Goal: Feedback & Contribution: Leave review/rating

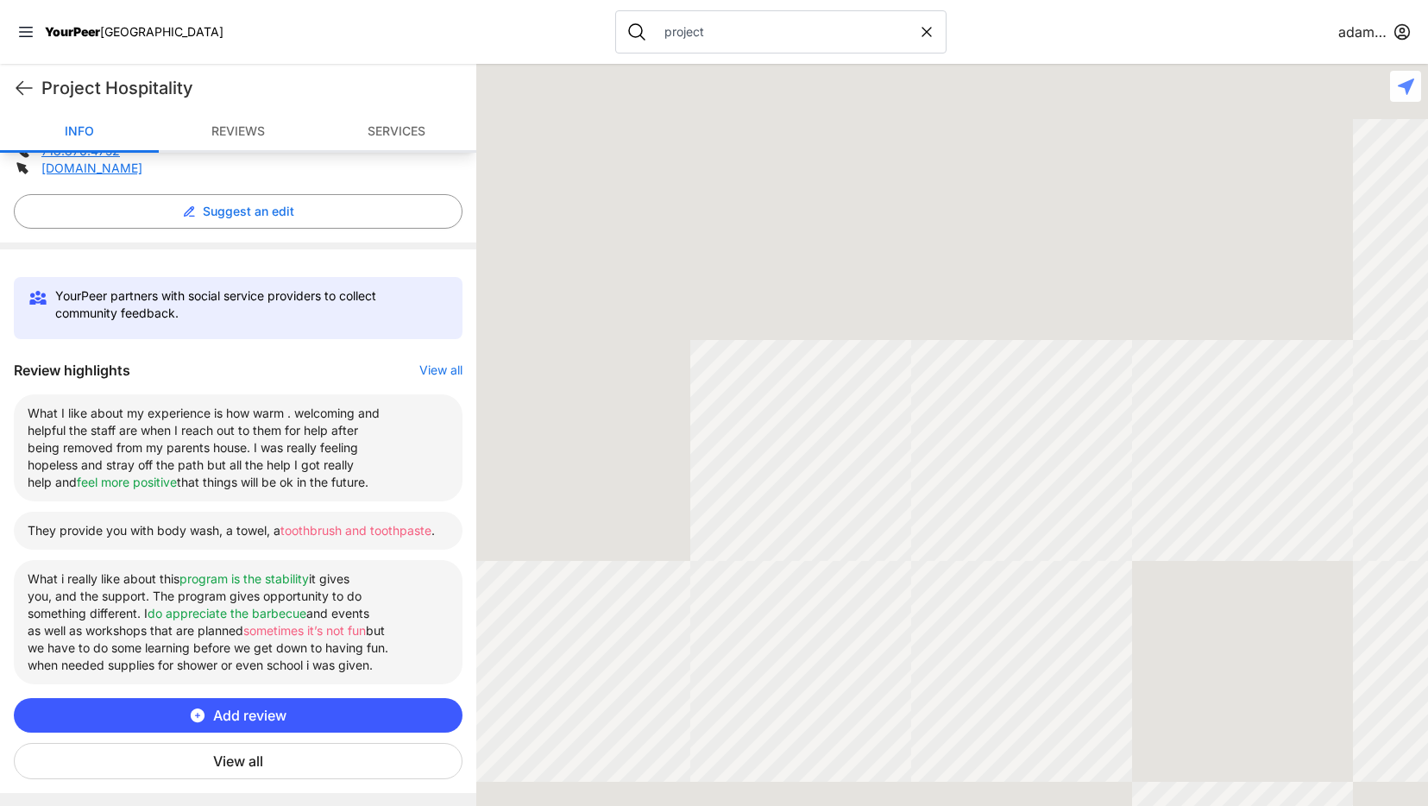
scroll to position [427, 0]
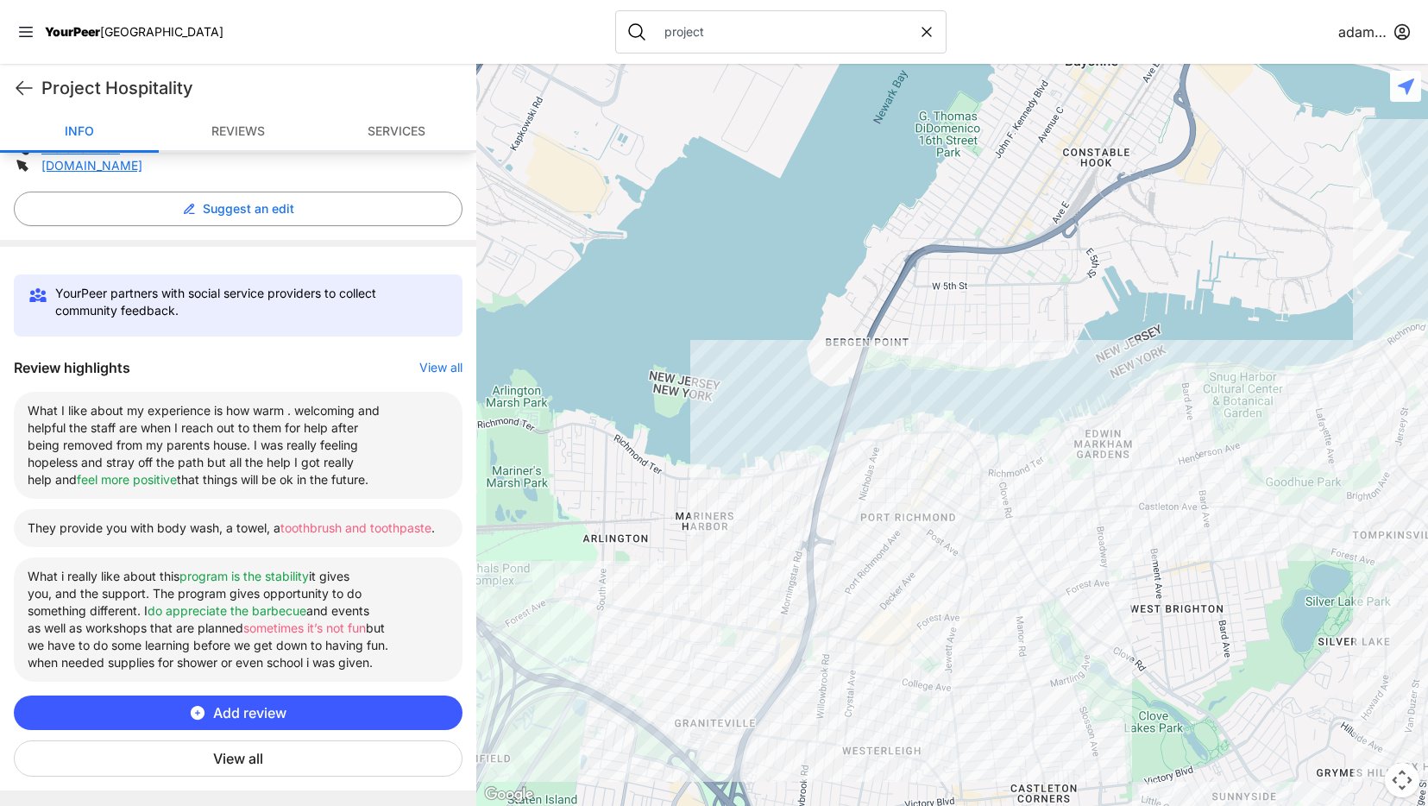
click at [289, 772] on button "View all" at bounding box center [238, 759] width 449 height 36
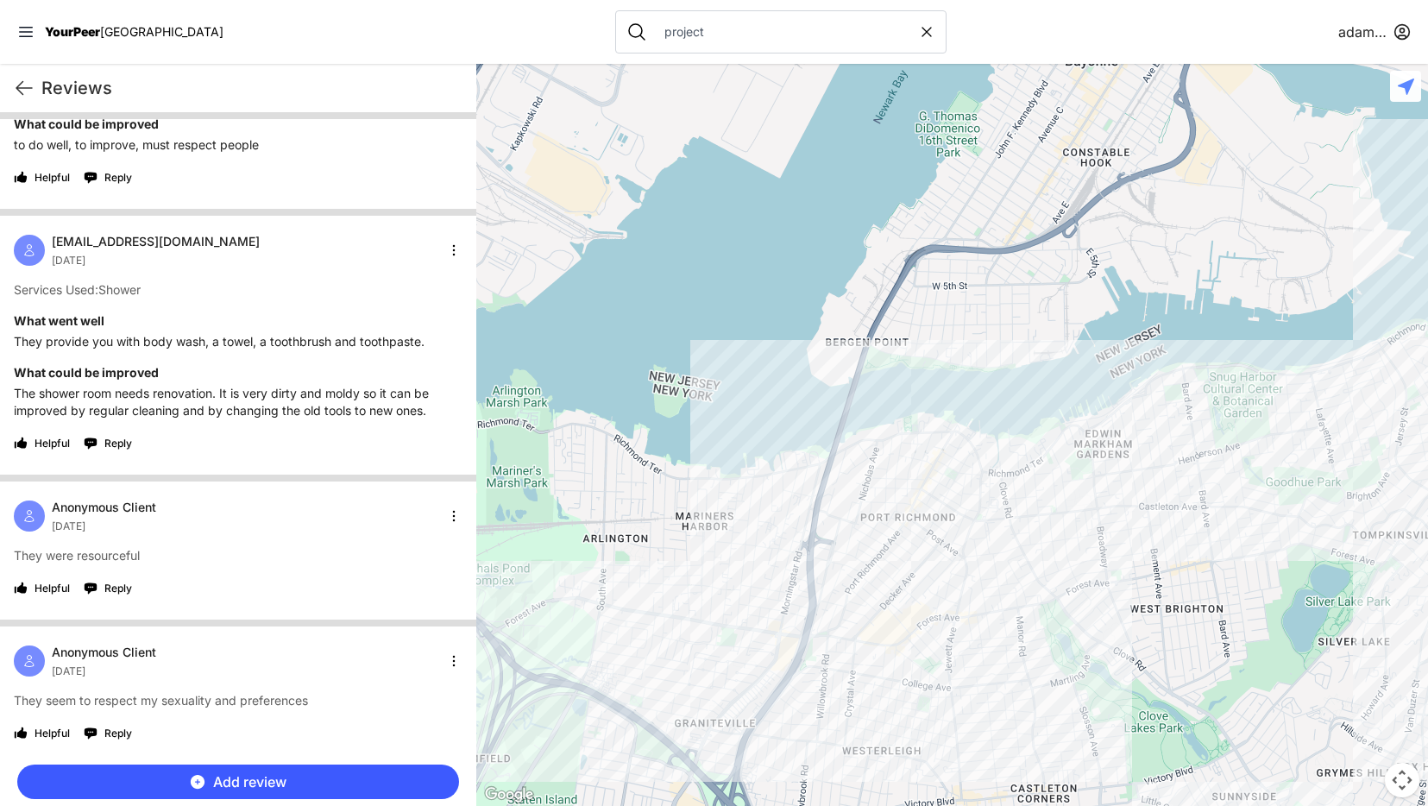
scroll to position [5721, 0]
click at [447, 519] on html "View map Close panel YourPeer NYC Quick Exit Single Adult Families Soup Kitchen…" at bounding box center [714, 403] width 1428 height 806
click at [400, 625] on div "Exclude" at bounding box center [399, 629] width 102 height 28
click at [28, 89] on icon at bounding box center [24, 88] width 21 height 21
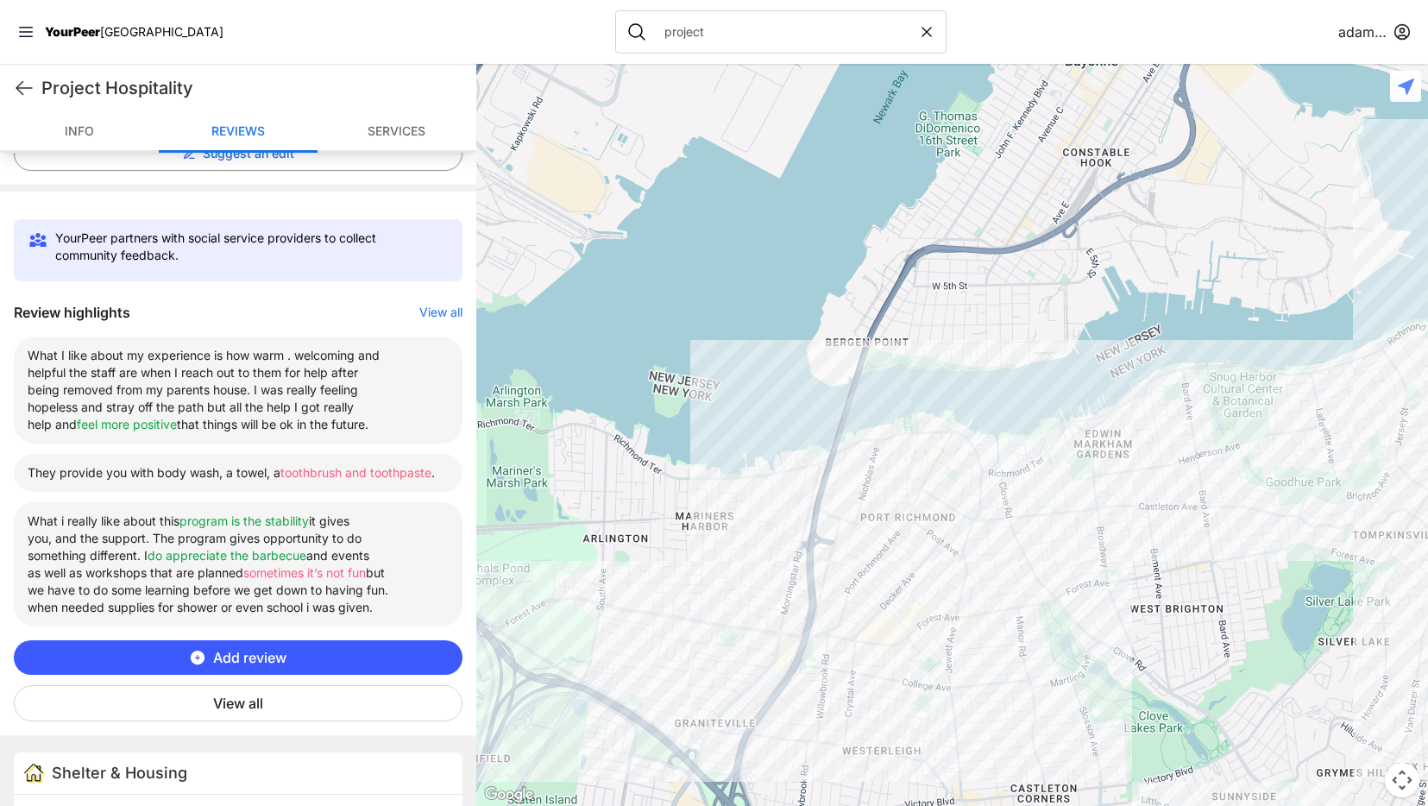
scroll to position [634, 0]
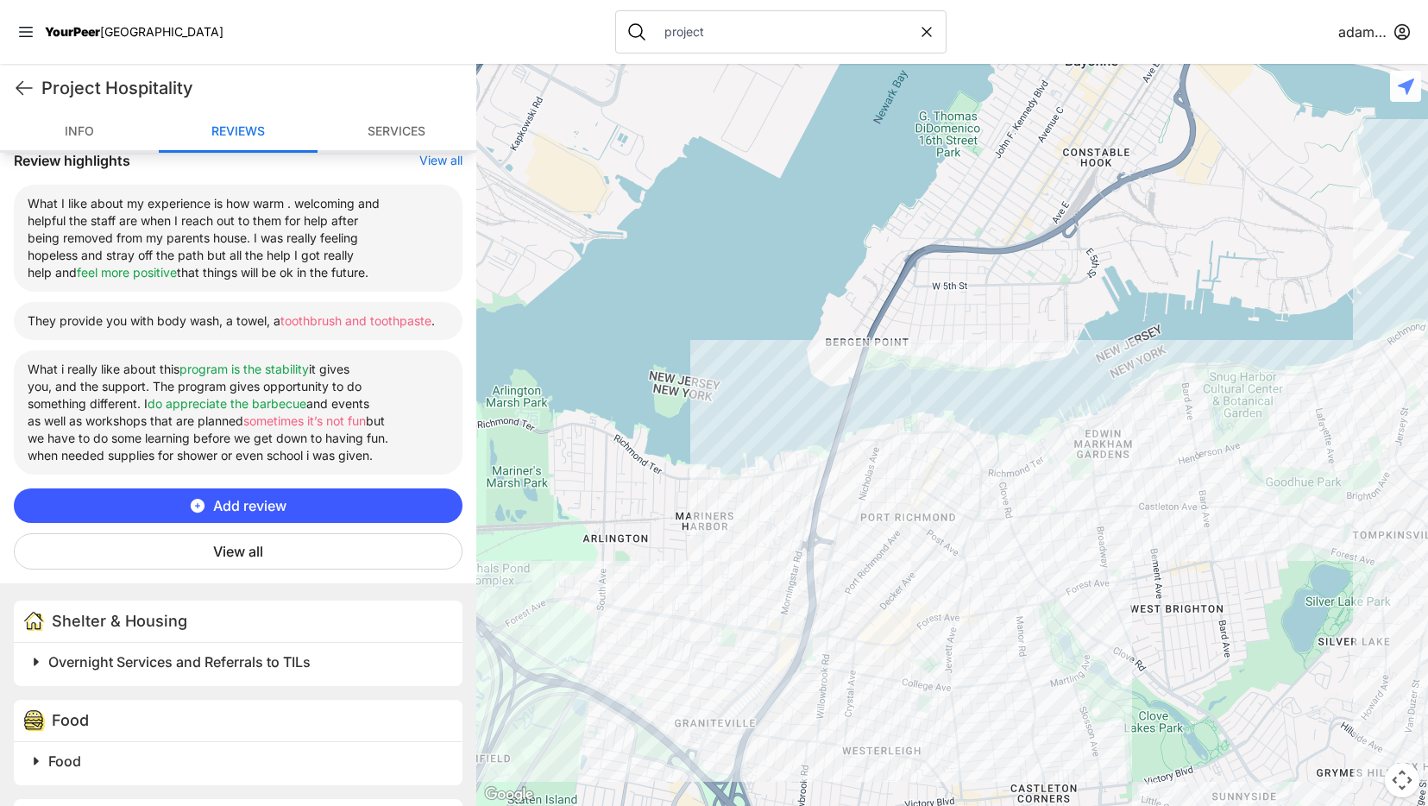
click at [268, 570] on button "View all" at bounding box center [238, 551] width 449 height 36
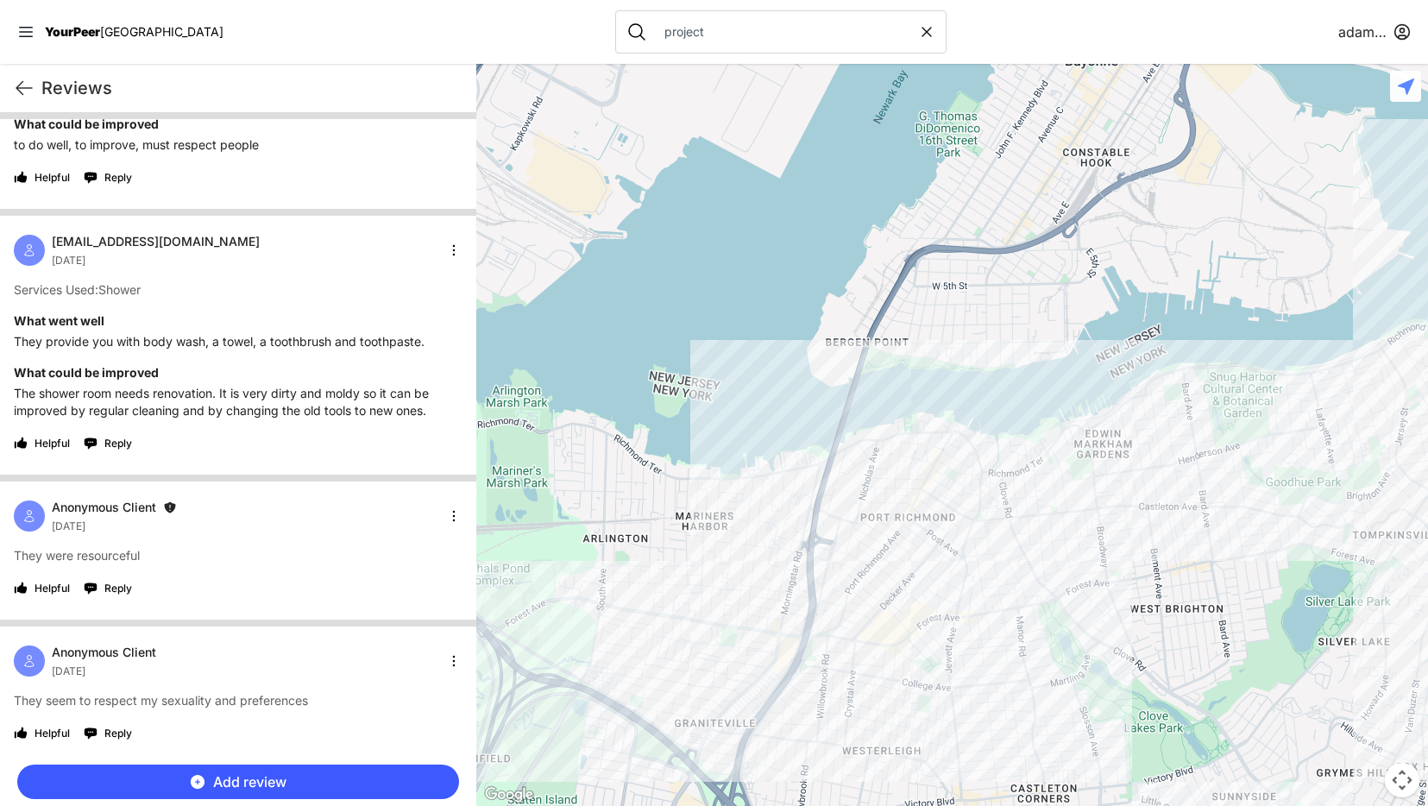
scroll to position [5721, 0]
click at [443, 518] on html "View map Close panel YourPeer NYC Quick Exit Single Adult Families Soup Kitchen…" at bounding box center [714, 403] width 1428 height 806
click at [383, 632] on div "Include" at bounding box center [399, 629] width 102 height 28
click at [24, 80] on icon at bounding box center [24, 88] width 21 height 21
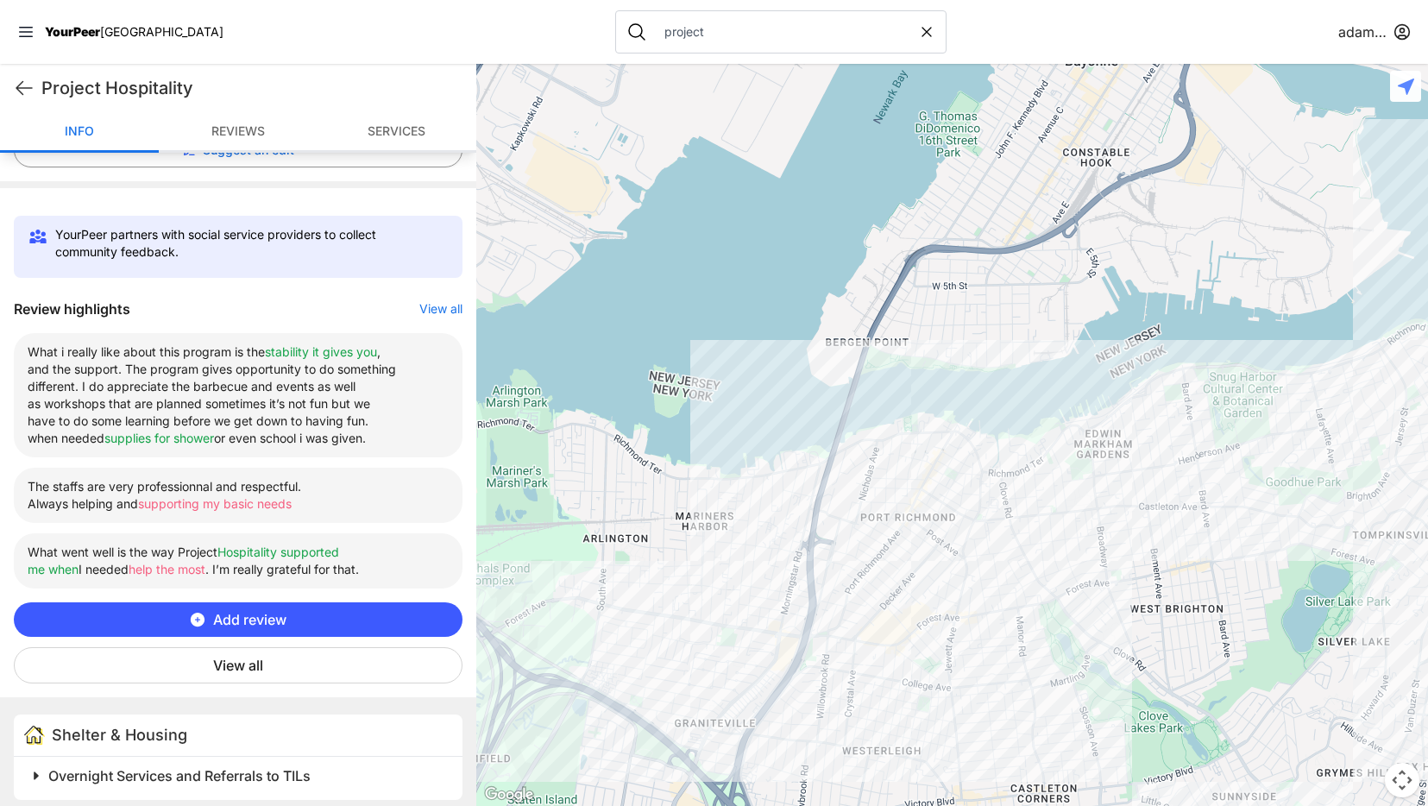
scroll to position [487, 0]
click at [22, 88] on icon at bounding box center [24, 88] width 21 height 21
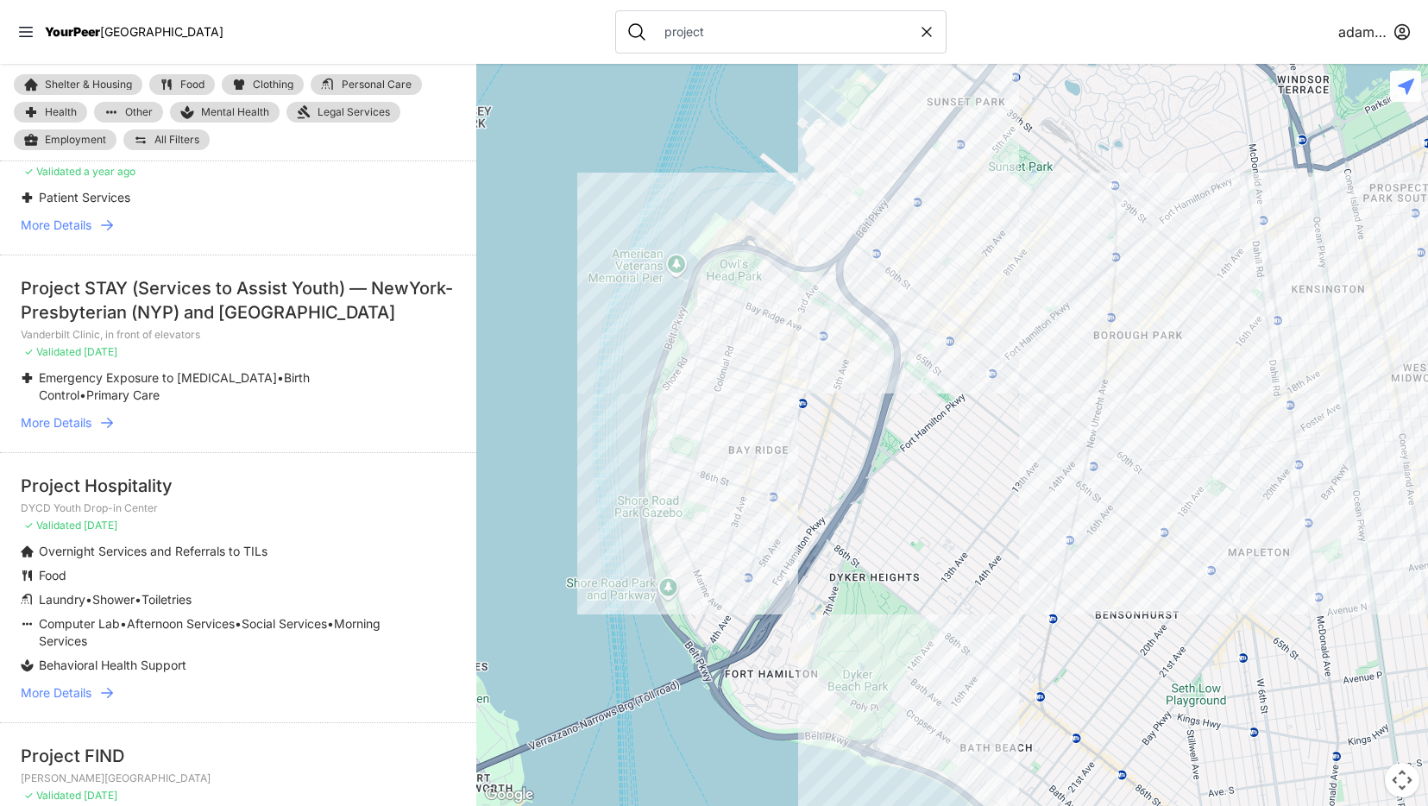
scroll to position [977, 0]
click at [114, 681] on icon at bounding box center [106, 689] width 17 height 17
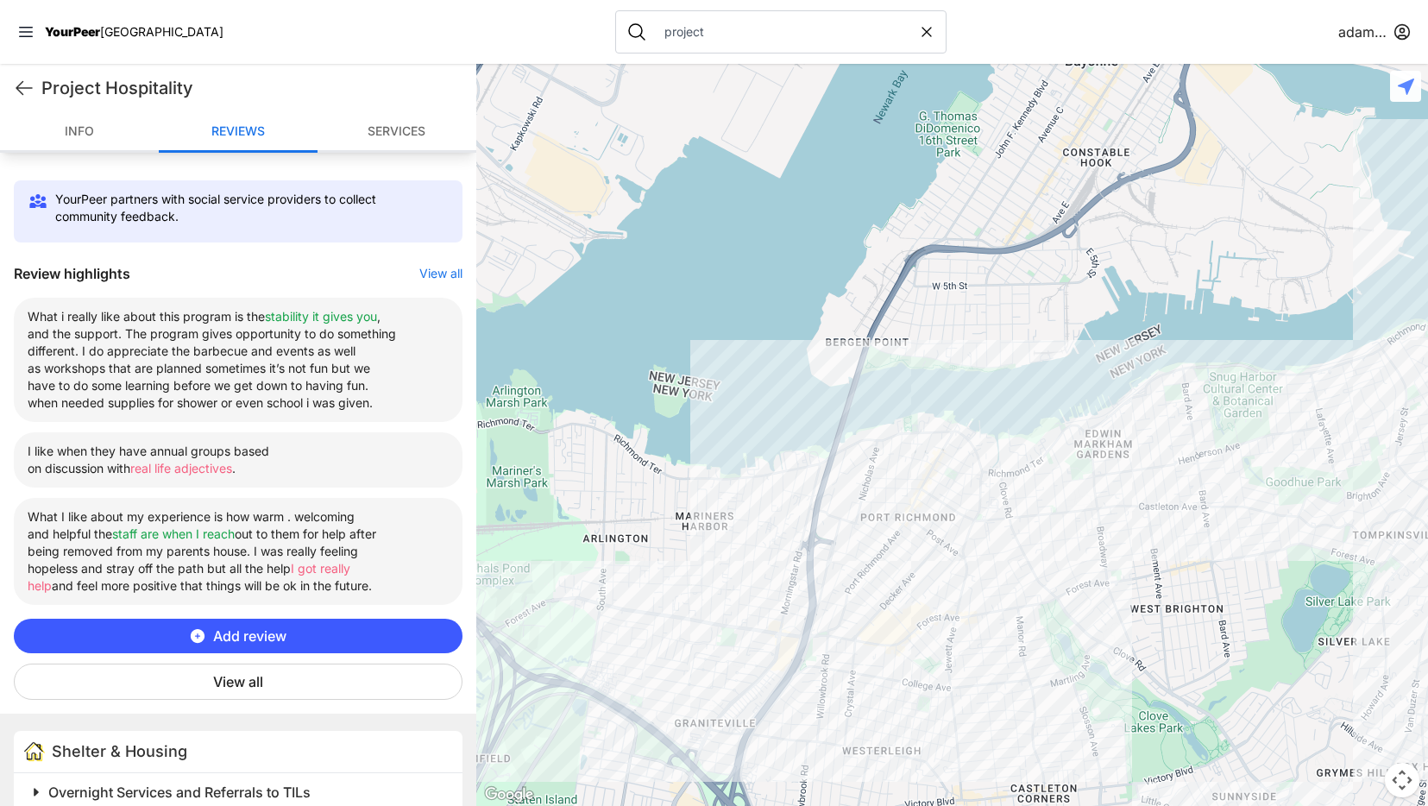
scroll to position [522, 0]
click at [205, 672] on button "View all" at bounding box center [238, 681] width 449 height 36
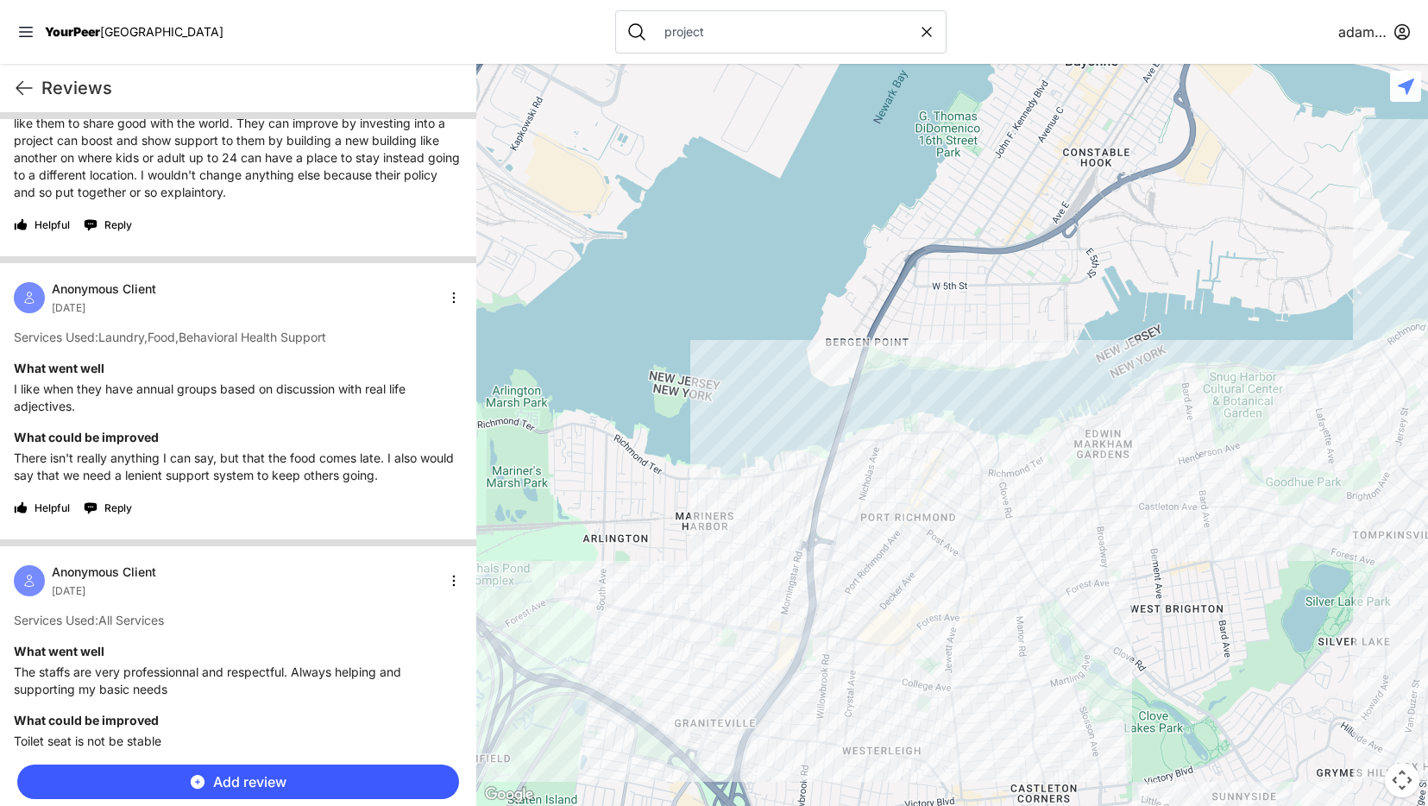
scroll to position [1721, 0]
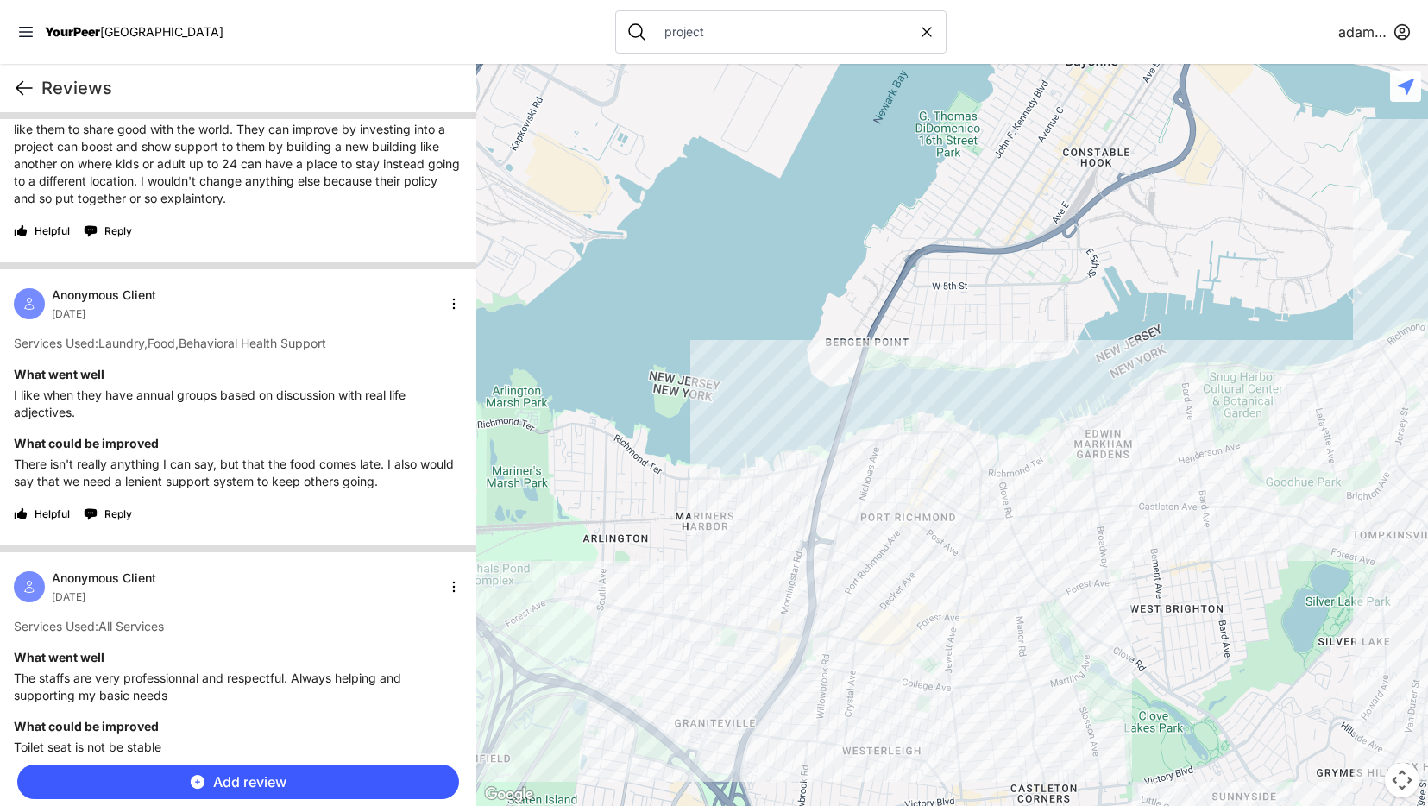
click at [22, 86] on icon at bounding box center [24, 88] width 21 height 21
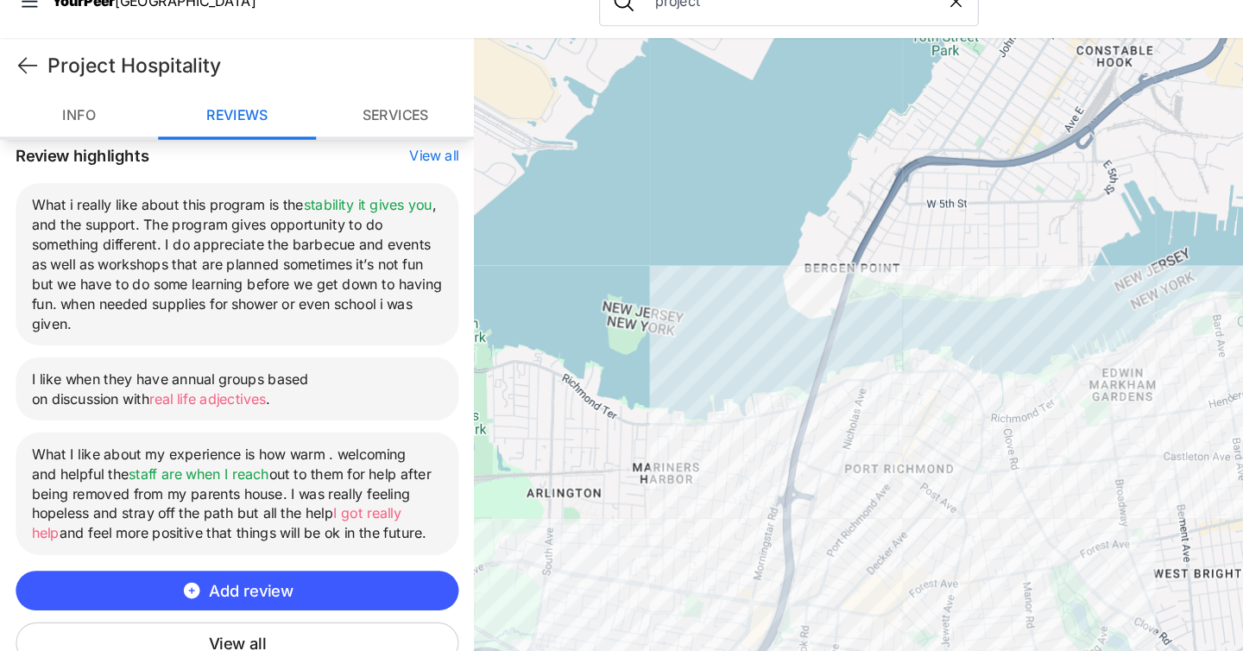
scroll to position [626, 0]
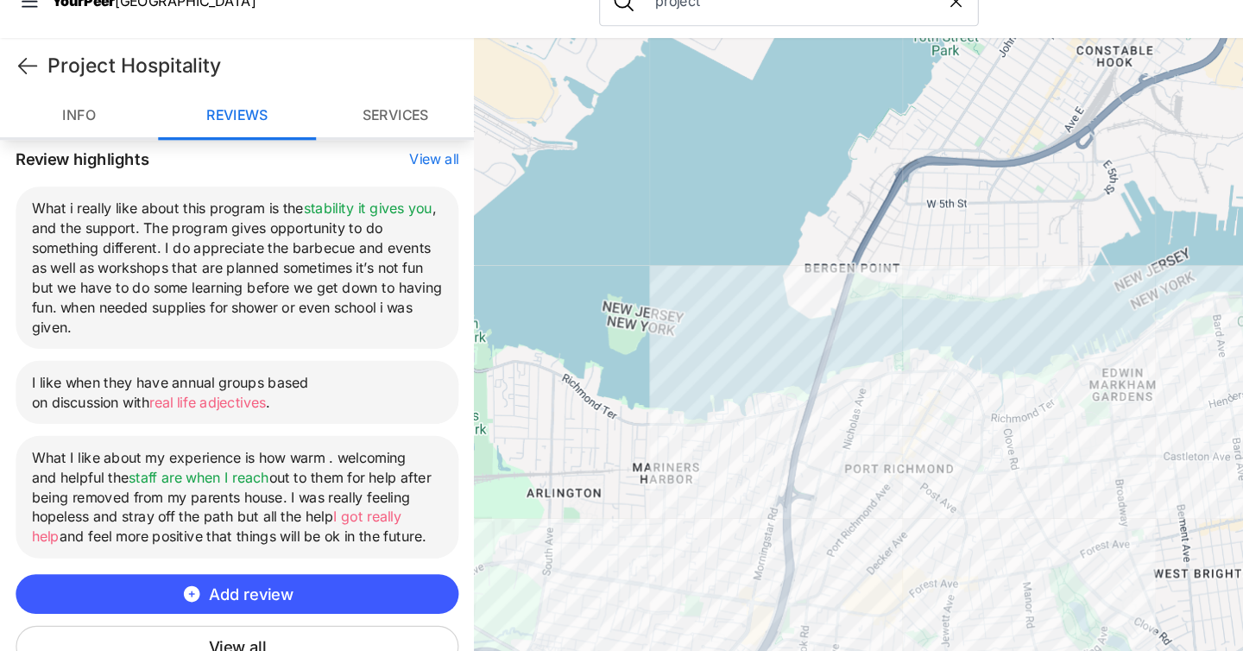
click at [211, 134] on link "Reviews" at bounding box center [207, 132] width 138 height 41
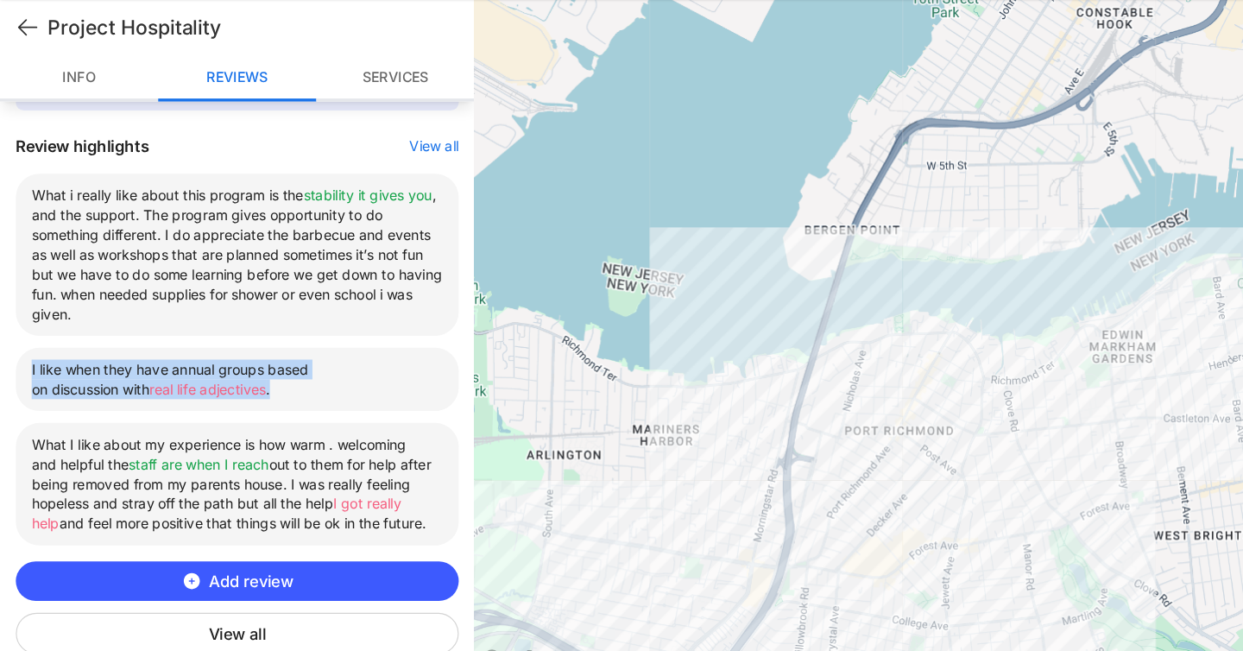
drag, startPoint x: 27, startPoint y: 388, endPoint x: 260, endPoint y: 409, distance: 234.0
click at [260, 409] on li "I like when they have annual groups based on discussion with real life adjectiv…" at bounding box center [207, 395] width 387 height 55
click at [239, 406] on li "I like when they have annual groups based on discussion with real life adjectiv…" at bounding box center [207, 395] width 387 height 55
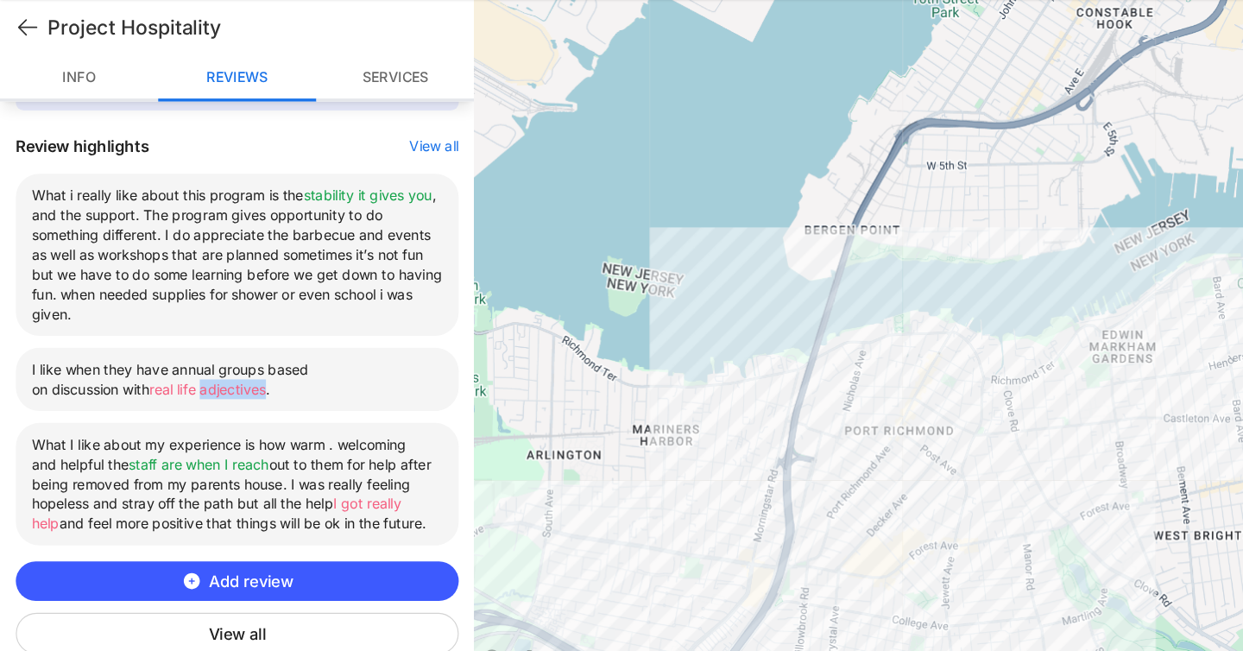
drag, startPoint x: 239, startPoint y: 406, endPoint x: 183, endPoint y: 405, distance: 56.1
click at [183, 405] on li "I like when they have annual groups based on discussion with real life adjectiv…" at bounding box center [207, 395] width 387 height 55
click at [303, 404] on li "I like when they have annual groups based on discussion with real life adjectiv…" at bounding box center [207, 395] width 387 height 55
drag, startPoint x: 280, startPoint y: 400, endPoint x: 181, endPoint y: 401, distance: 98.4
click at [181, 401] on li "I like when they have annual groups based on discussion with real life adjectiv…" at bounding box center [207, 395] width 387 height 55
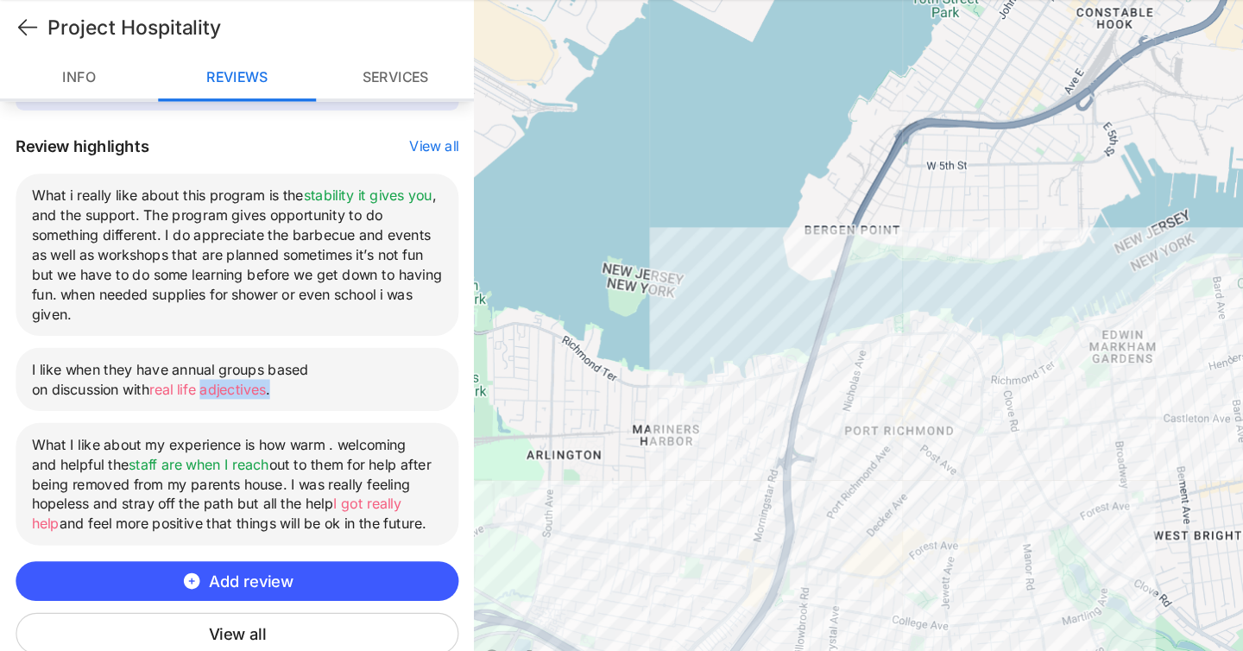
click at [273, 394] on li "I like when they have annual groups based on discussion with real life adjectiv…" at bounding box center [207, 395] width 387 height 55
drag, startPoint x: 261, startPoint y: 401, endPoint x: 142, endPoint y: 400, distance: 118.3
click at [142, 400] on li "I like when they have annual groups based on discussion with real life adjectiv…" at bounding box center [207, 395] width 387 height 55
click at [199, 509] on li "What I like about my experience is how warm . welcoming and helpful the staff a…" at bounding box center [207, 486] width 387 height 107
drag, startPoint x: 186, startPoint y: 518, endPoint x: 272, endPoint y: 527, distance: 85.9
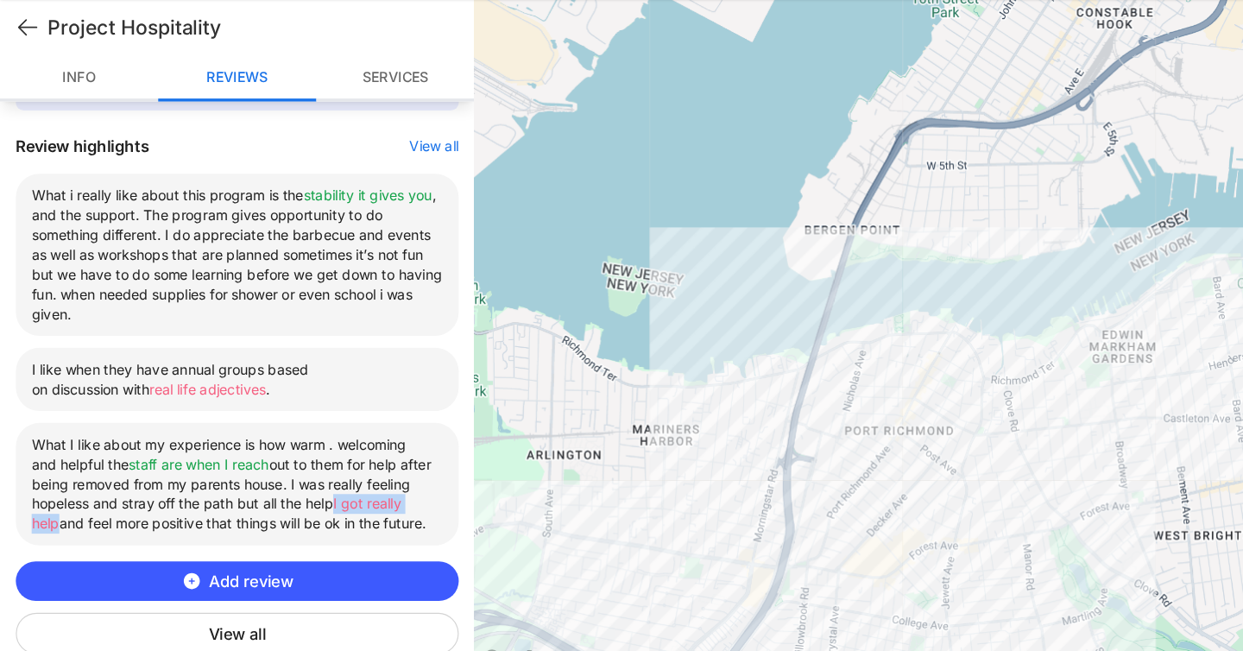
click at [272, 527] on span "I got really help" at bounding box center [189, 512] width 323 height 32
click at [235, 469] on span "staff are when I reach" at bounding box center [173, 469] width 123 height 15
drag, startPoint x: 182, startPoint y: 470, endPoint x: 306, endPoint y: 468, distance: 124.3
click at [306, 468] on li "What I like about my experience is how warm . welcoming and helpful the staff a…" at bounding box center [207, 486] width 387 height 107
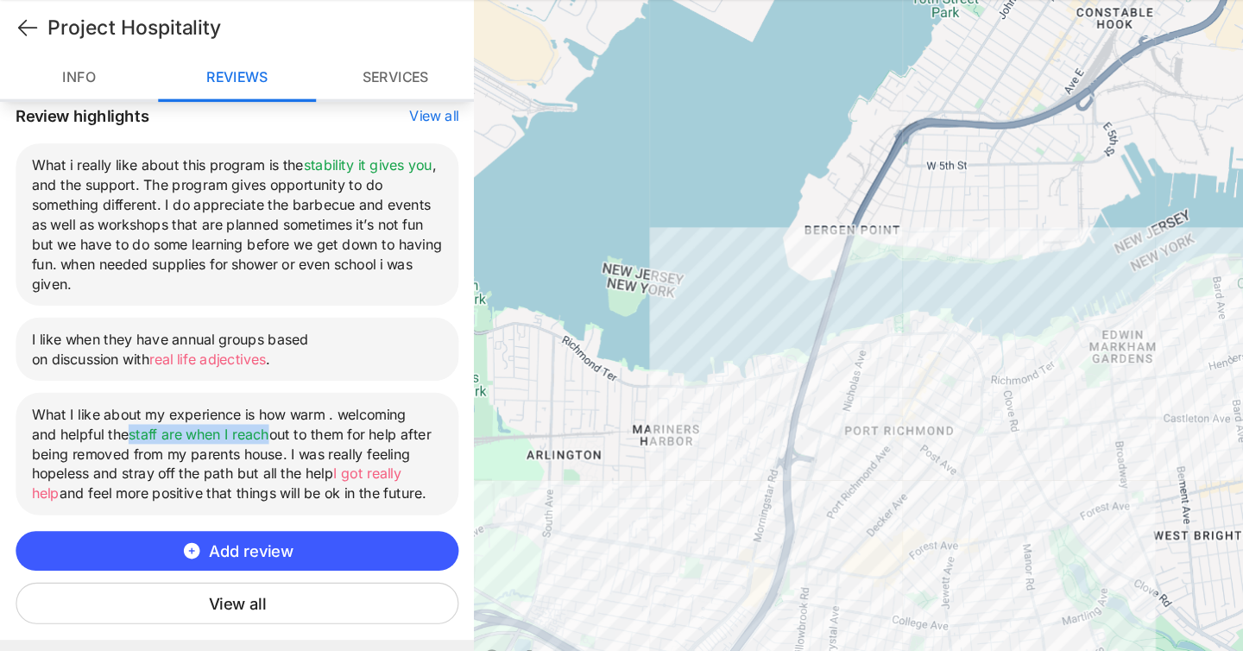
scroll to position [628, 0]
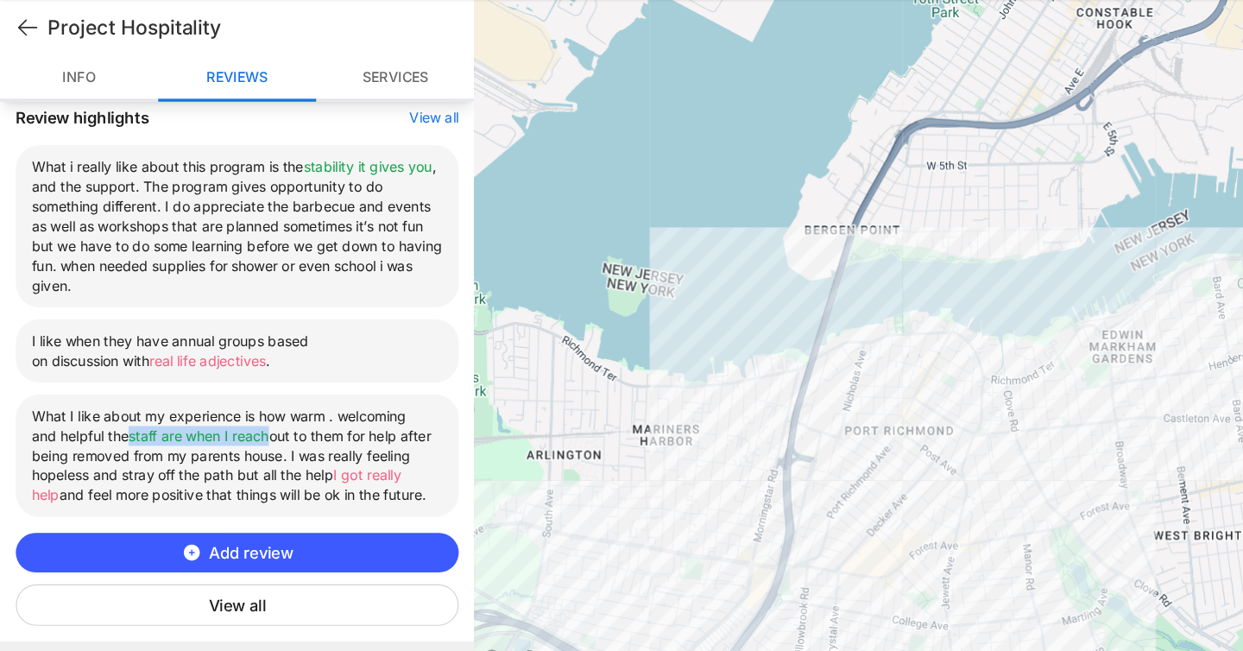
click at [400, 527] on div "YourPeer partners with social service providers to collect community feedback. …" at bounding box center [207, 335] width 414 height 578
click at [205, 590] on button "View all" at bounding box center [207, 592] width 387 height 36
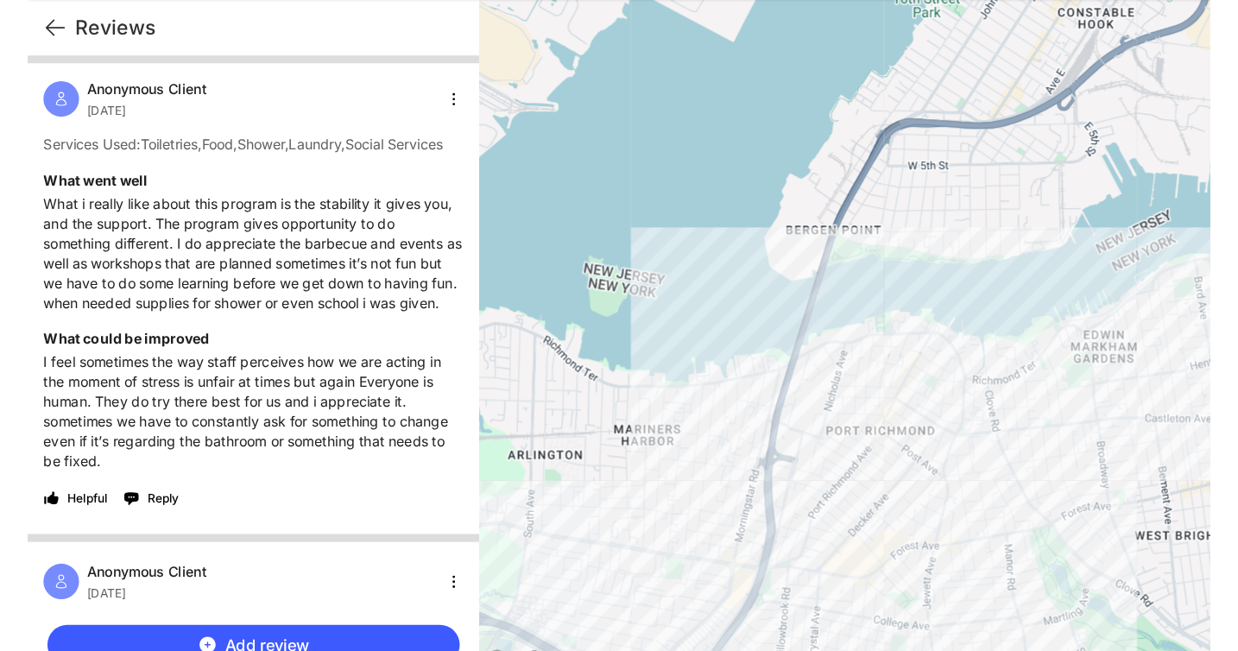
scroll to position [3159, 0]
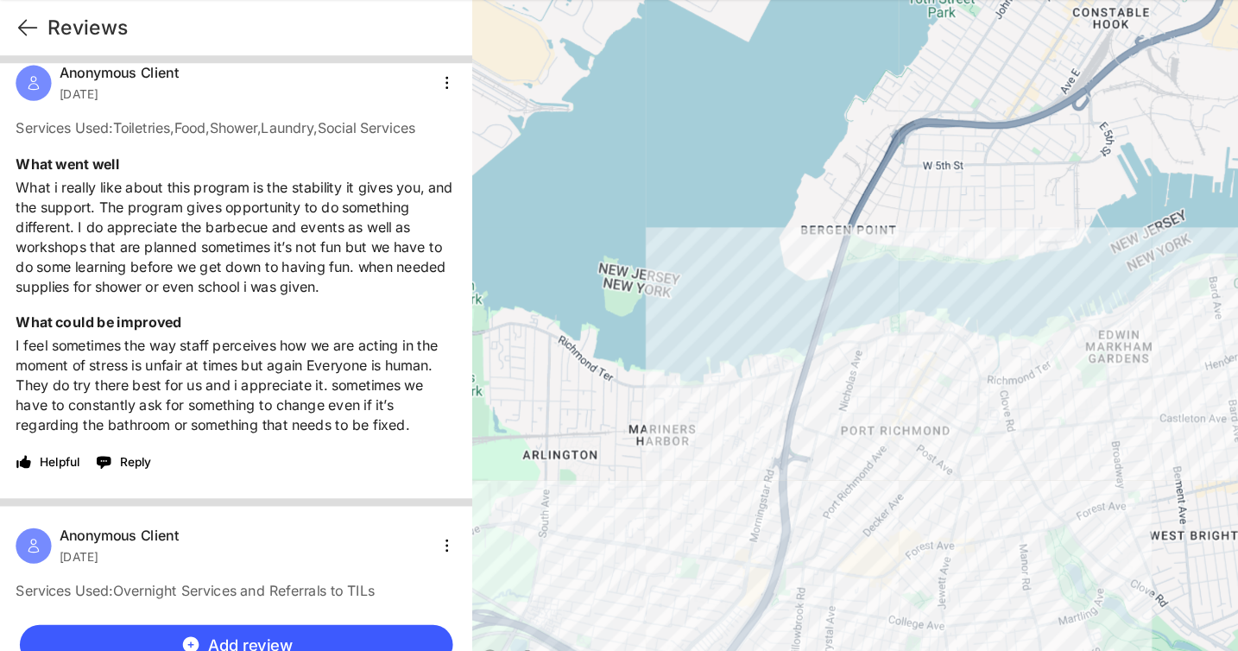
click at [104, 499] on div "Anonymous Client September 24th 2025 Services Used: Toiletries , Food , Shower …" at bounding box center [206, 300] width 413 height 397
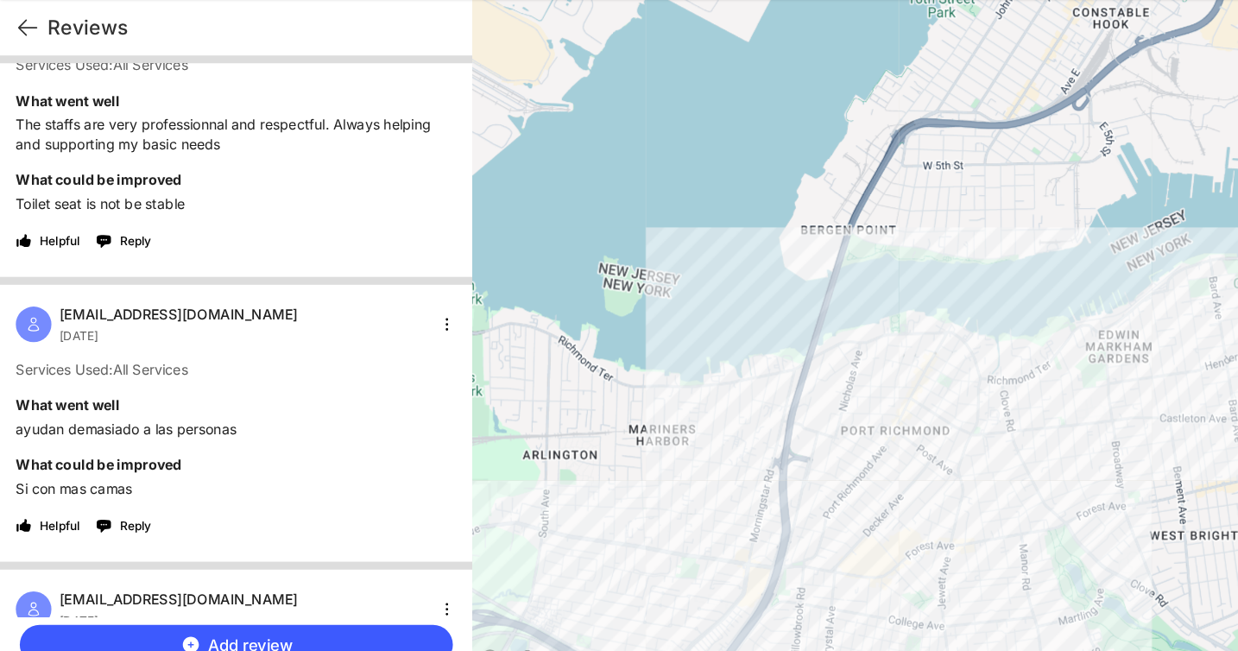
scroll to position [2344, 0]
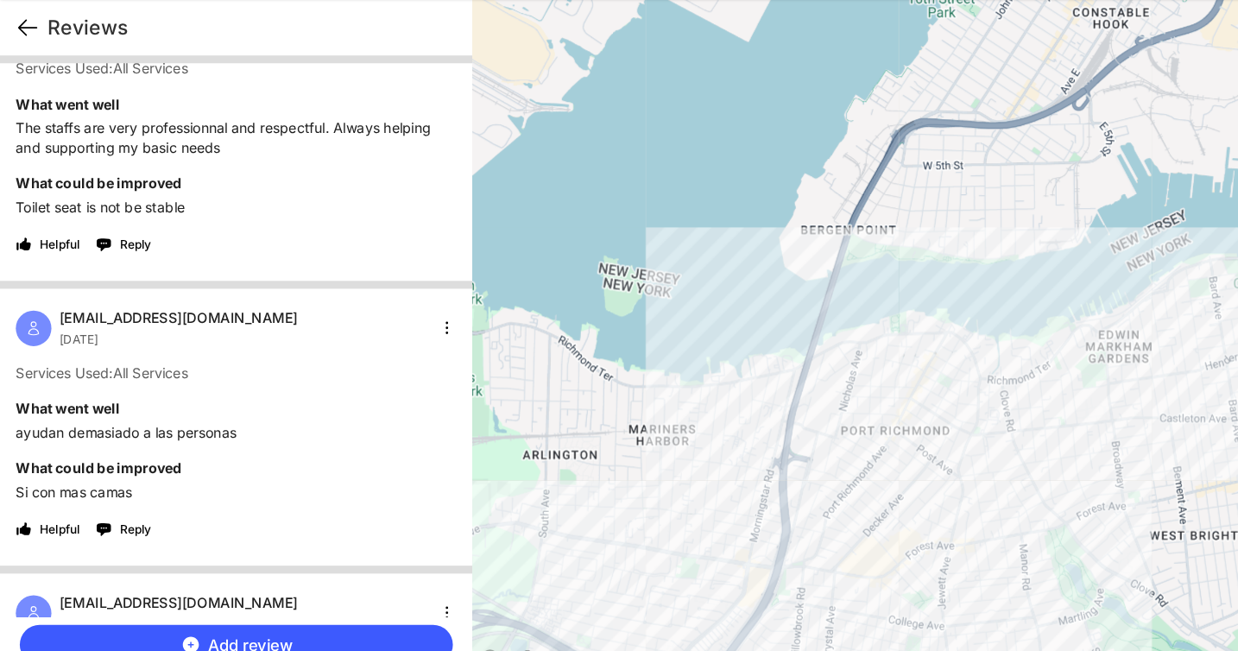
click at [28, 88] on icon at bounding box center [24, 88] width 16 height 13
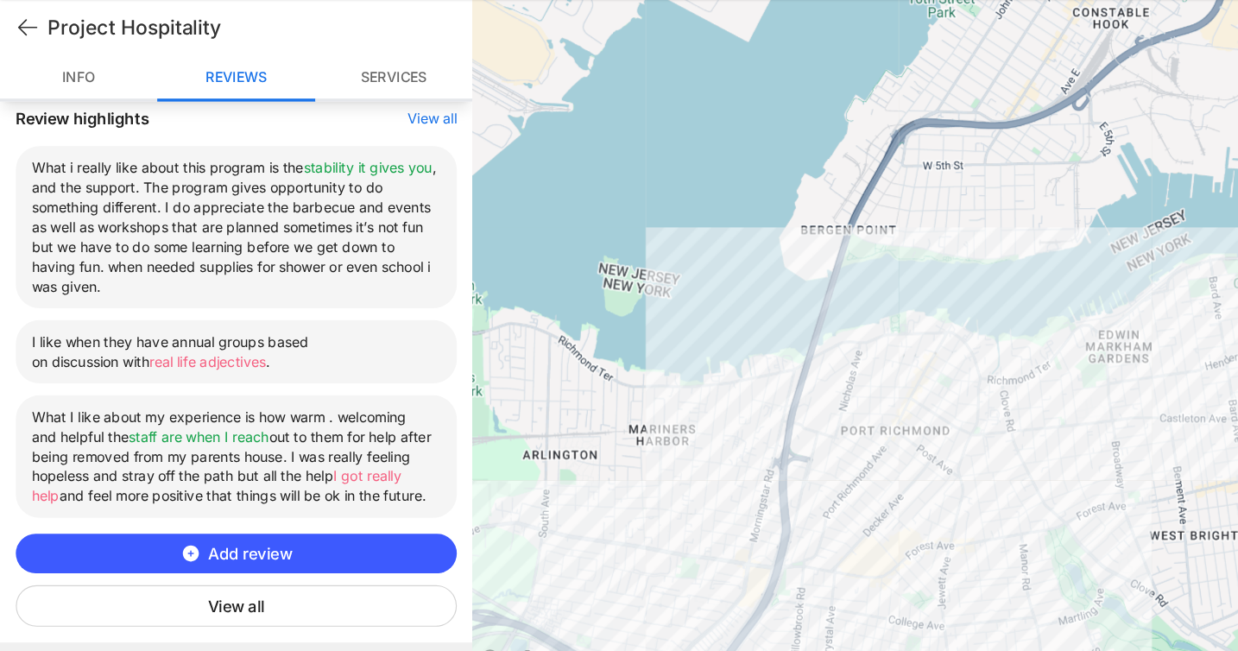
scroll to position [632, 0]
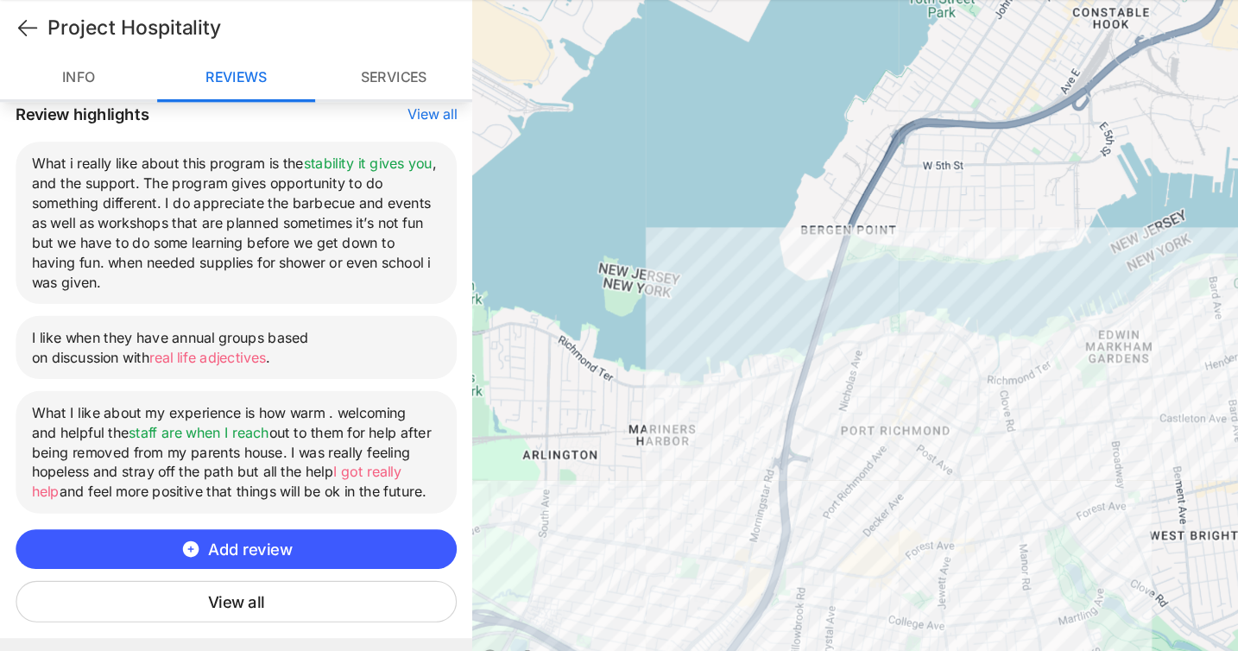
click at [222, 594] on button "View all" at bounding box center [206, 589] width 385 height 36
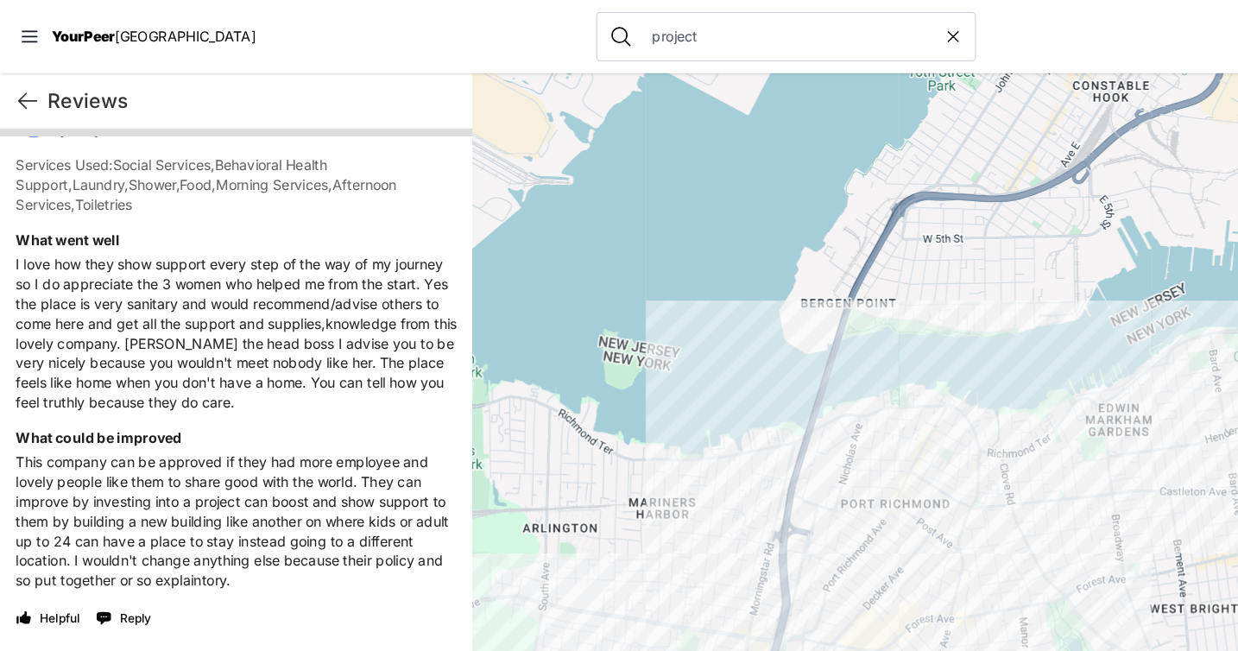
scroll to position [1553, 0]
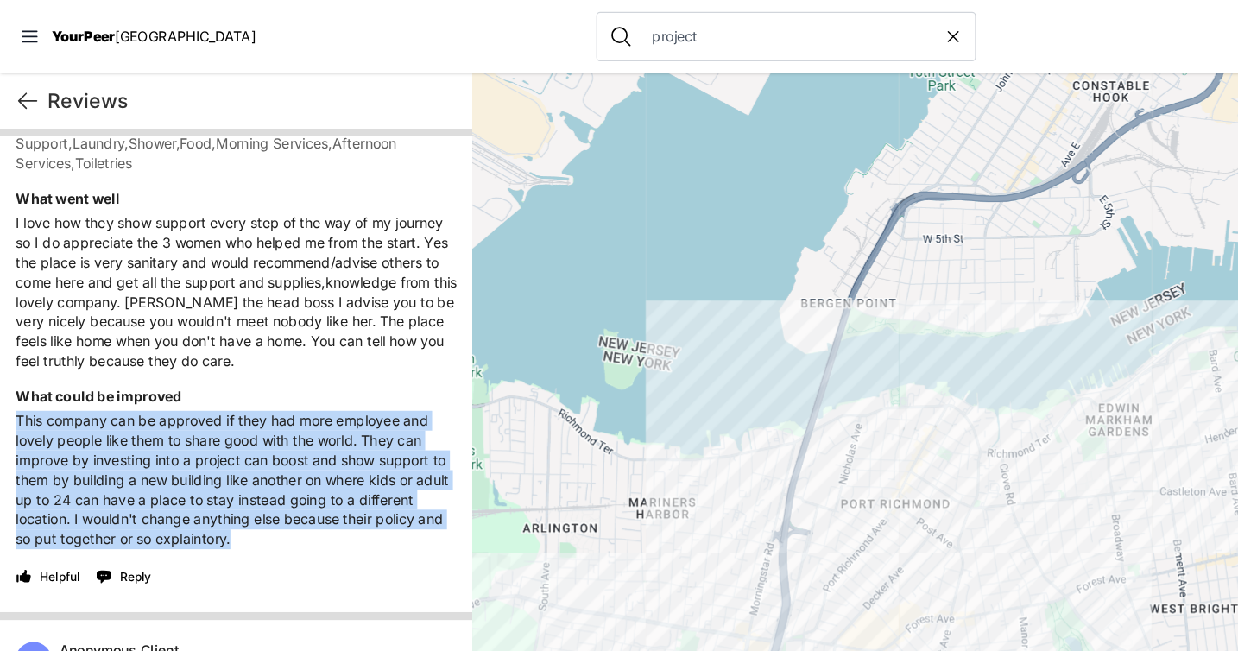
drag, startPoint x: 14, startPoint y: 384, endPoint x: 276, endPoint y: 479, distance: 279.0
click at [276, 479] on p "This company can be approved if they had more employee and lovely people like t…" at bounding box center [206, 418] width 385 height 121
click at [296, 44] on nav "YourPeer NYC project adamabard" at bounding box center [619, 32] width 1238 height 64
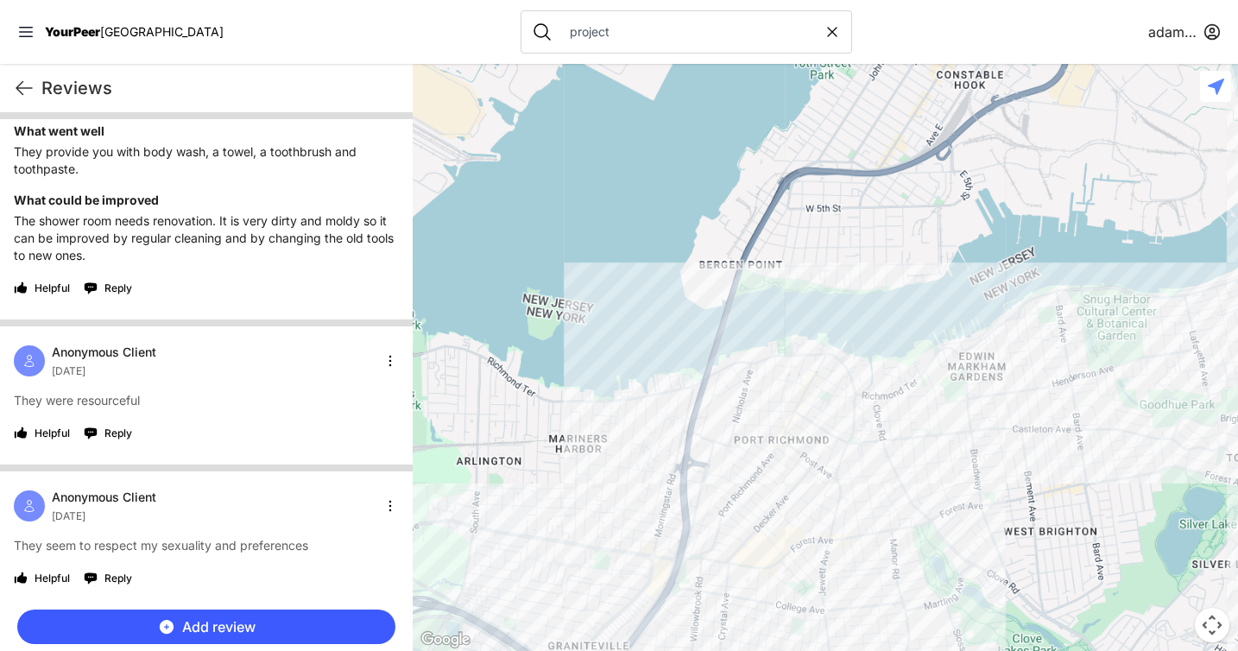
scroll to position [6152, 0]
click at [388, 357] on html "View map Close panel YourPeer NYC Quick Exit Single Adult Families Soup Kitchen…" at bounding box center [619, 325] width 1238 height 651
click at [320, 474] on div "Exclude" at bounding box center [335, 474] width 102 height 28
click at [378, 356] on html "View map Close panel YourPeer NYC Quick Exit Single Adult Families Soup Kitchen…" at bounding box center [619, 325] width 1238 height 651
click at [332, 470] on div "Exclude" at bounding box center [335, 474] width 102 height 28
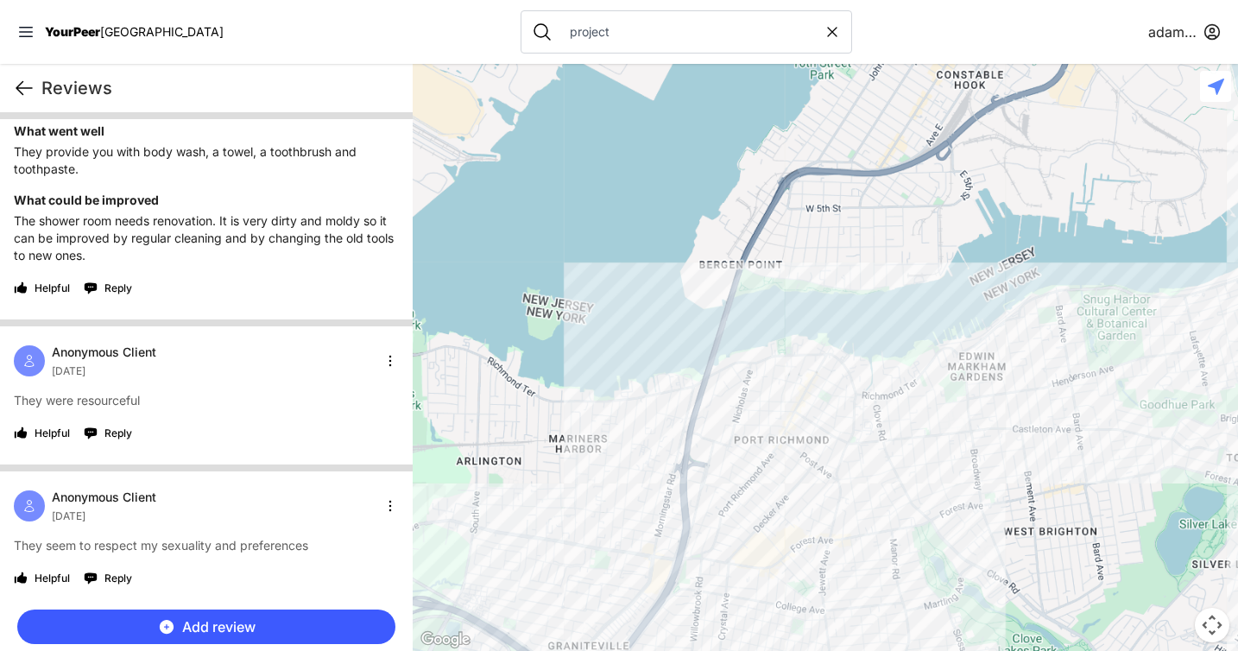
click at [26, 95] on icon at bounding box center [24, 88] width 21 height 21
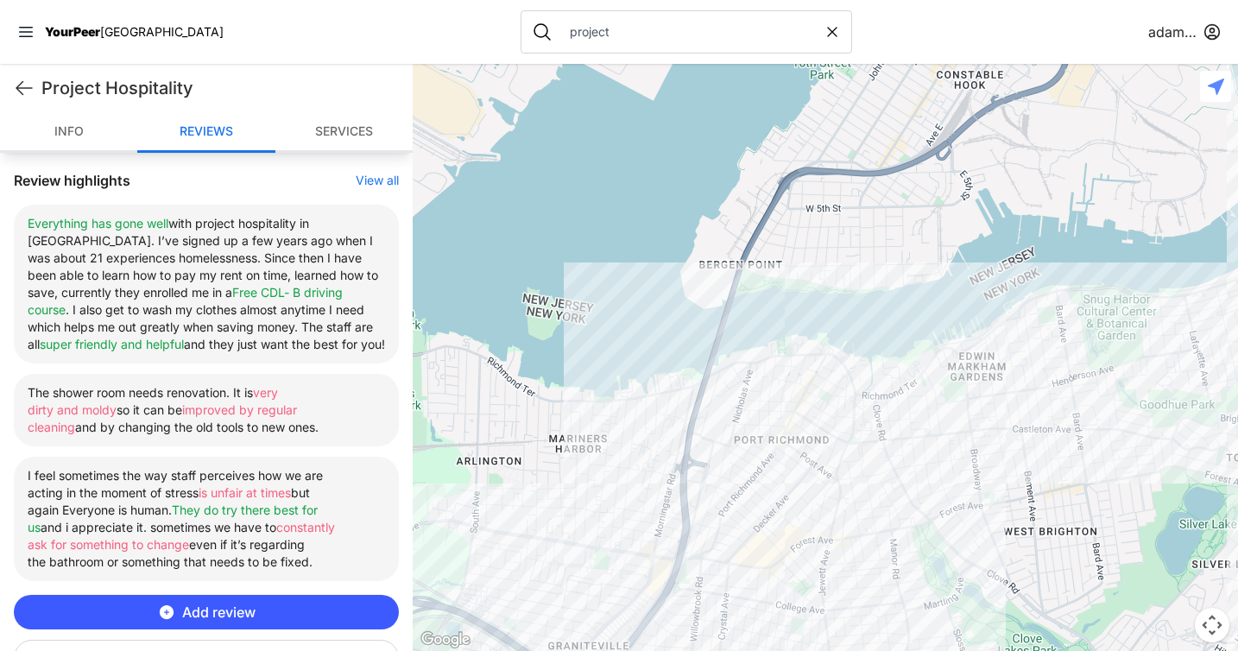
scroll to position [621, 0]
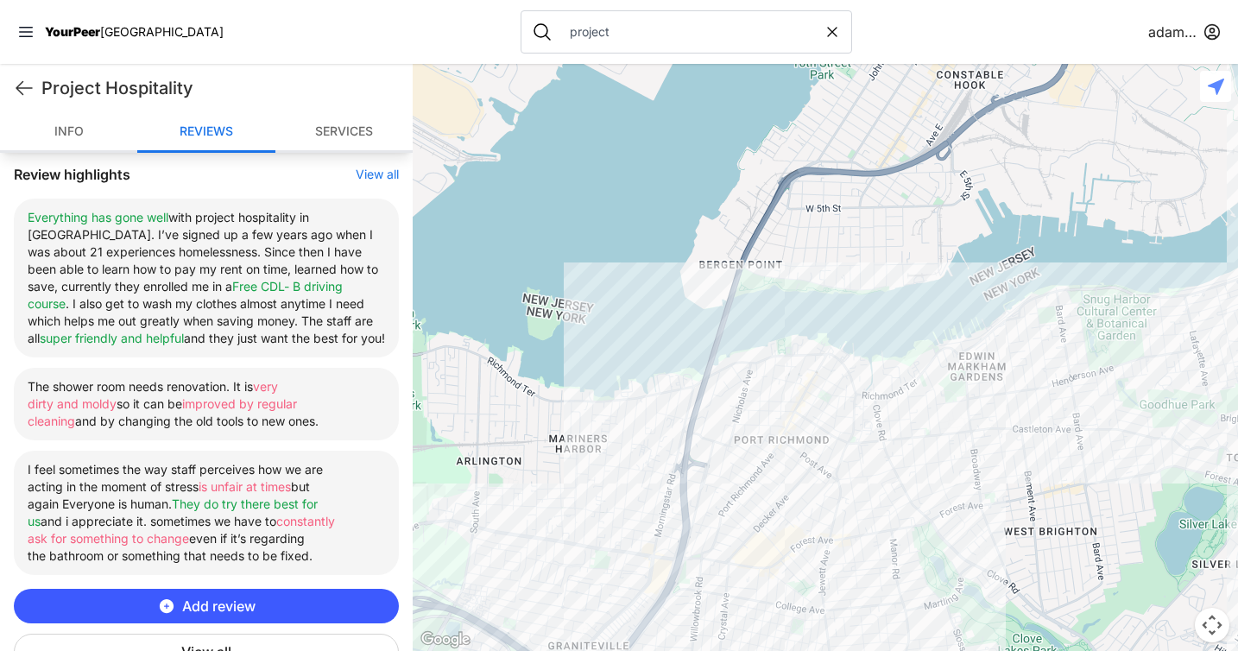
click at [559, 24] on input "project" at bounding box center [691, 31] width 264 height 17
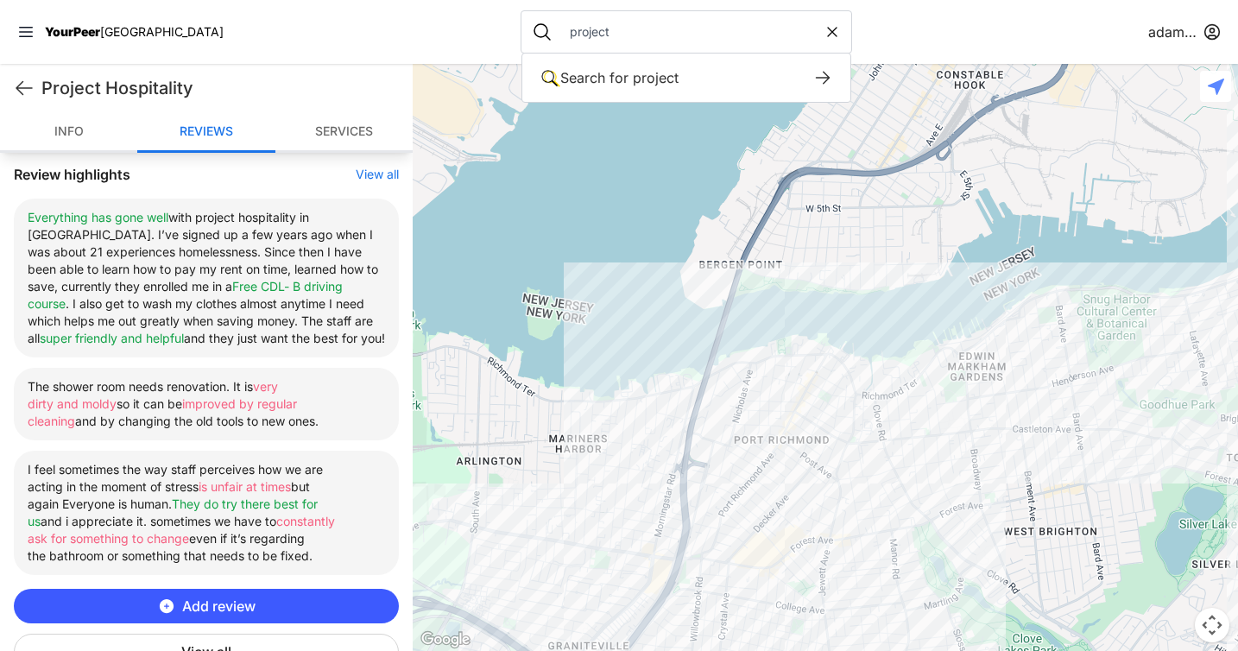
click at [559, 24] on input "project" at bounding box center [691, 31] width 264 height 17
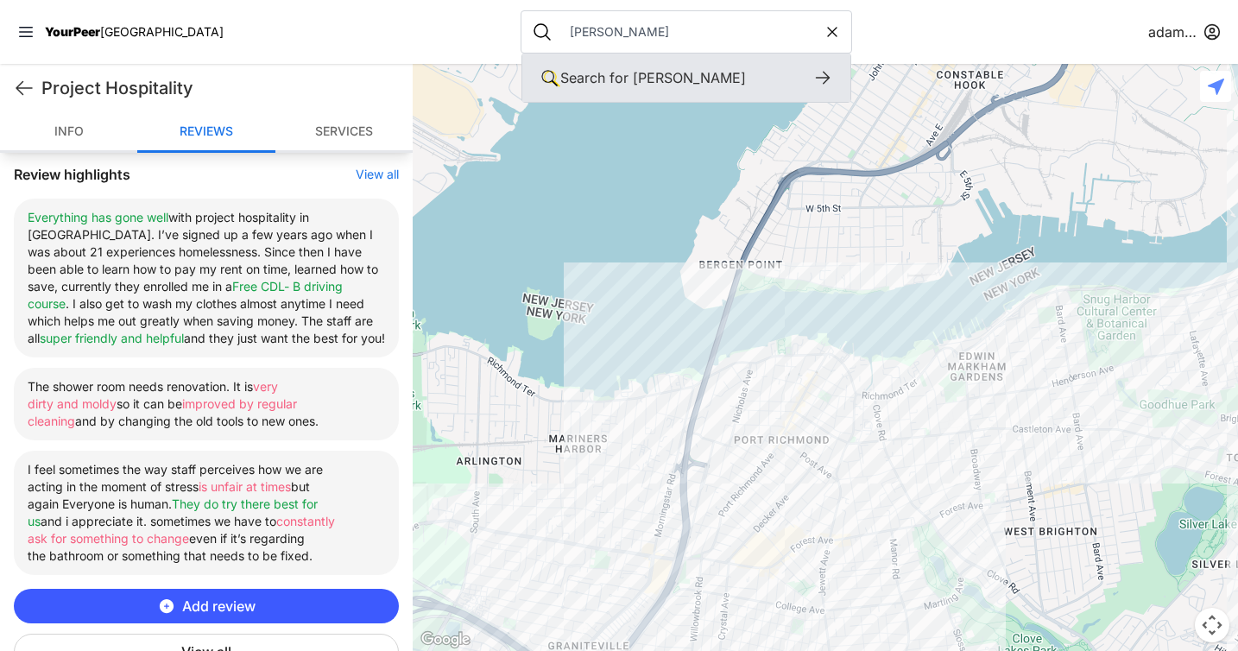
click at [812, 76] on icon at bounding box center [822, 77] width 21 height 21
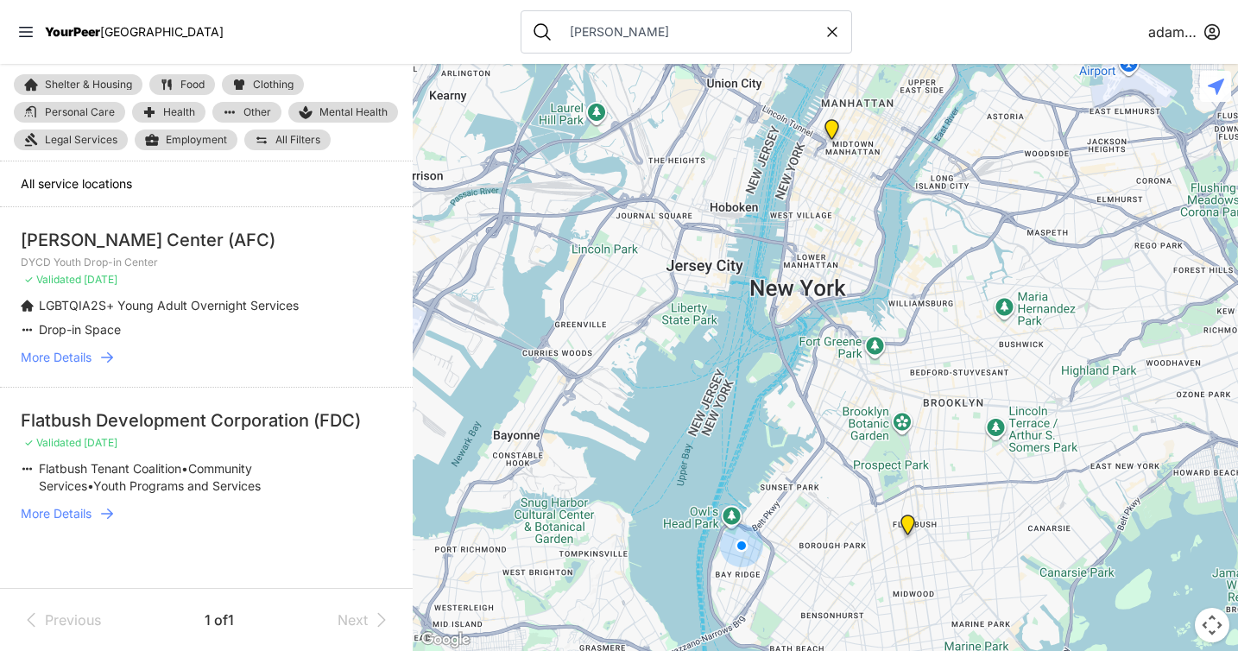
click at [105, 356] on icon at bounding box center [106, 357] width 17 height 17
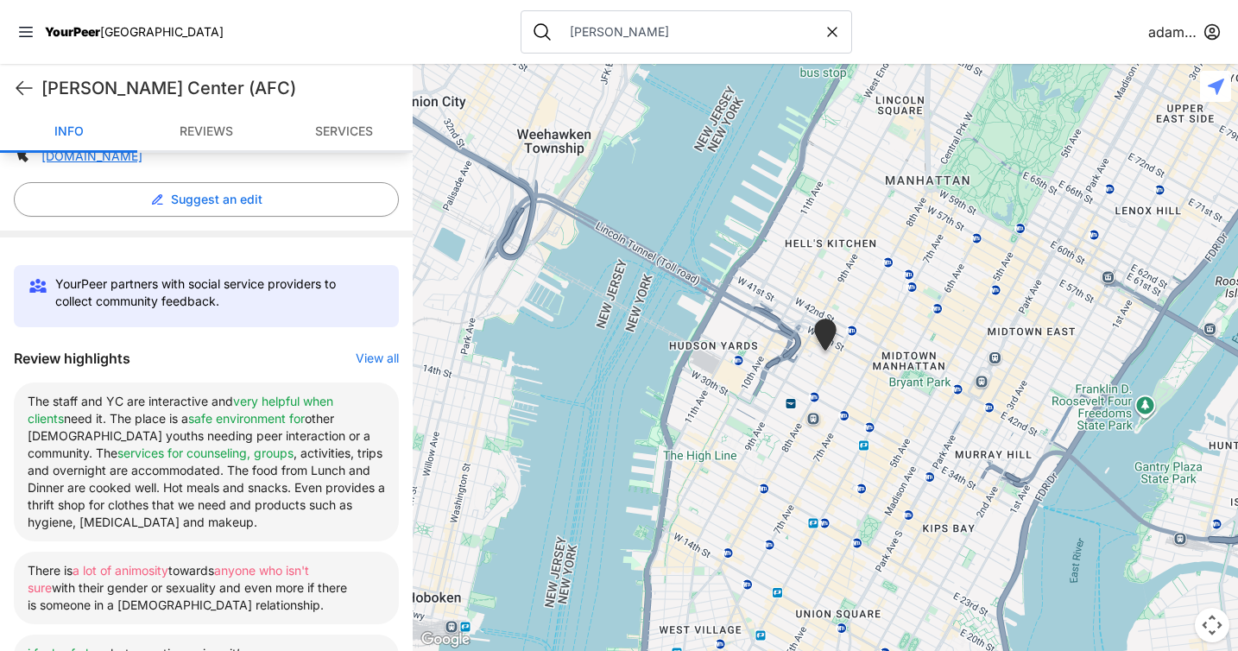
scroll to position [439, 0]
click at [25, 94] on icon at bounding box center [24, 88] width 21 height 21
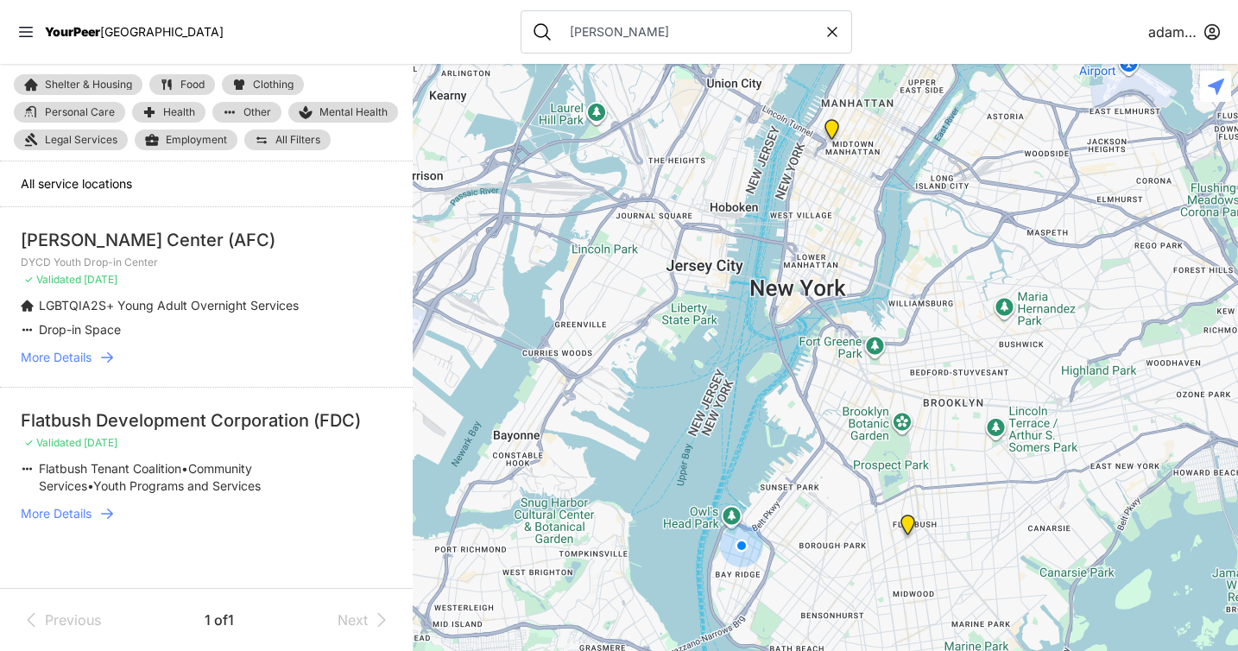
click at [578, 28] on input "[PERSON_NAME]" at bounding box center [691, 31] width 264 height 17
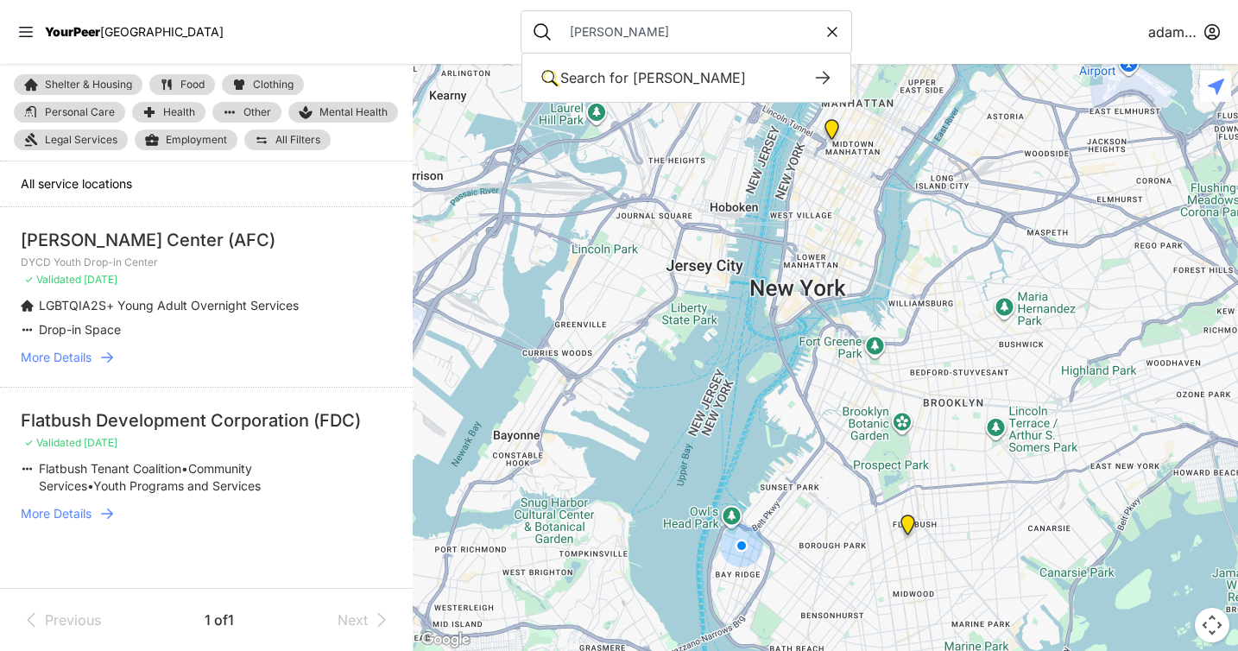
click at [578, 28] on input "[PERSON_NAME]" at bounding box center [691, 31] width 264 height 17
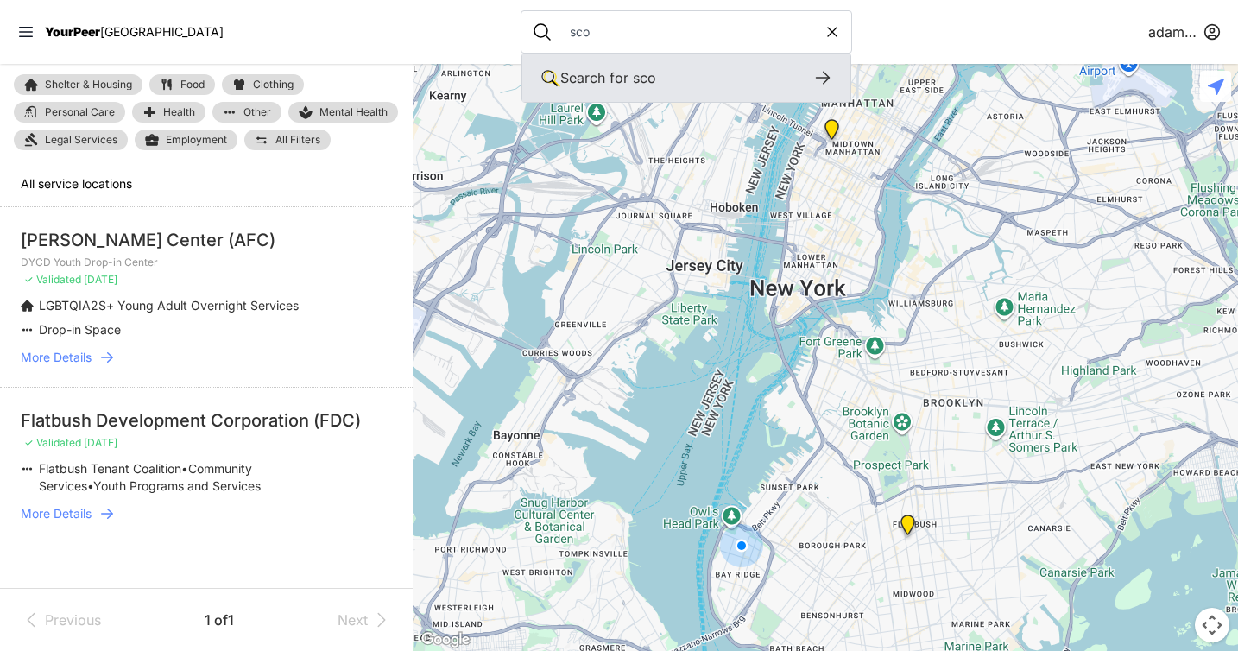
click at [812, 82] on icon at bounding box center [822, 77] width 21 height 21
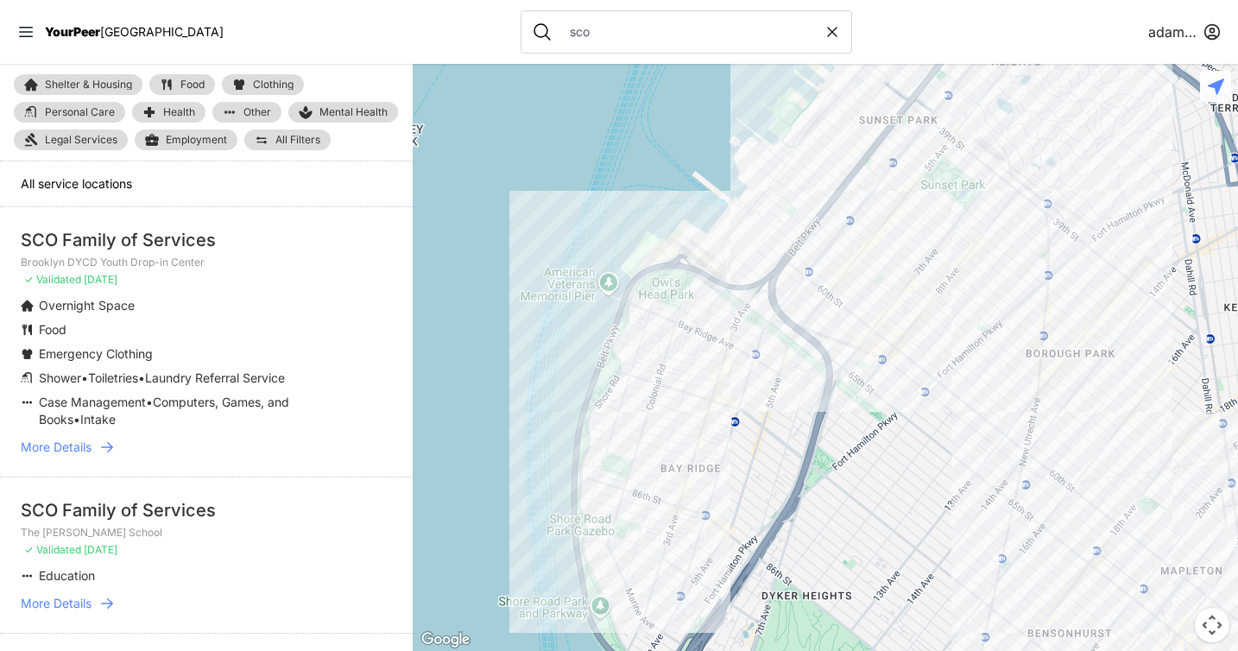
click at [109, 445] on icon at bounding box center [106, 446] width 17 height 17
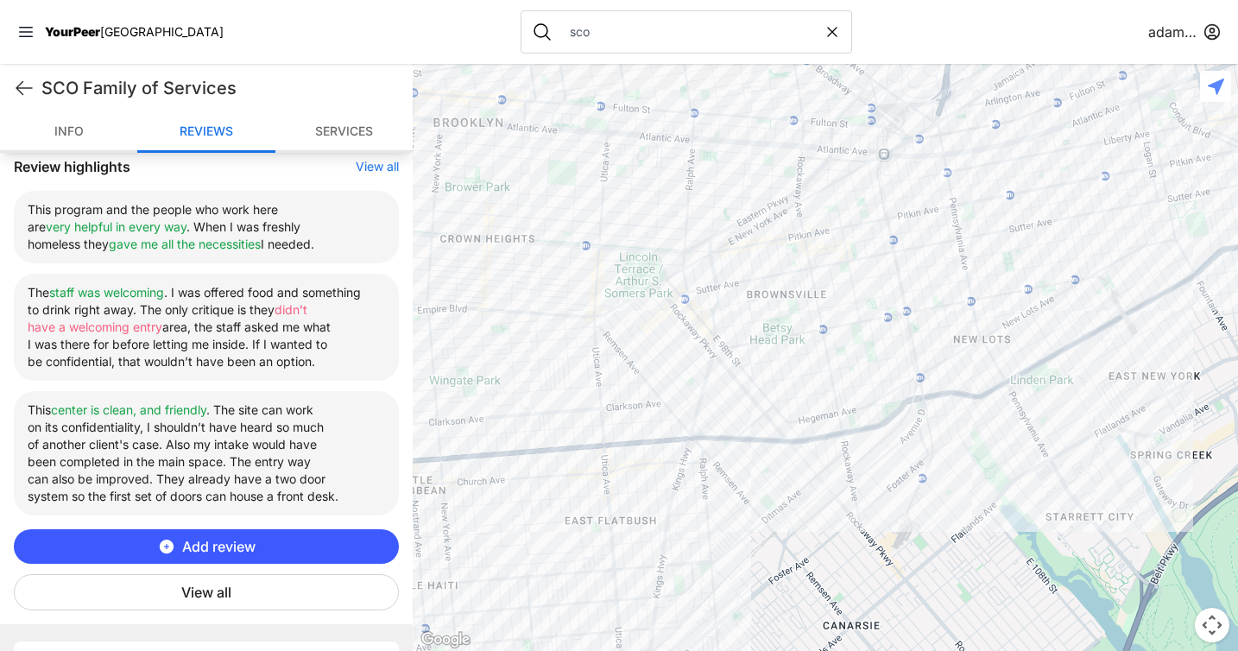
scroll to position [633, 0]
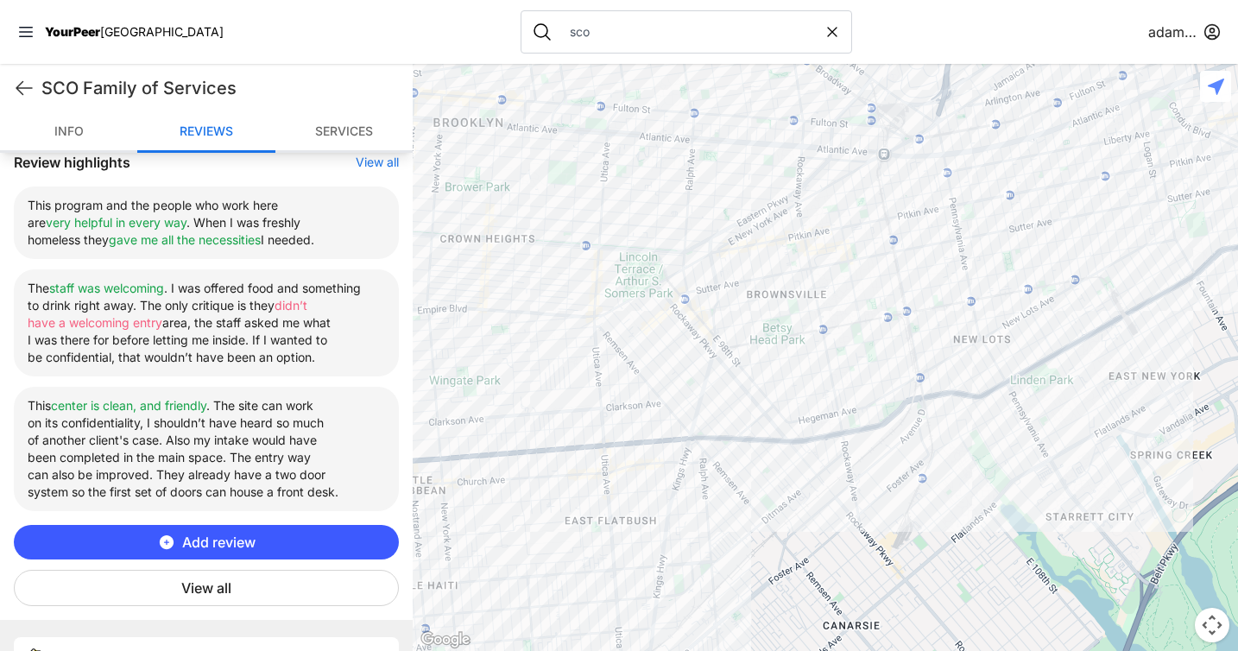
click at [236, 590] on button "View all" at bounding box center [206, 588] width 385 height 36
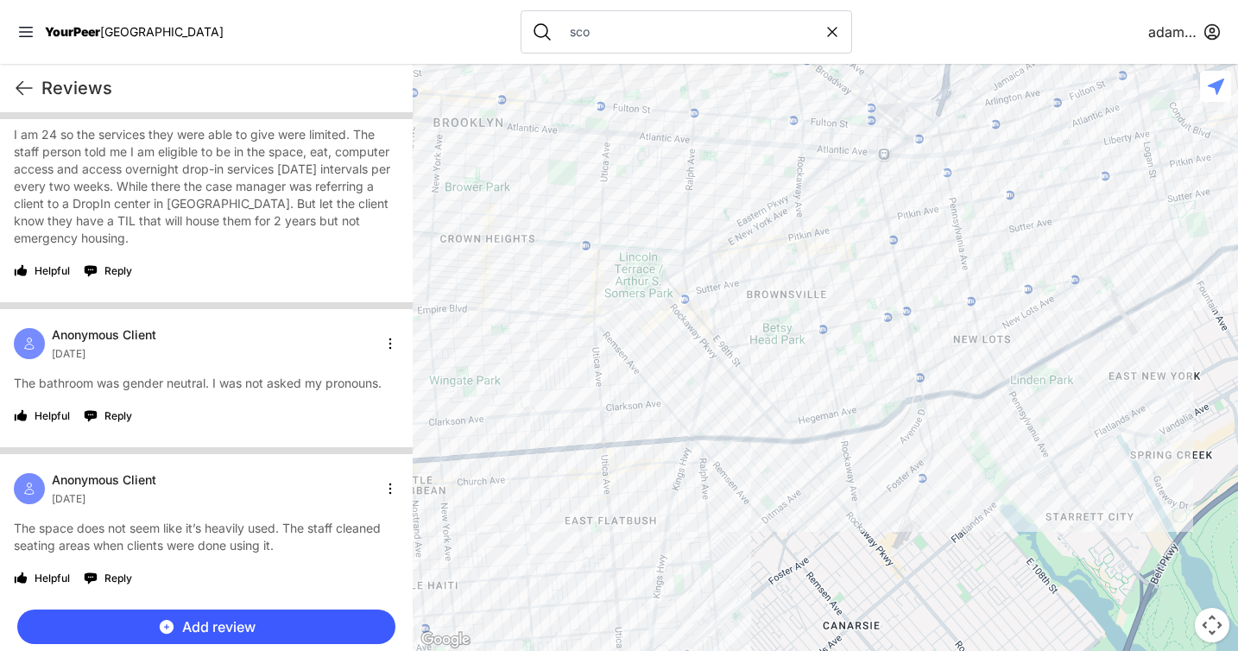
scroll to position [4785, 0]
click at [385, 489] on html "View map Close panel YourPeer NYC Quick Exit Single Adult Families Soup Kitchen…" at bounding box center [619, 325] width 1238 height 651
click at [319, 601] on div "Exclude" at bounding box center [335, 602] width 102 height 28
click at [383, 485] on html "View map Close panel YourPeer NYC Quick Exit Single Adult Families Soup Kitchen…" at bounding box center [619, 325] width 1238 height 651
click at [334, 601] on div "Exclude" at bounding box center [335, 602] width 102 height 28
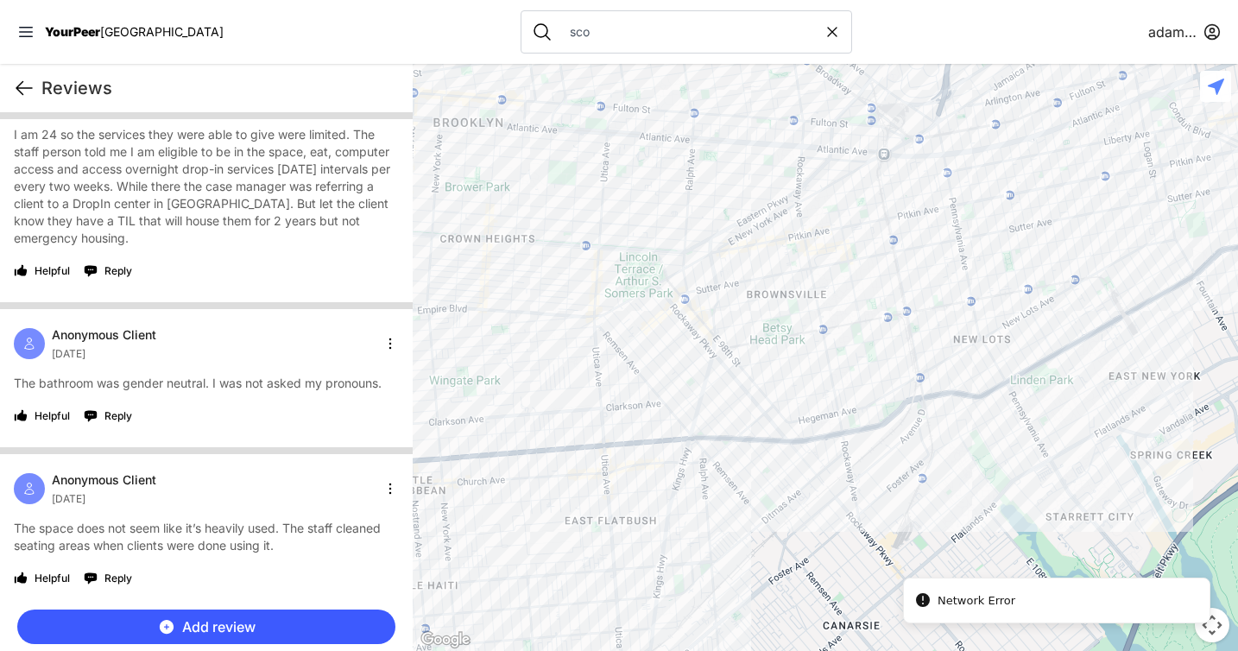
click at [18, 91] on icon at bounding box center [24, 88] width 21 height 21
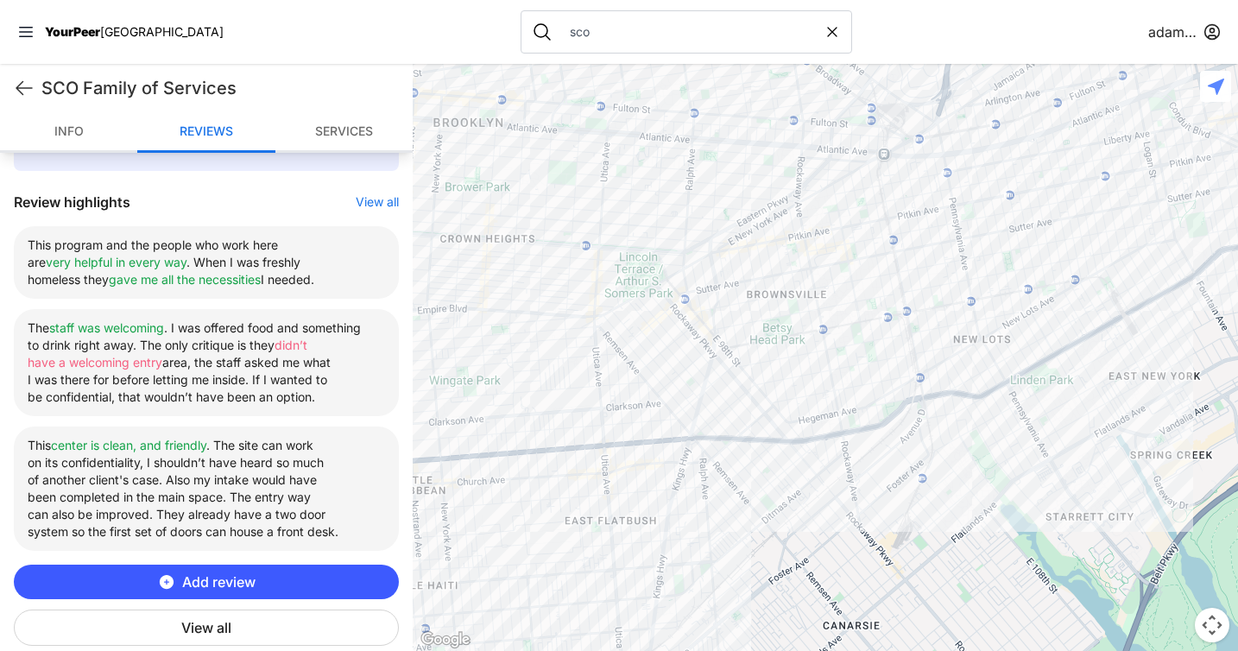
scroll to position [599, 0]
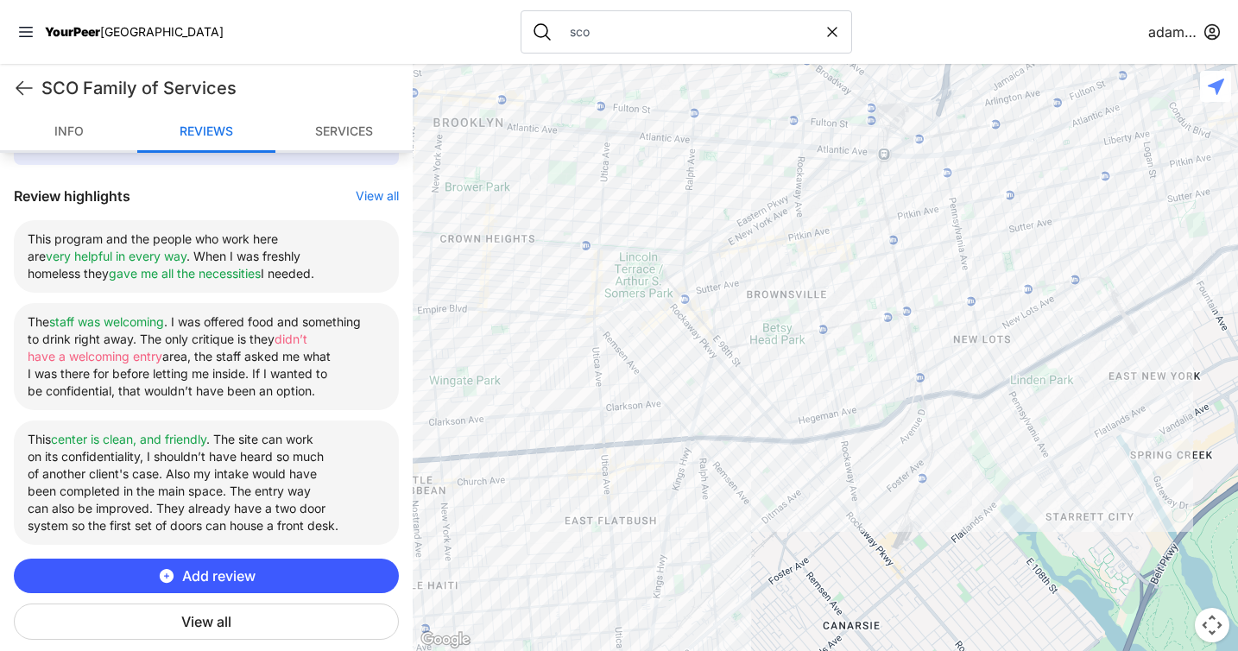
click at [228, 620] on button "View all" at bounding box center [206, 621] width 385 height 36
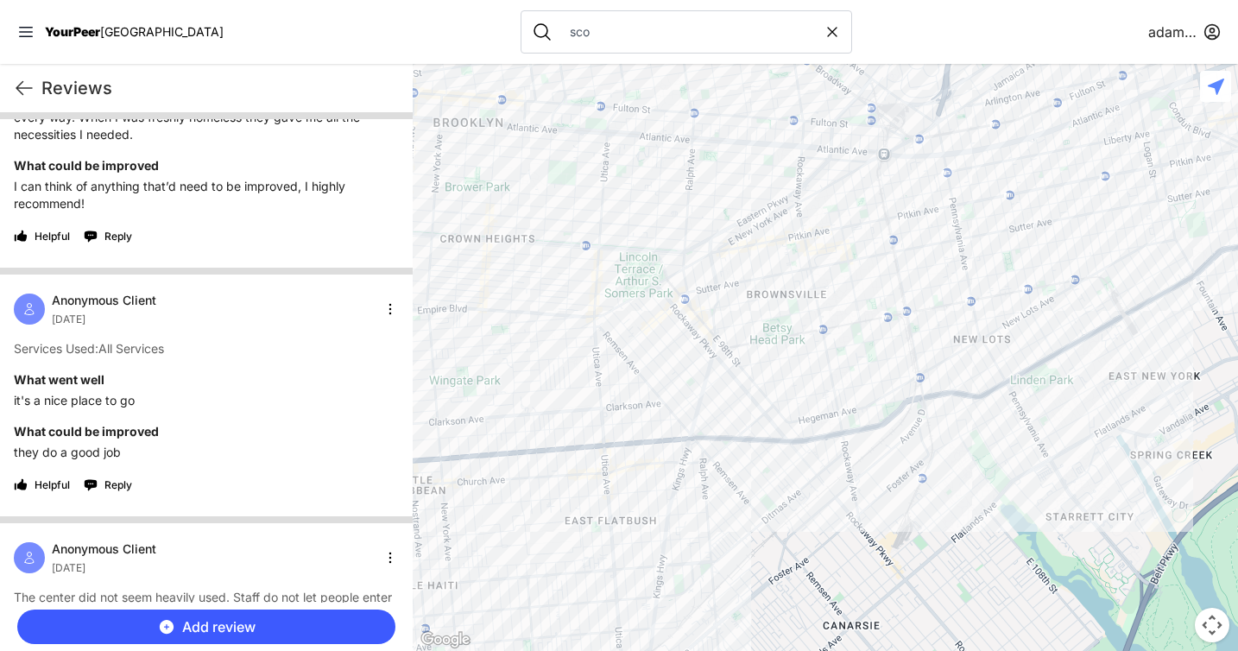
scroll to position [3661, 0]
click at [388, 362] on html "View map Close panel YourPeer NYC Quick Exit Single Adult Families Soup Kitchen…" at bounding box center [619, 325] width 1238 height 651
click at [340, 476] on div "Exclude" at bounding box center [335, 476] width 102 height 28
click at [538, 19] on div "sco" at bounding box center [685, 31] width 331 height 43
click at [559, 28] on input "sco" at bounding box center [691, 31] width 264 height 17
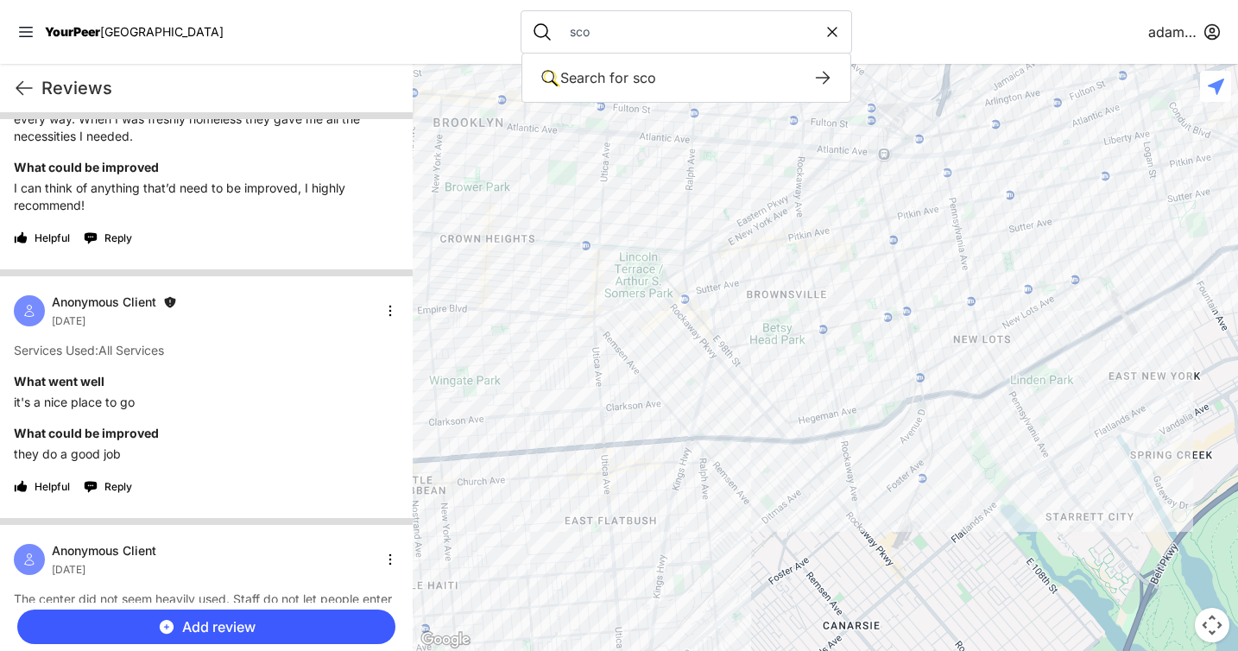
click at [559, 28] on input "sco" at bounding box center [691, 31] width 264 height 17
click at [559, 35] on input "proejct hospitality" at bounding box center [691, 31] width 264 height 17
type input "project hospitality"
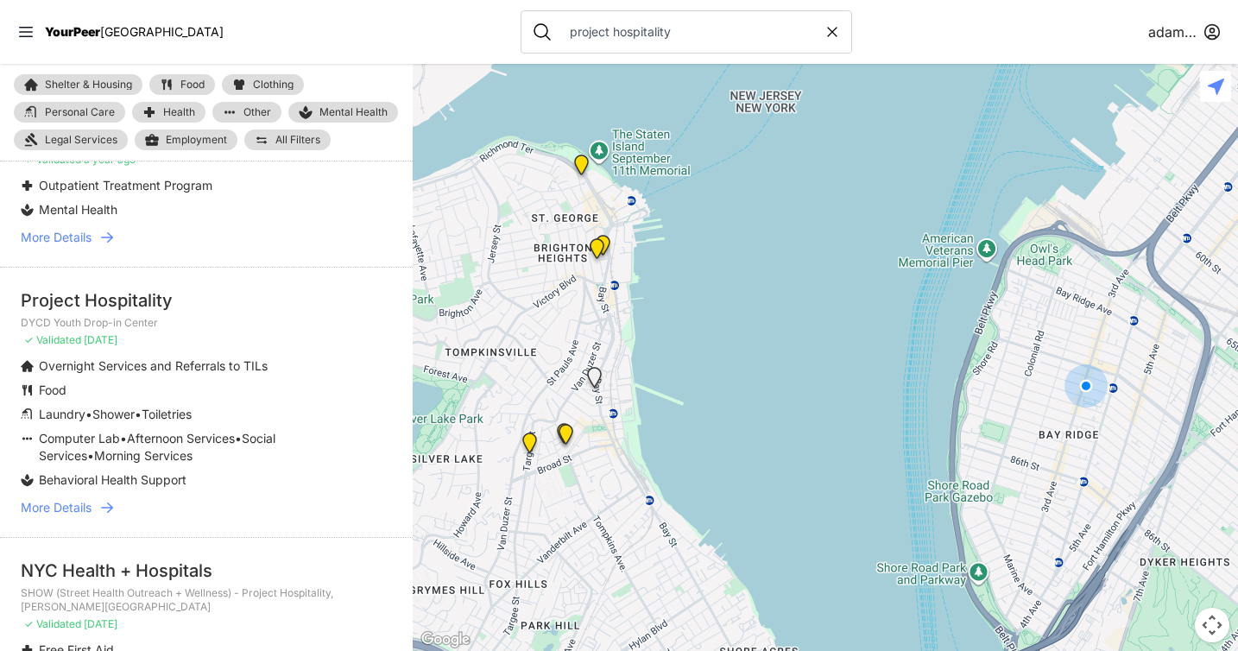
scroll to position [1215, 0]
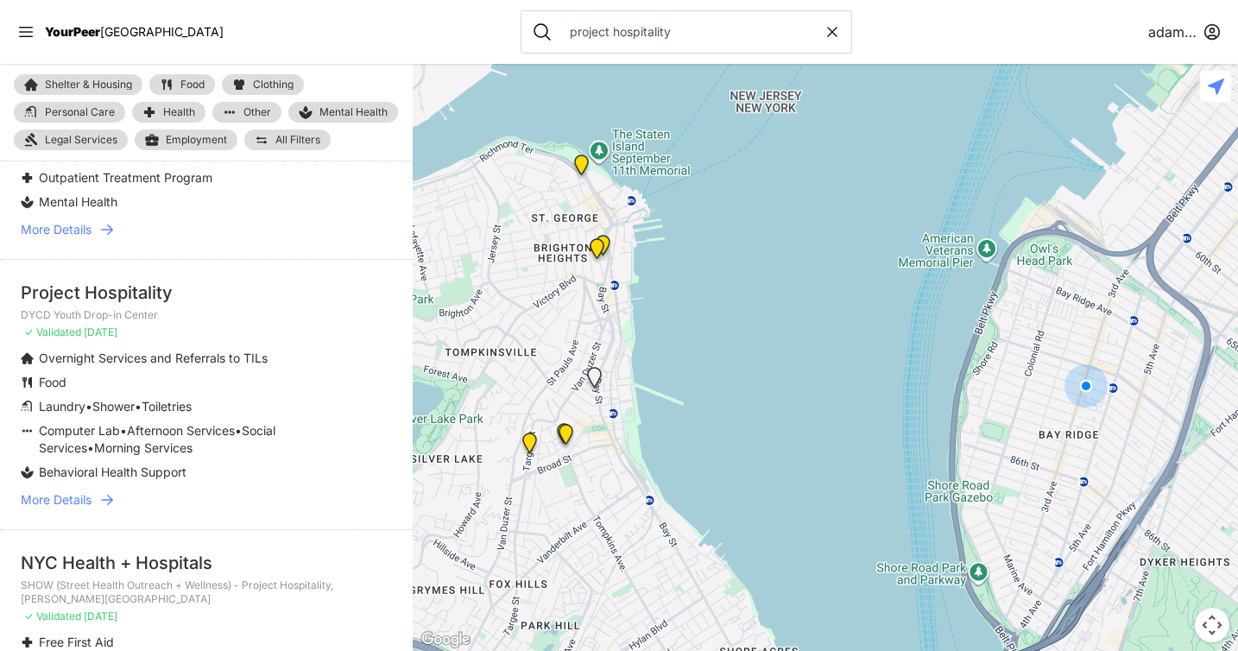
click at [108, 508] on icon at bounding box center [106, 499] width 17 height 17
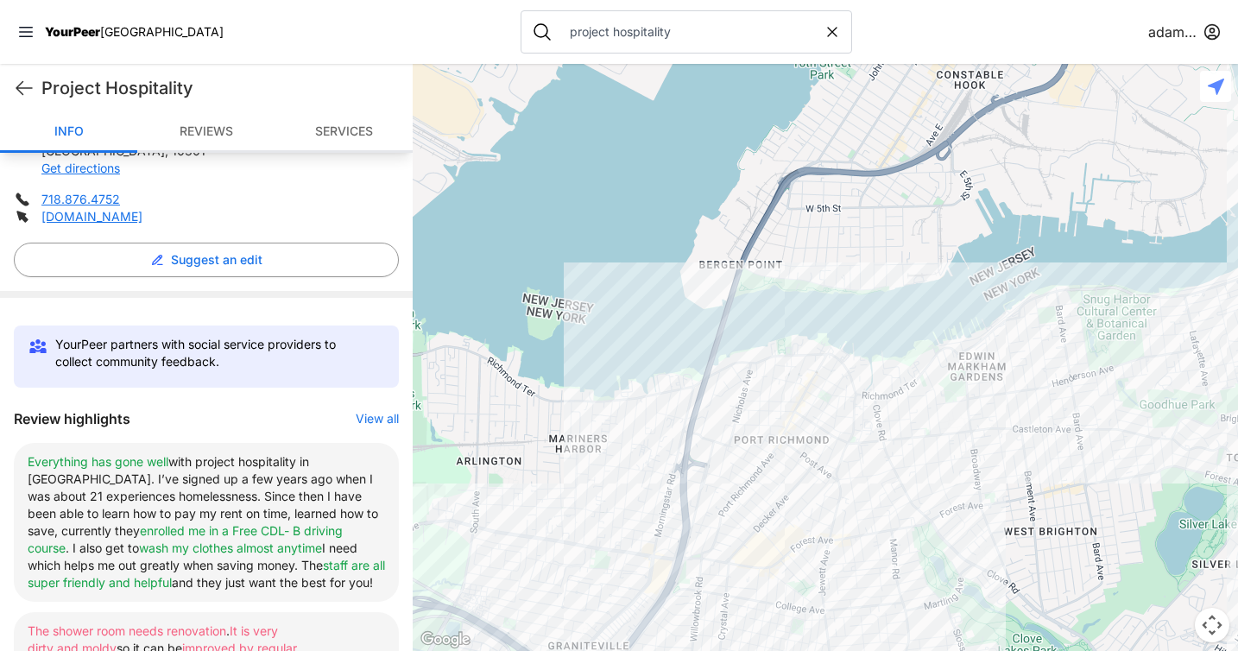
scroll to position [392, 0]
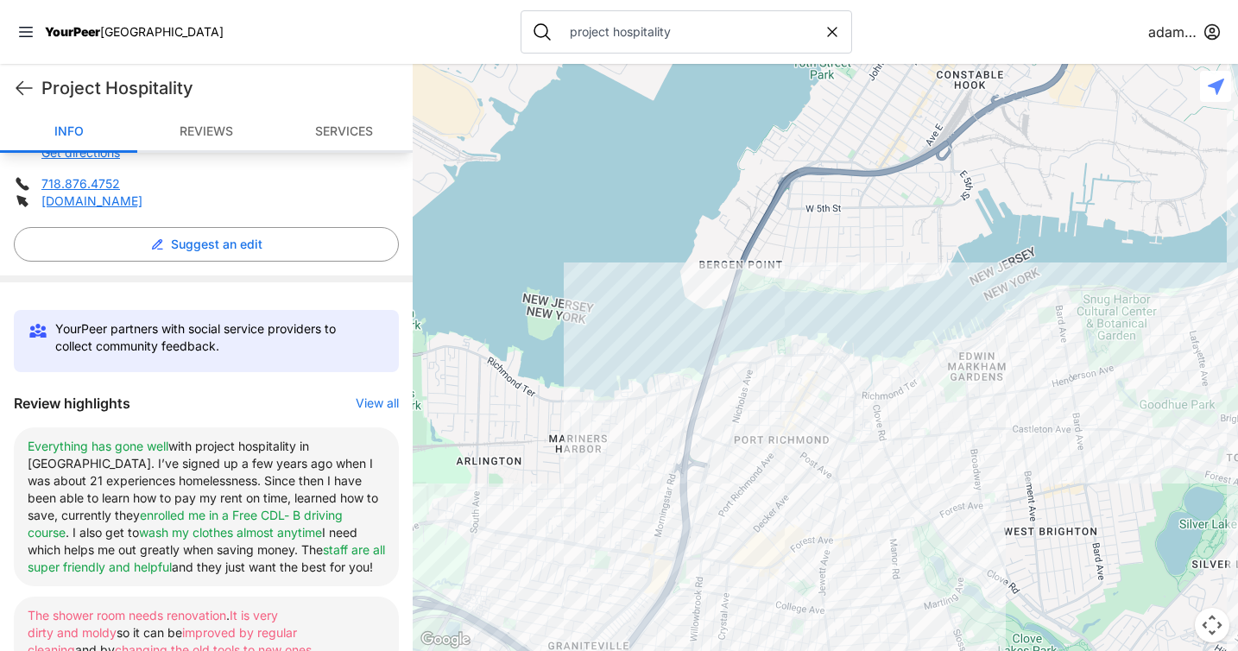
click at [369, 407] on button "View all" at bounding box center [377, 402] width 43 height 17
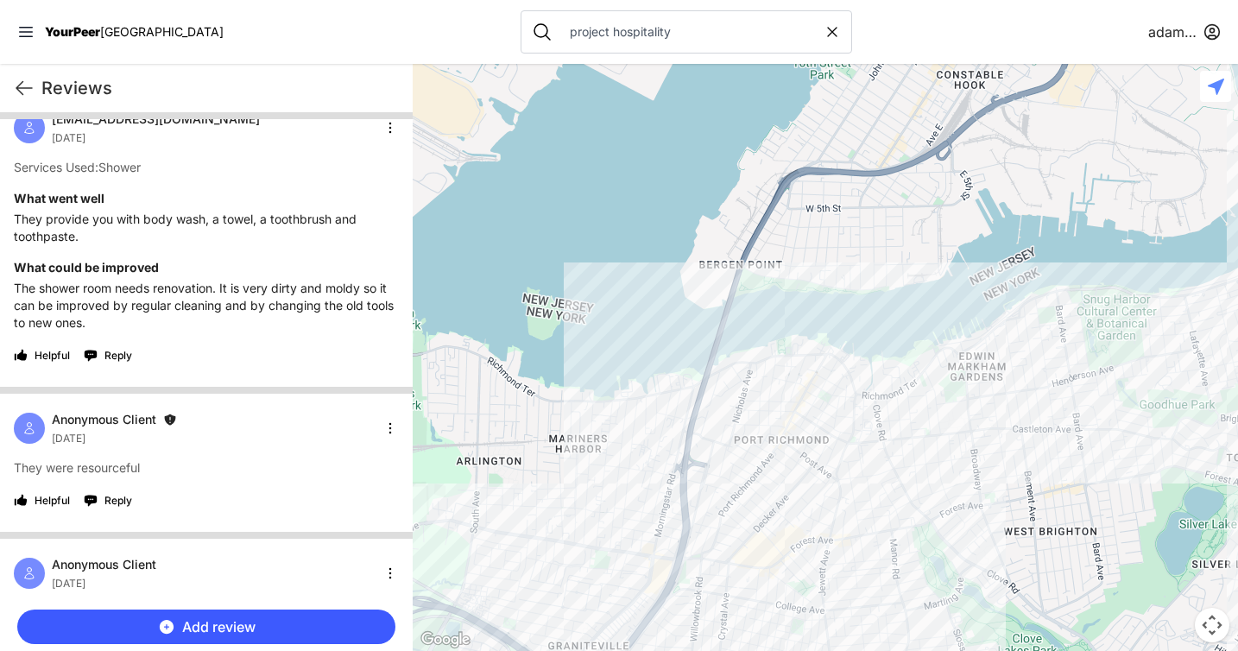
scroll to position [6152, 0]
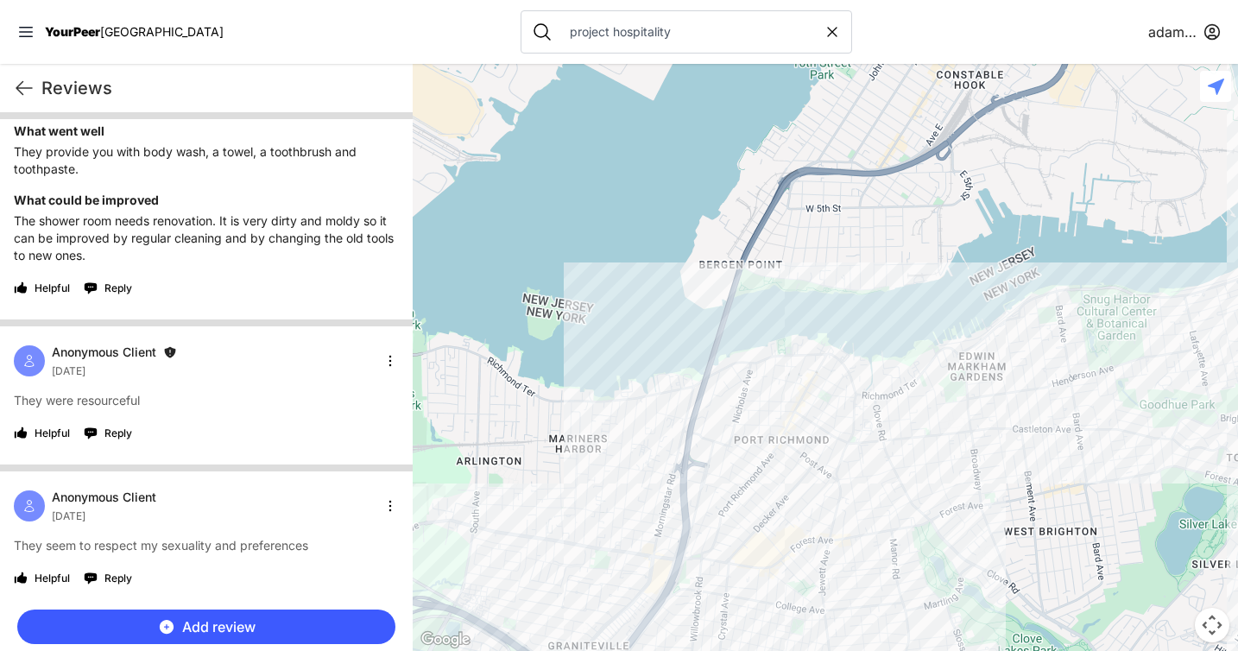
click at [382, 366] on html "View map Close panel YourPeer NYC Quick Exit Single Adult Families Soup Kitchen…" at bounding box center [619, 325] width 1238 height 651
click at [337, 476] on div "Include" at bounding box center [335, 474] width 102 height 28
click at [269, 32] on nav "YourPeer NYC project hospitality adamabard" at bounding box center [619, 32] width 1238 height 64
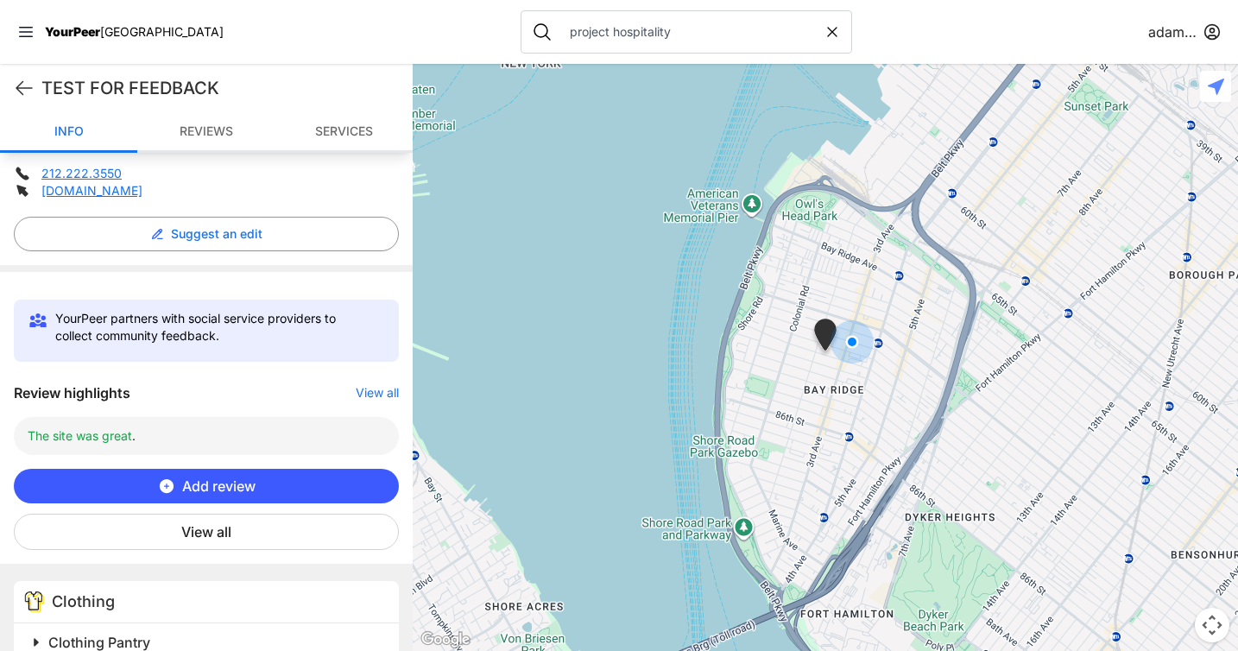
scroll to position [418, 0]
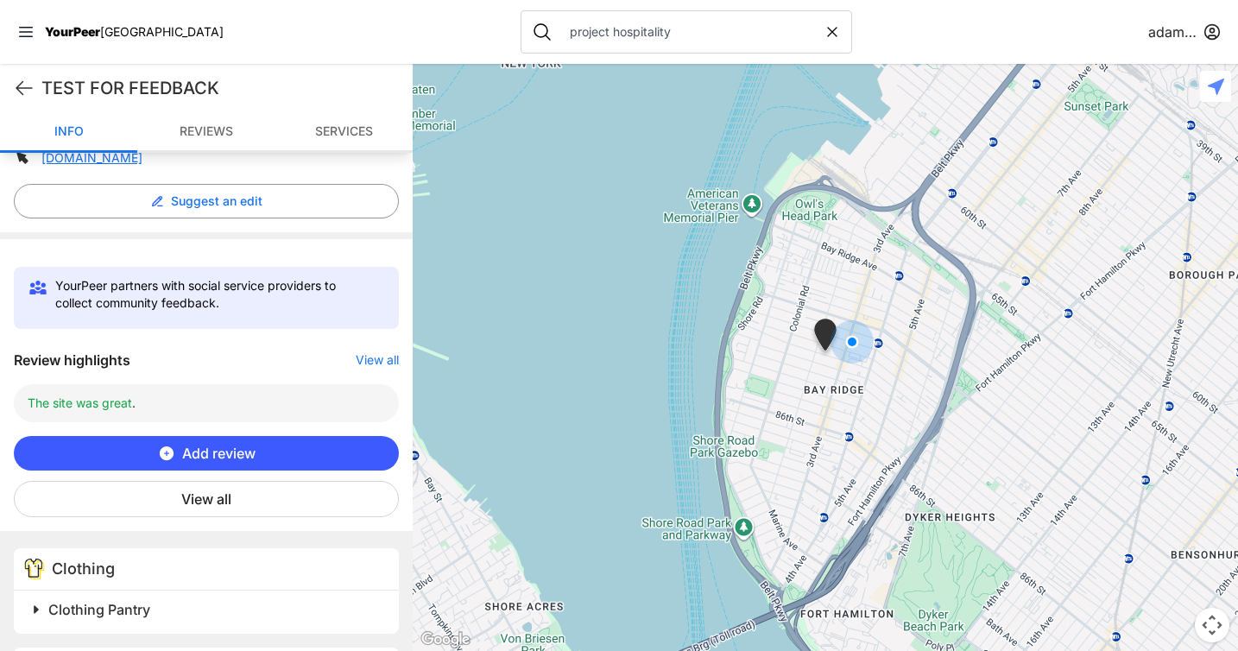
click at [224, 465] on button "Add review" at bounding box center [206, 453] width 385 height 35
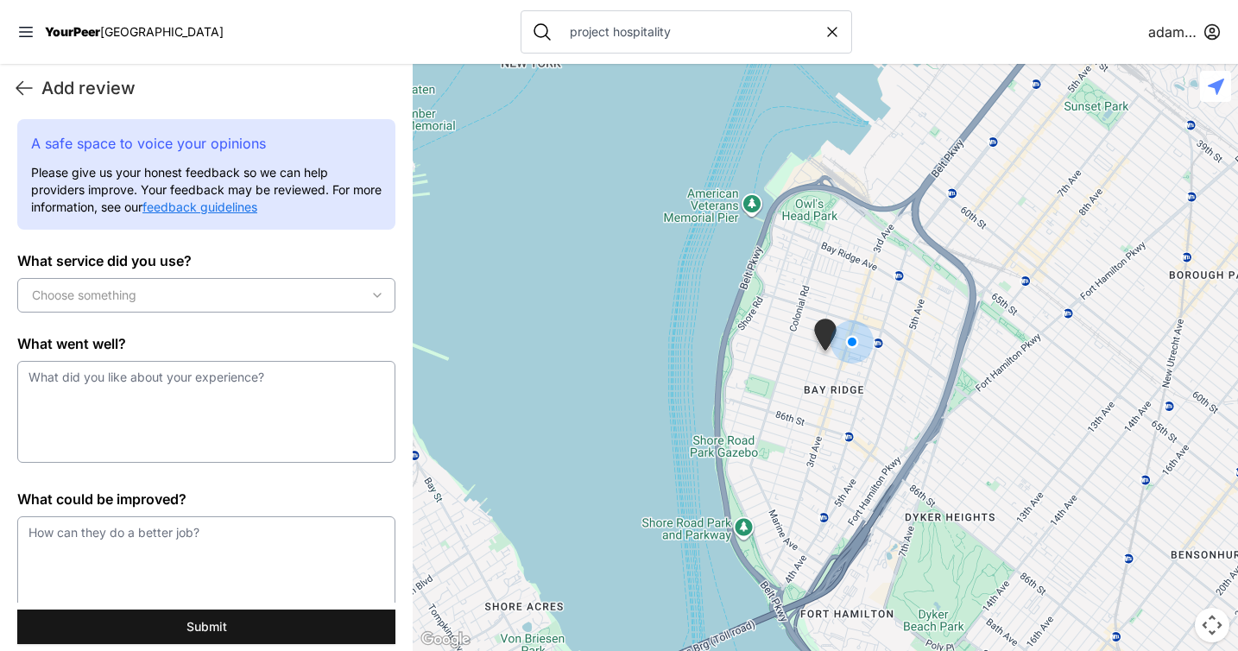
scroll to position [0, 0]
click at [194, 295] on div "Choose something" at bounding box center [206, 295] width 369 height 17
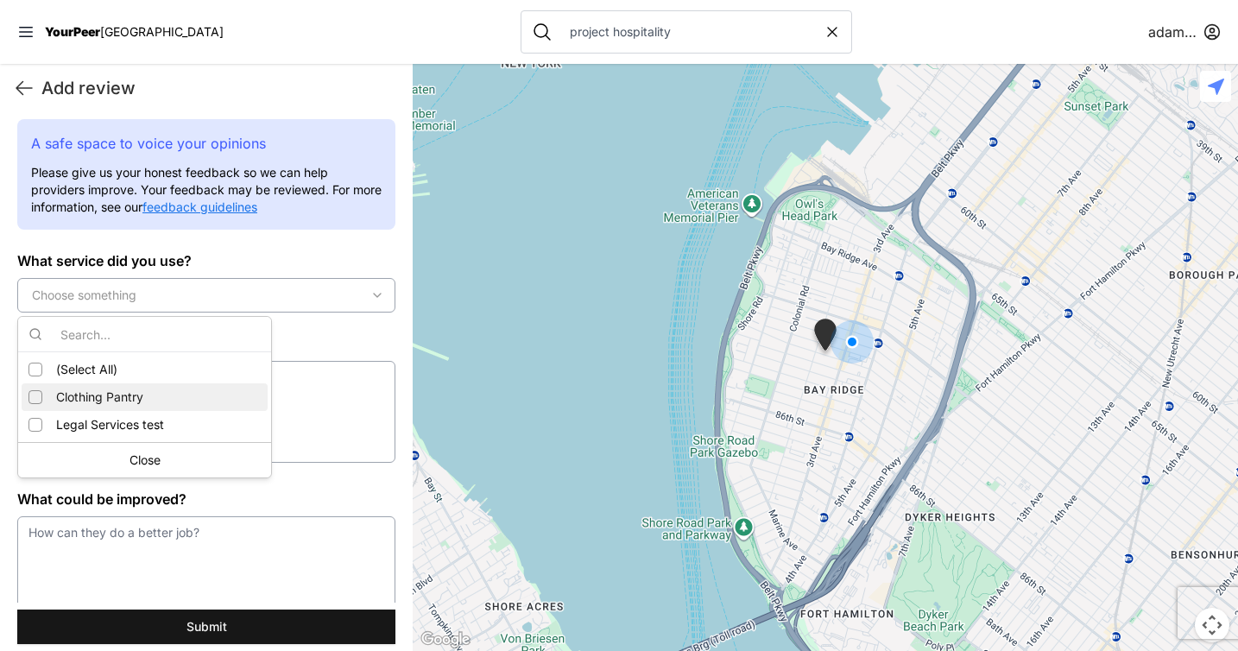
click at [120, 392] on span "Clothing Pantry" at bounding box center [99, 396] width 87 height 17
click at [310, 405] on textarea at bounding box center [206, 412] width 378 height 102
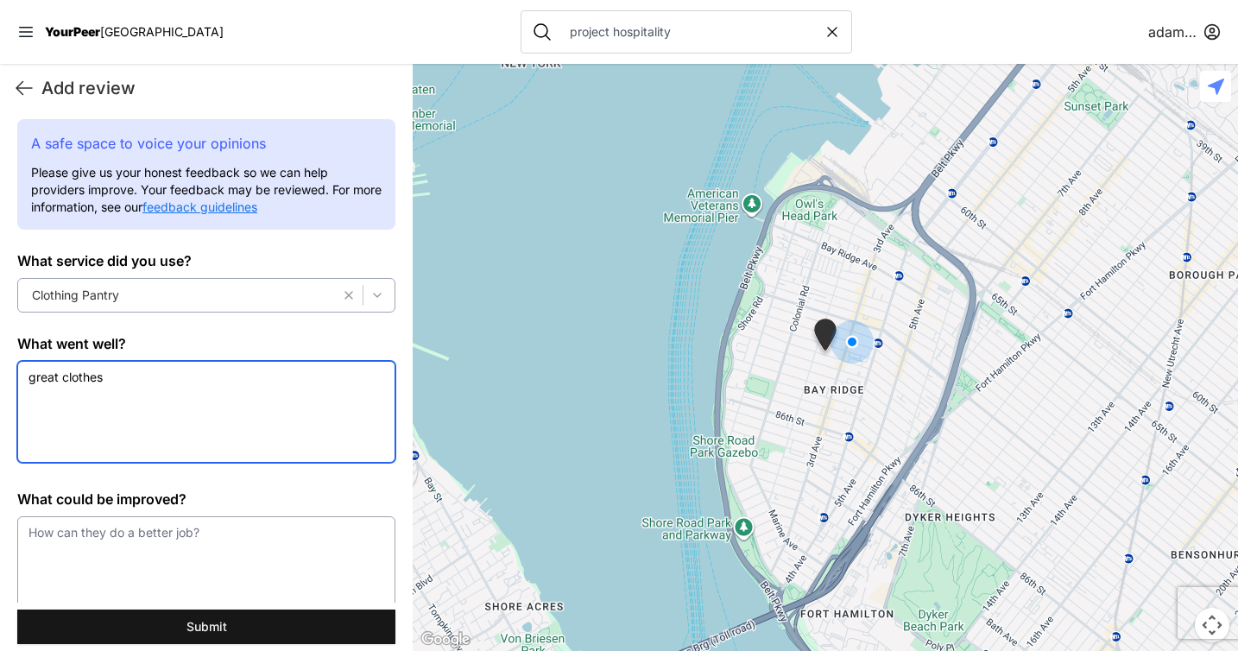
type textarea "great clothes"
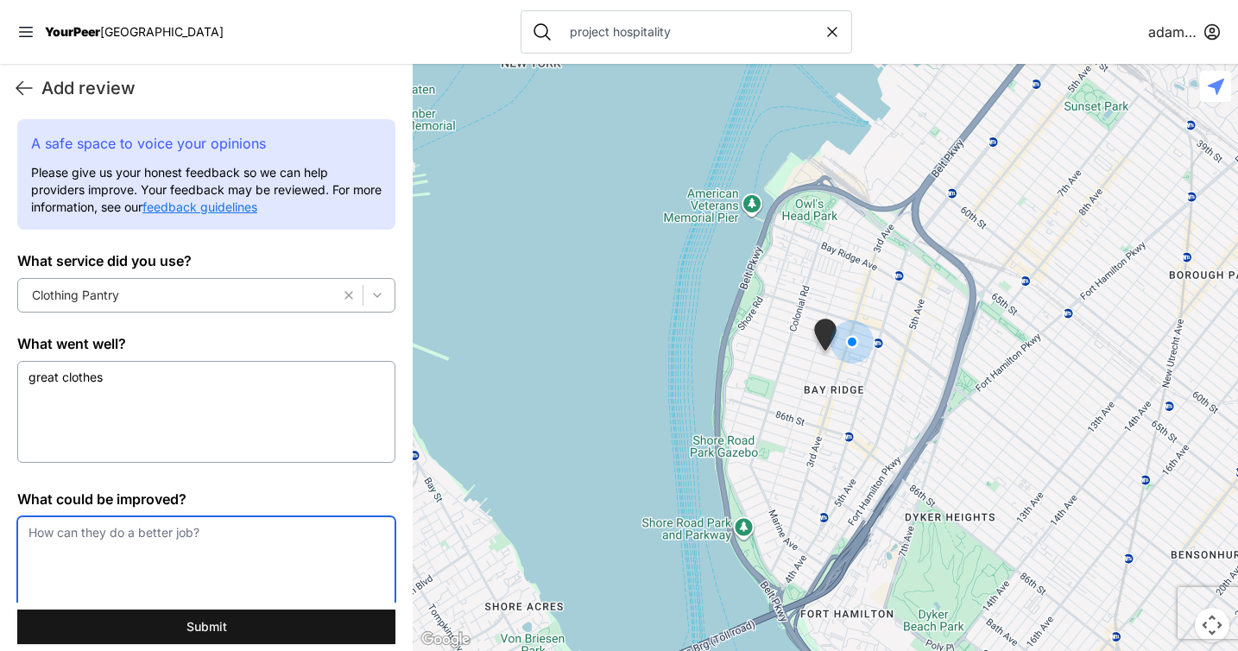
click at [255, 564] on textarea at bounding box center [206, 567] width 378 height 102
type textarea "t"
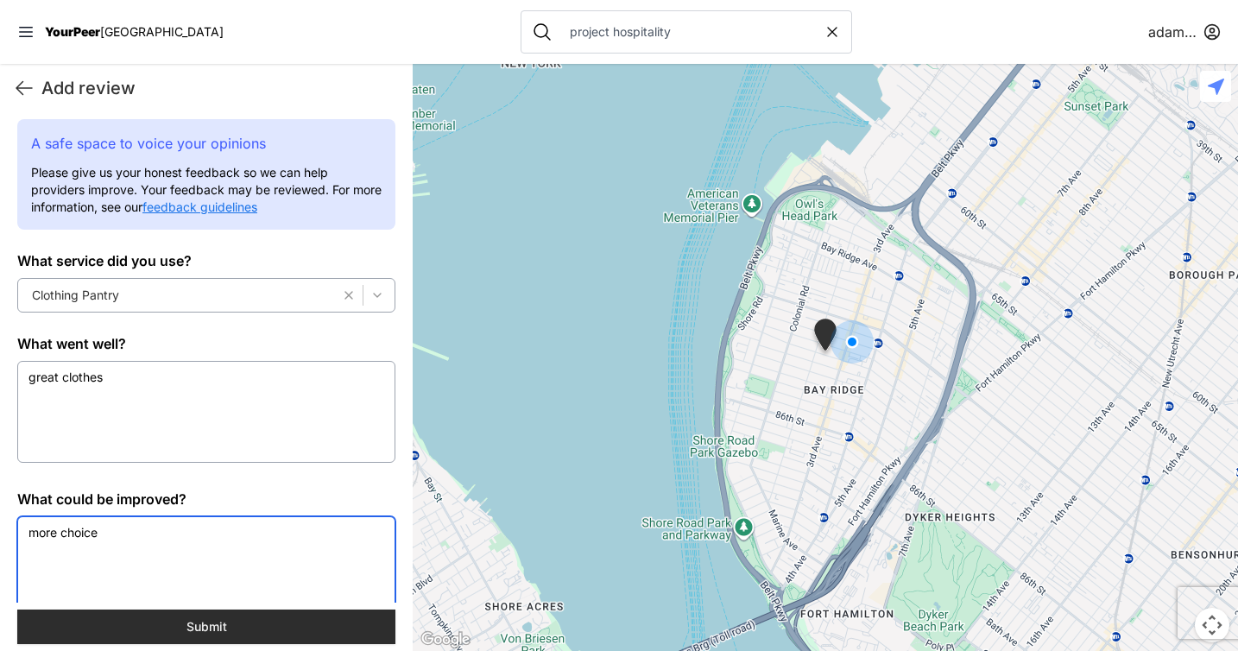
type textarea "more choice"
click at [223, 620] on button "Submit" at bounding box center [206, 626] width 378 height 35
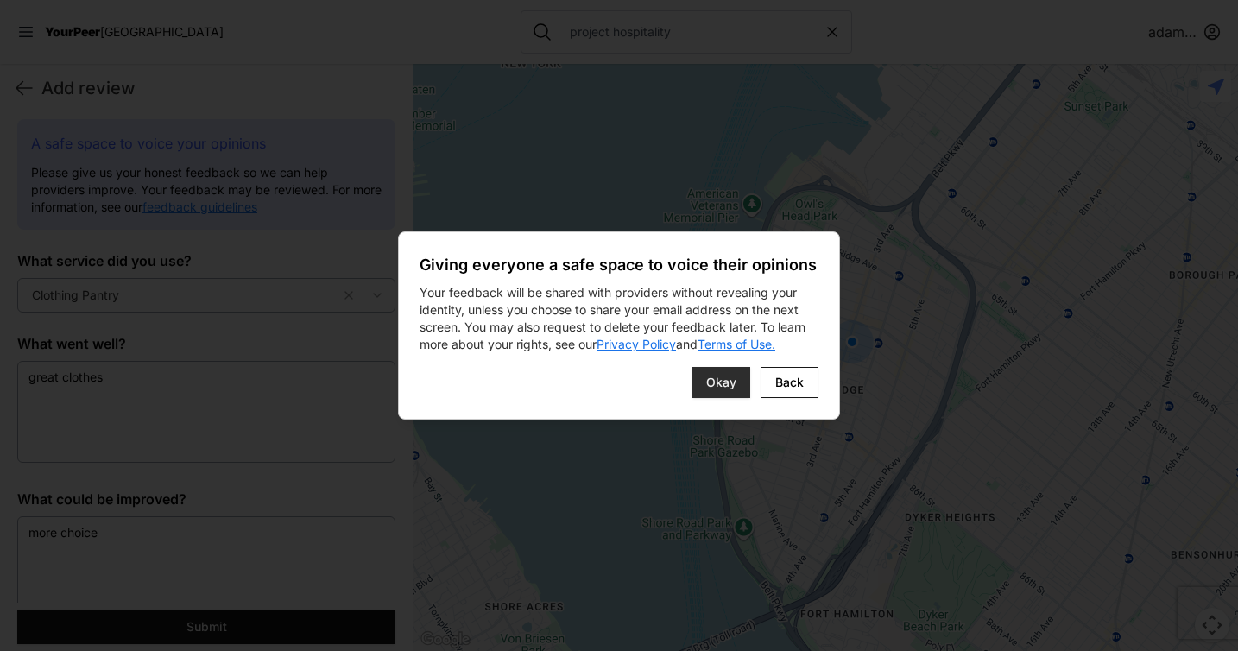
click at [744, 373] on button "Okay" at bounding box center [721, 382] width 58 height 31
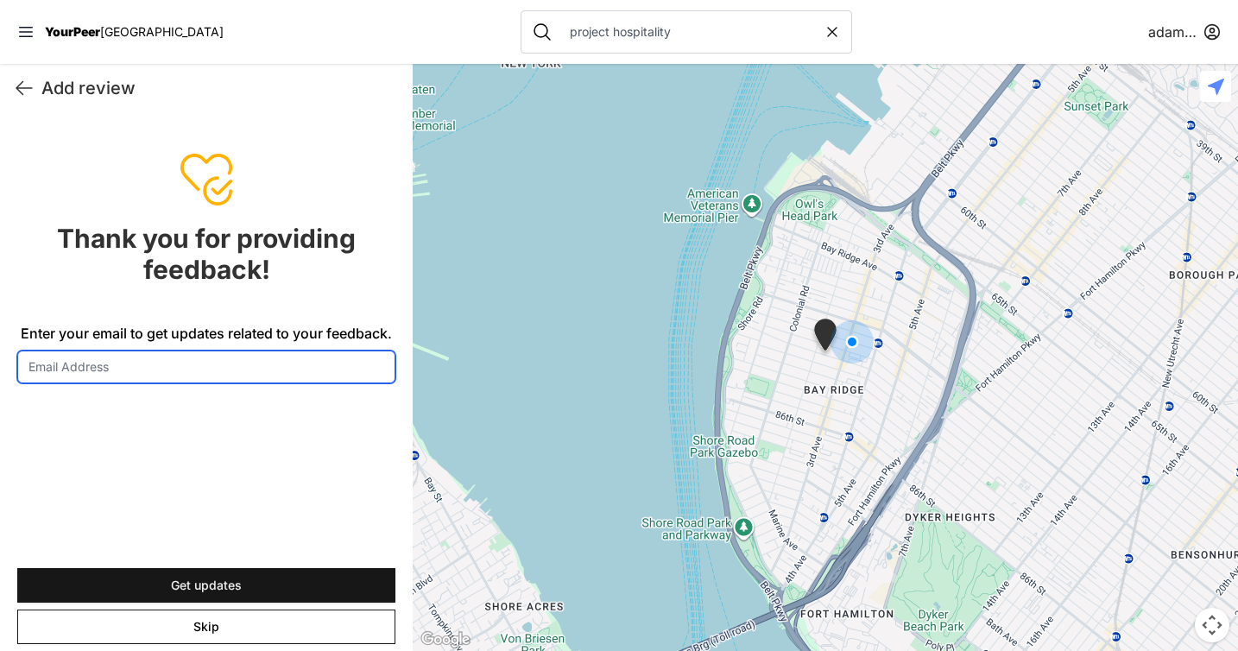
click at [240, 364] on input "Enter your email to get updates related to your feedback." at bounding box center [206, 366] width 378 height 33
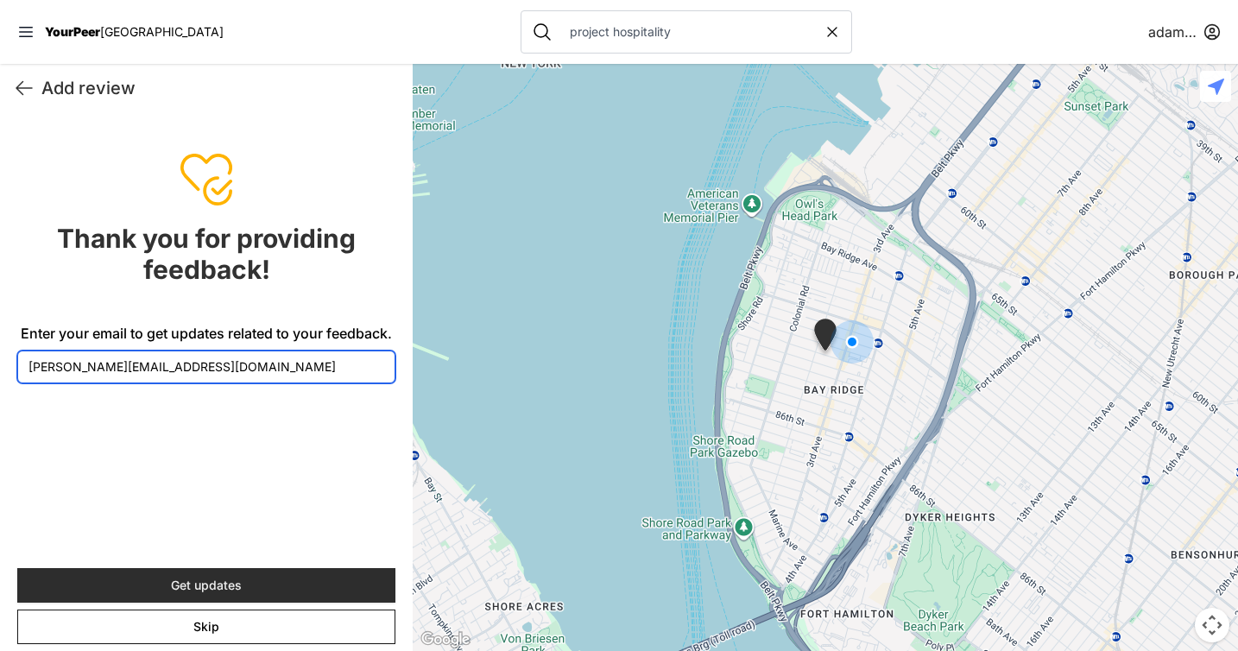
type input "[PERSON_NAME][EMAIL_ADDRESS][DOMAIN_NAME]"
click at [248, 577] on button "Get updates" at bounding box center [206, 585] width 378 height 35
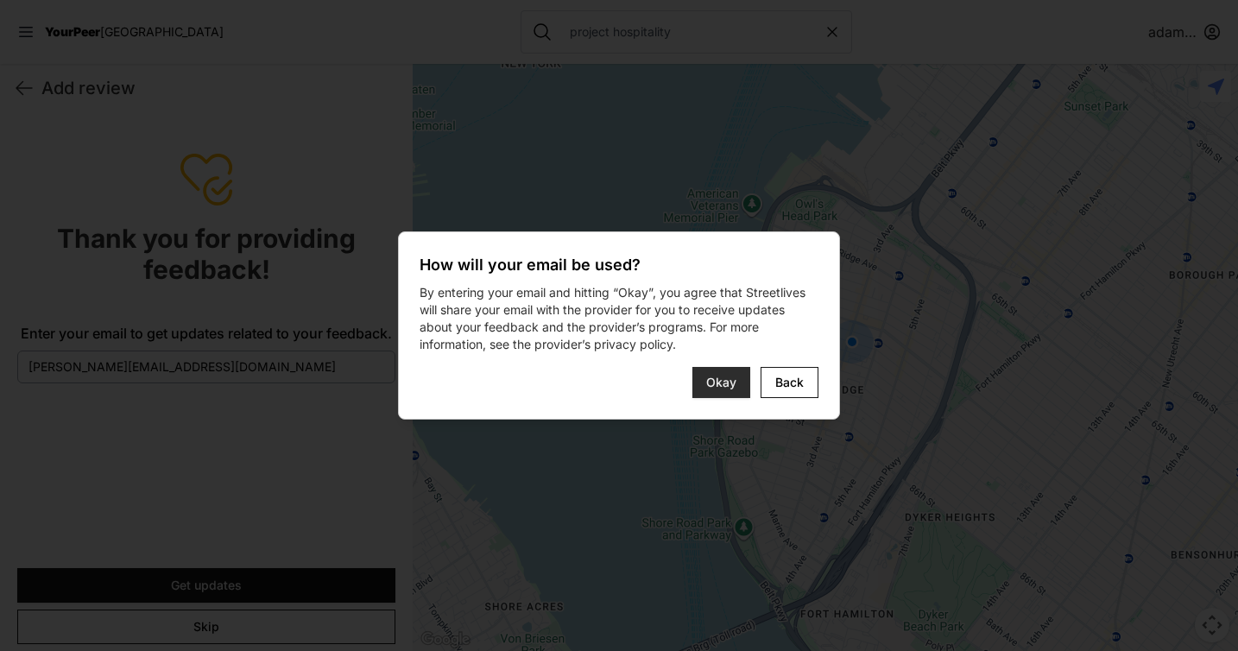
click at [716, 379] on span "Okay" at bounding box center [721, 382] width 30 height 17
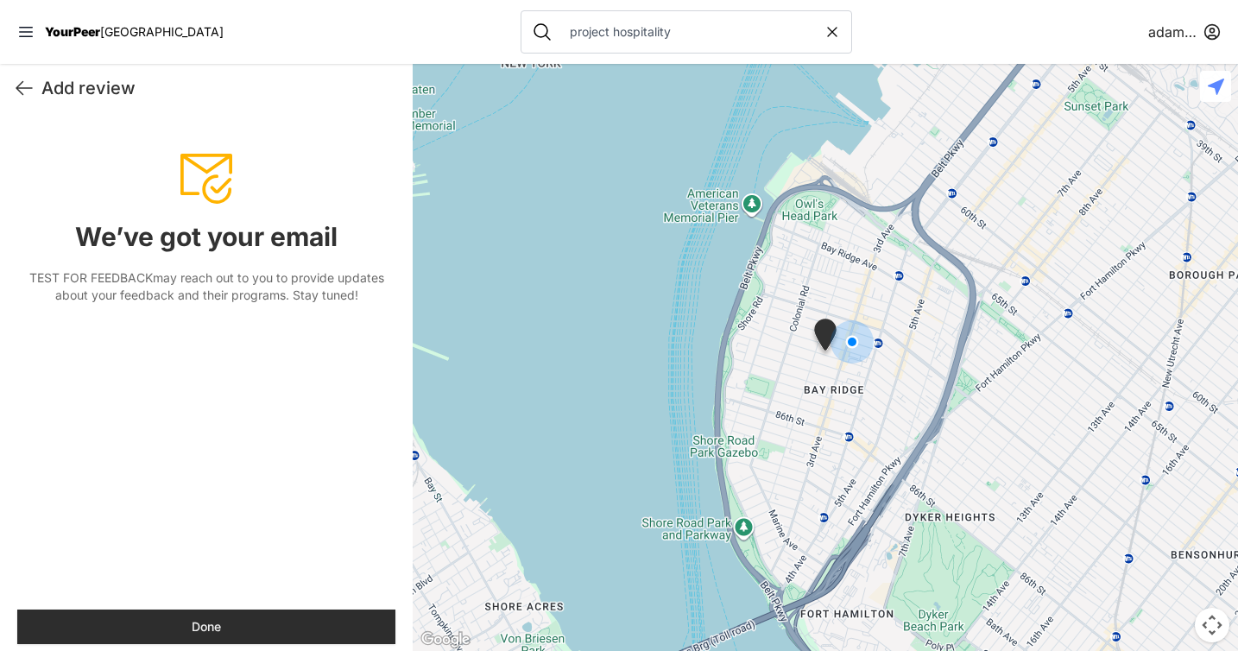
click at [247, 610] on button "Done" at bounding box center [206, 626] width 378 height 35
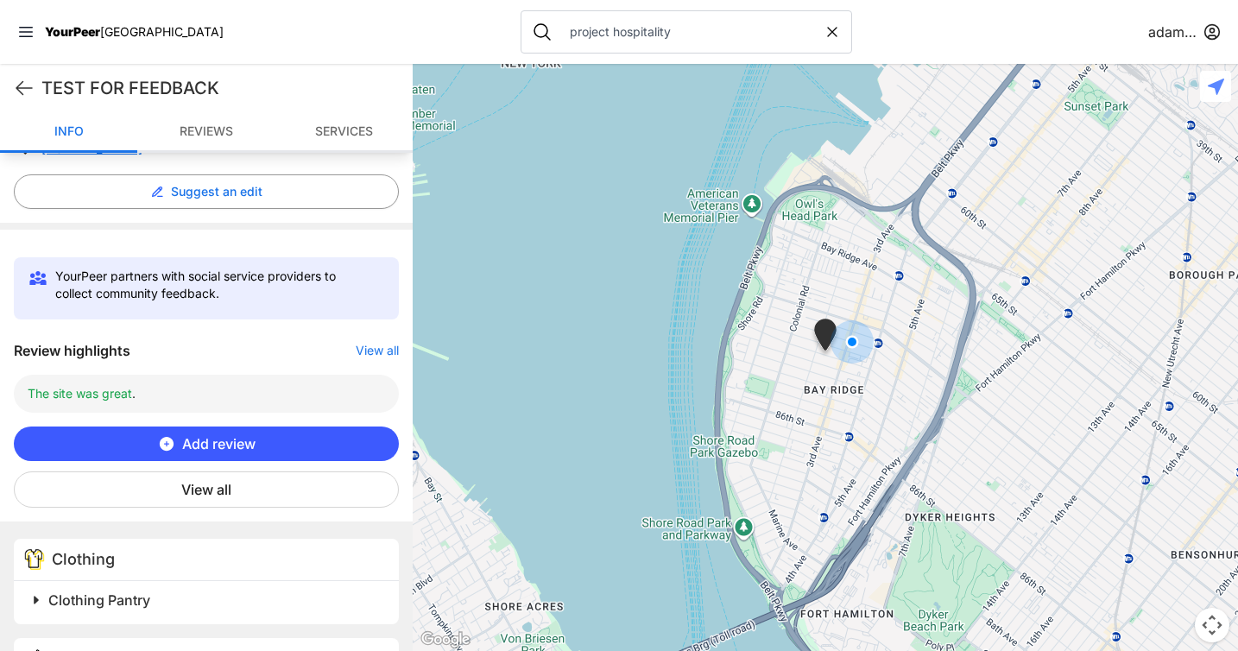
scroll to position [428, 0]
click at [235, 487] on button "View all" at bounding box center [206, 488] width 385 height 36
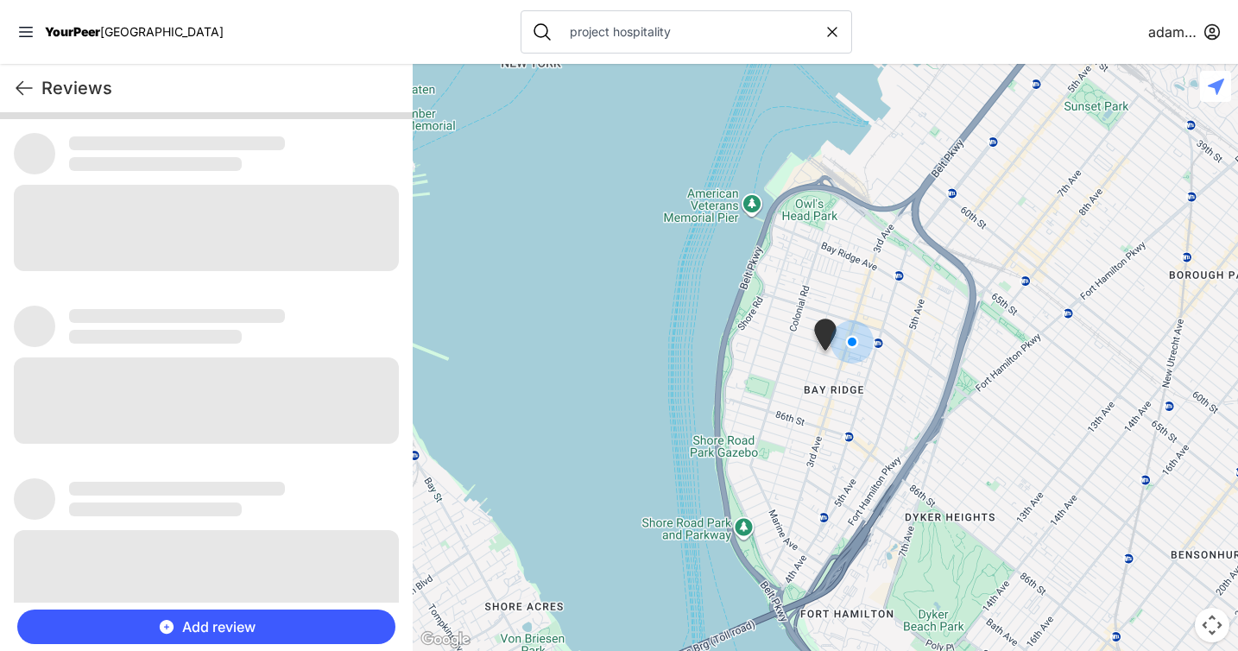
scroll to position [0, 0]
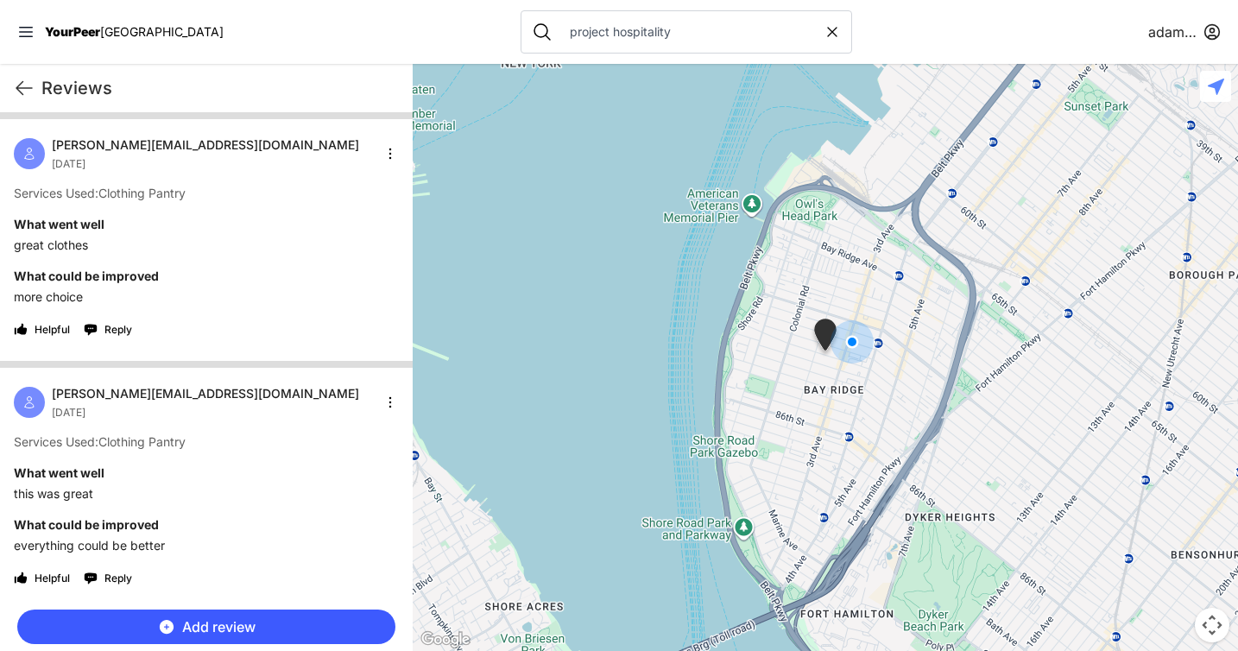
click at [665, 30] on input "project hospitality" at bounding box center [691, 31] width 264 height 17
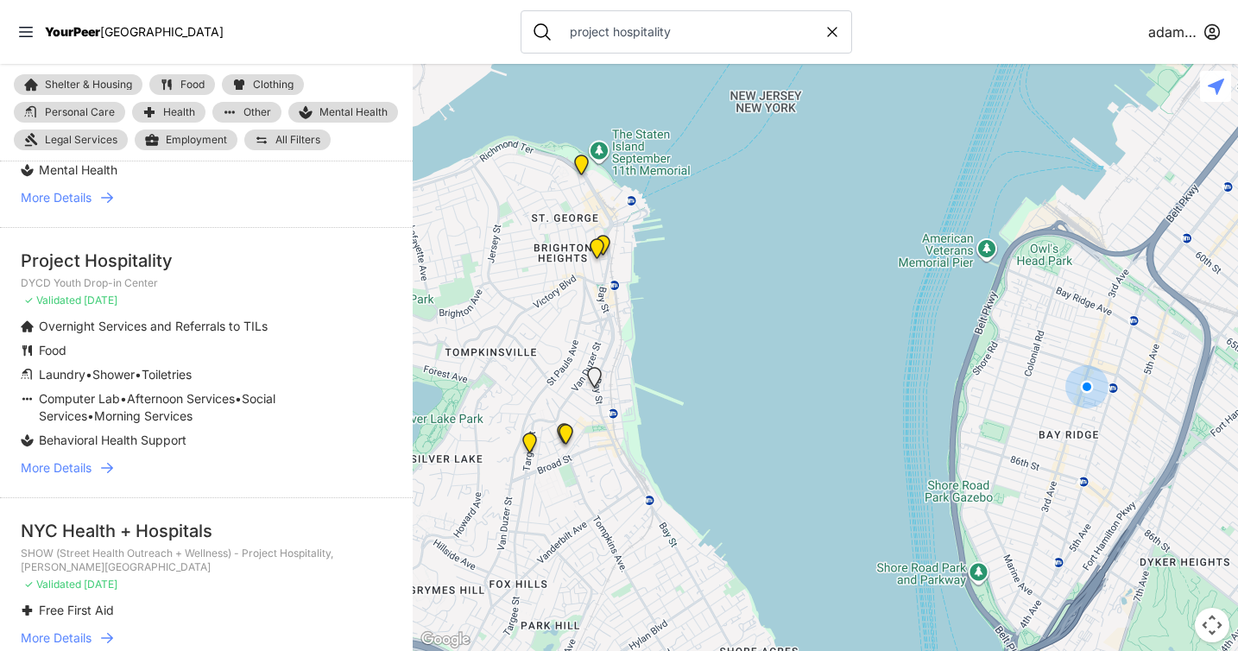
scroll to position [1131, 0]
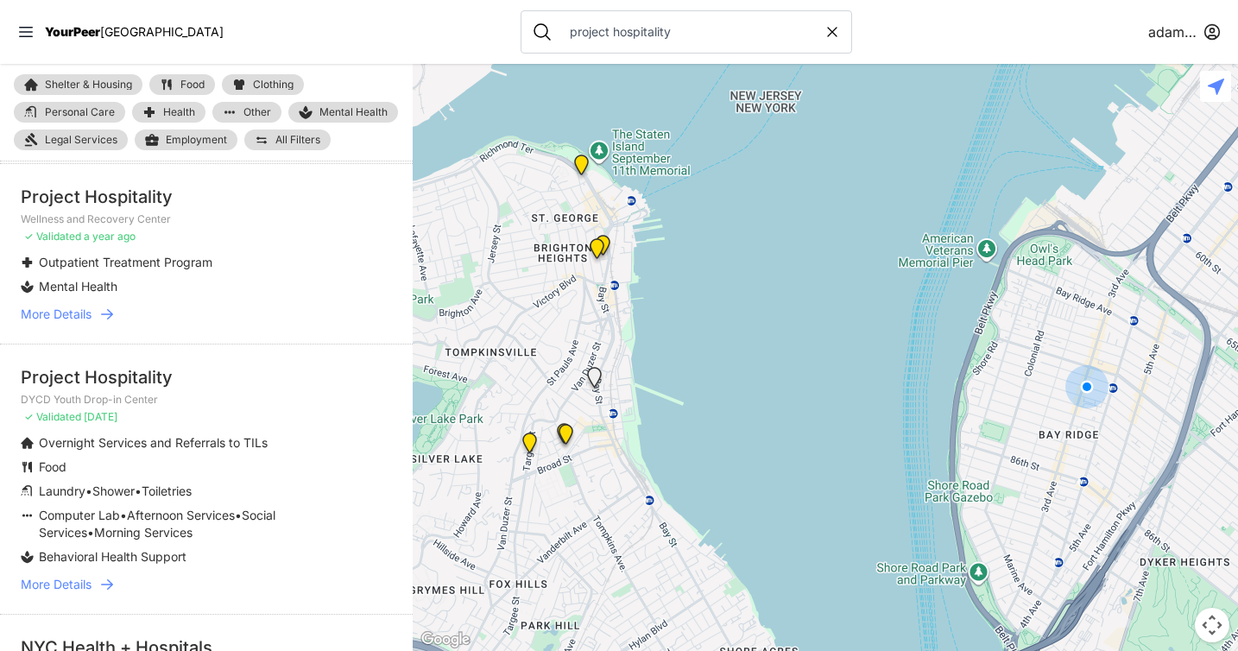
click at [111, 590] on icon at bounding box center [107, 584] width 12 height 10
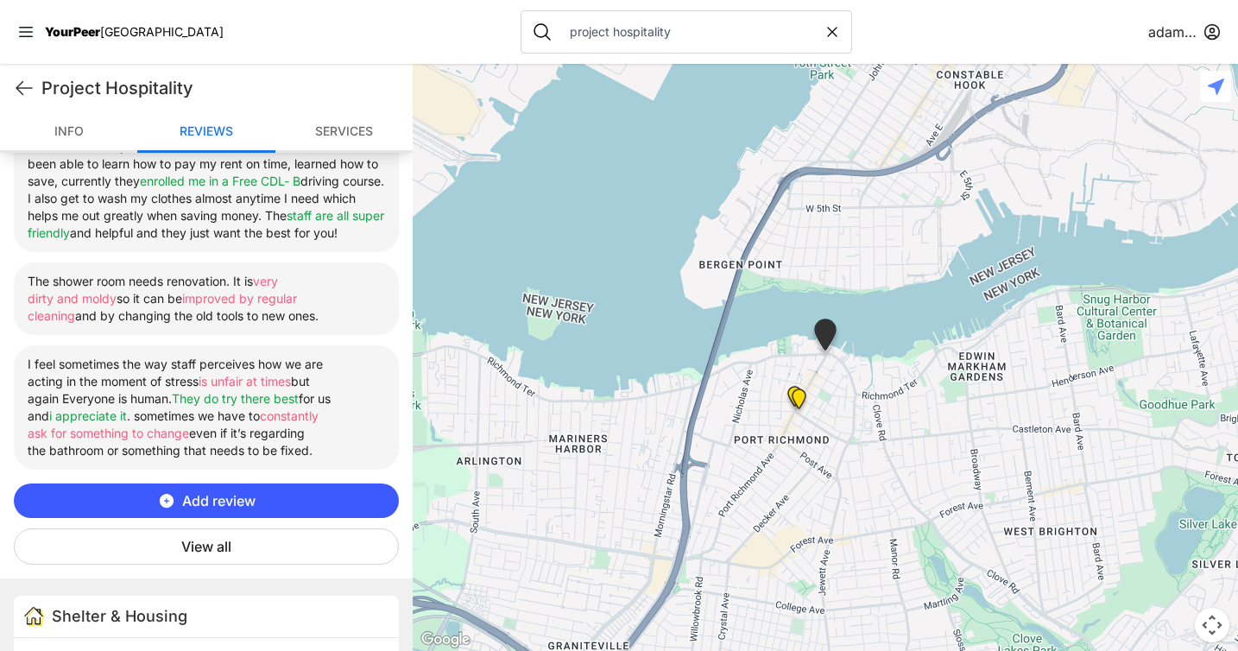
scroll to position [721, 0]
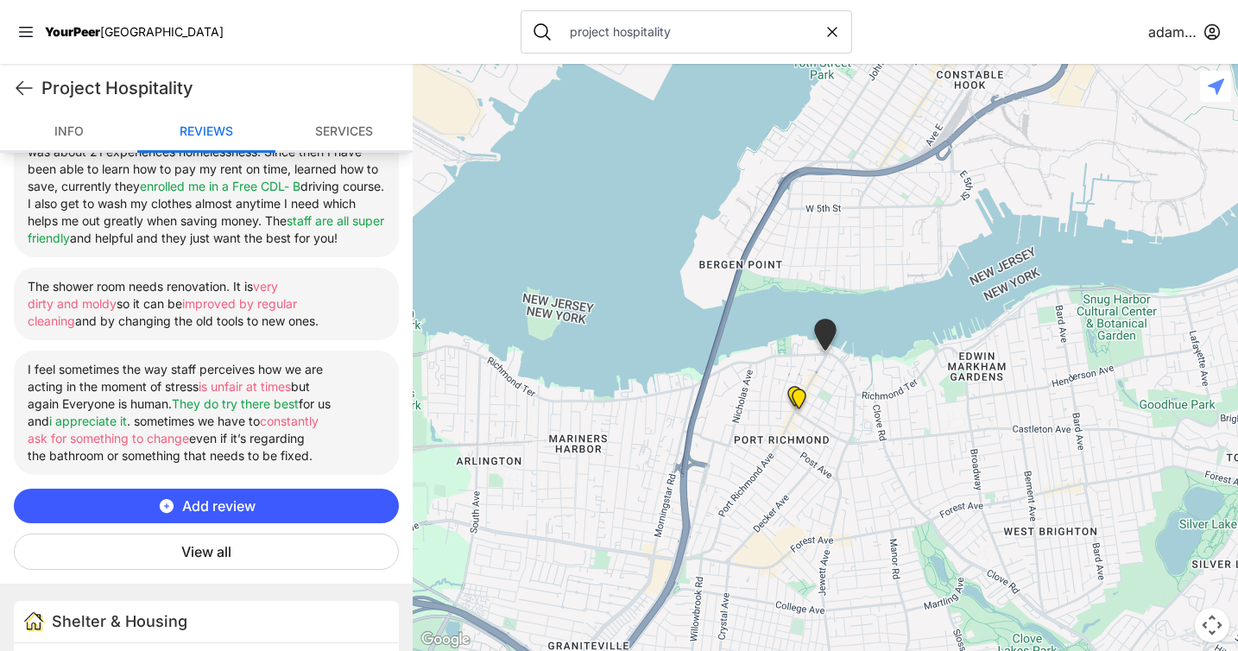
click at [167, 566] on button "View all" at bounding box center [206, 551] width 385 height 36
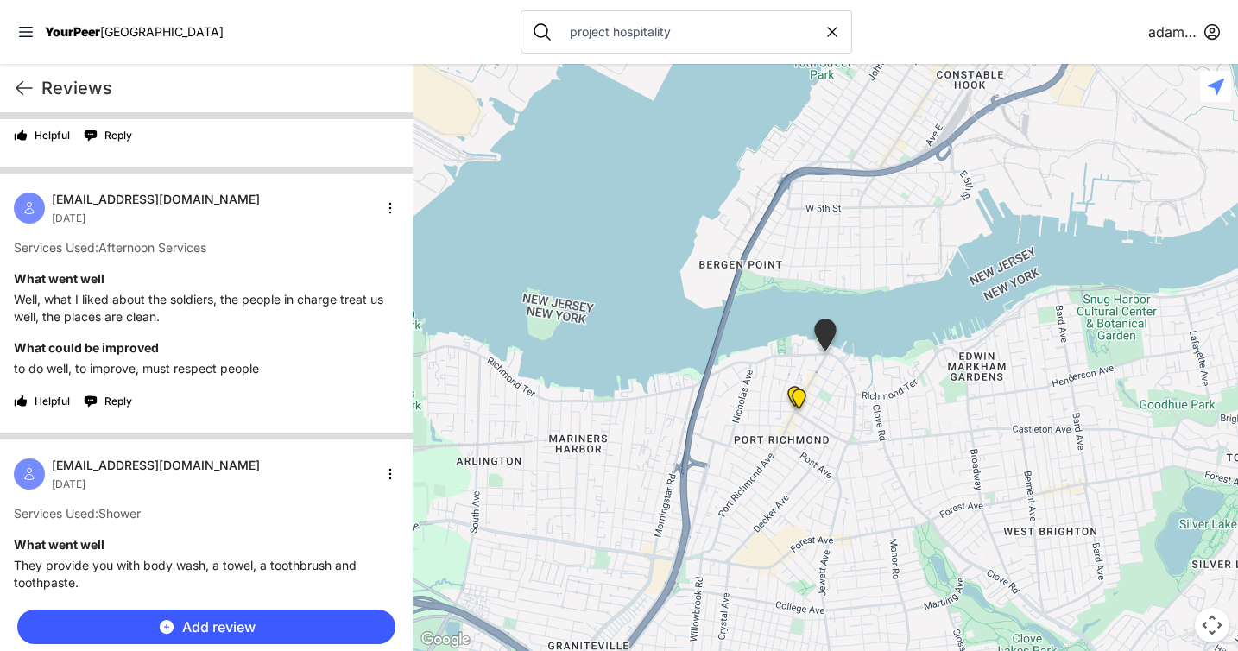
scroll to position [5675, 0]
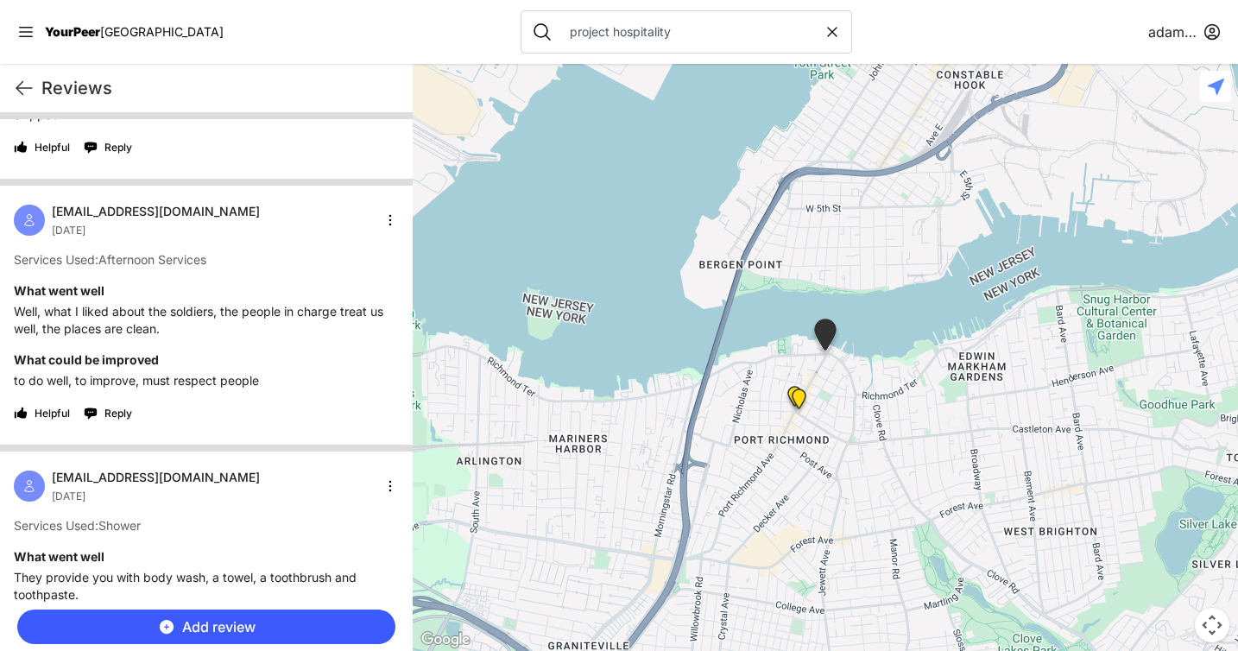
click at [216, 25] on nav "YourPeer NYC project hospitality adamabard" at bounding box center [619, 32] width 1238 height 64
click at [571, 27] on input "project hospitality" at bounding box center [691, 31] width 264 height 17
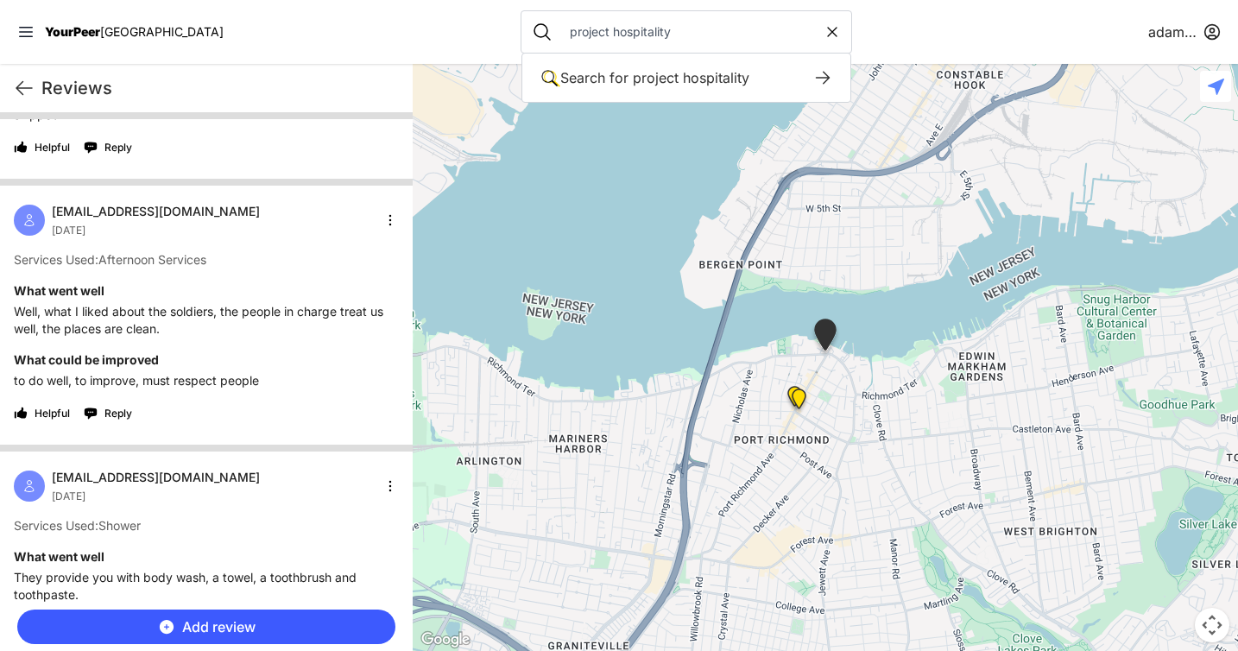
click at [571, 27] on input "project hospitality" at bounding box center [691, 31] width 264 height 17
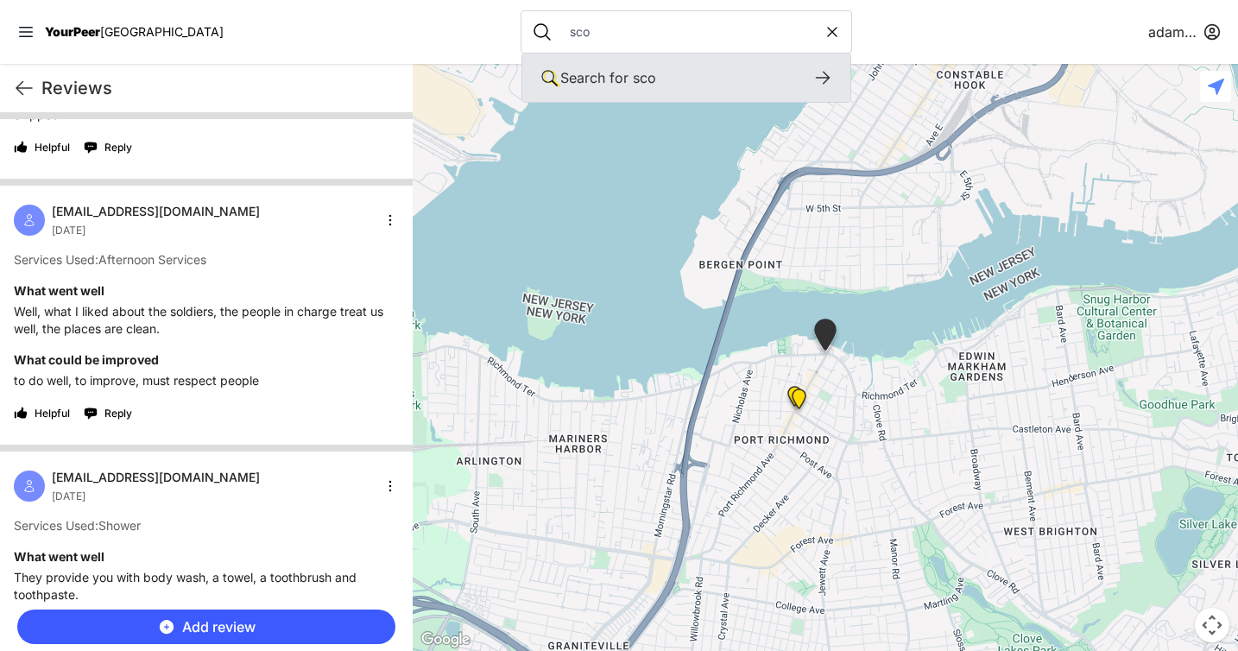
click at [812, 77] on icon at bounding box center [822, 77] width 21 height 21
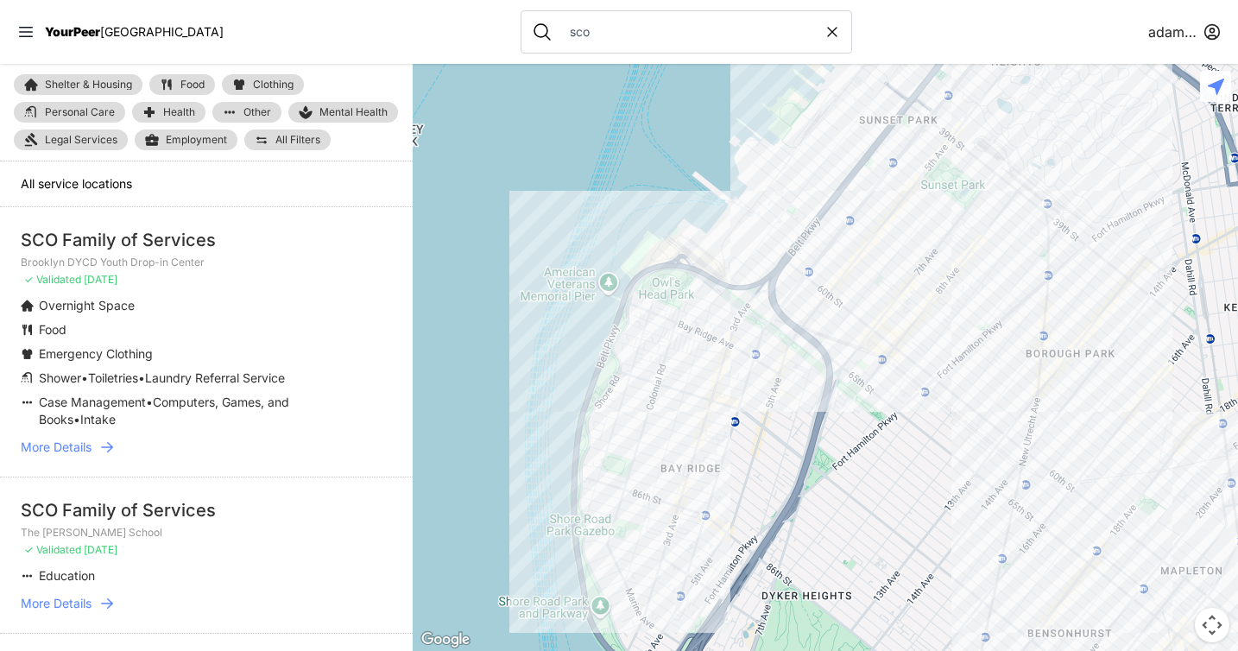
click at [111, 443] on icon at bounding box center [106, 446] width 17 height 17
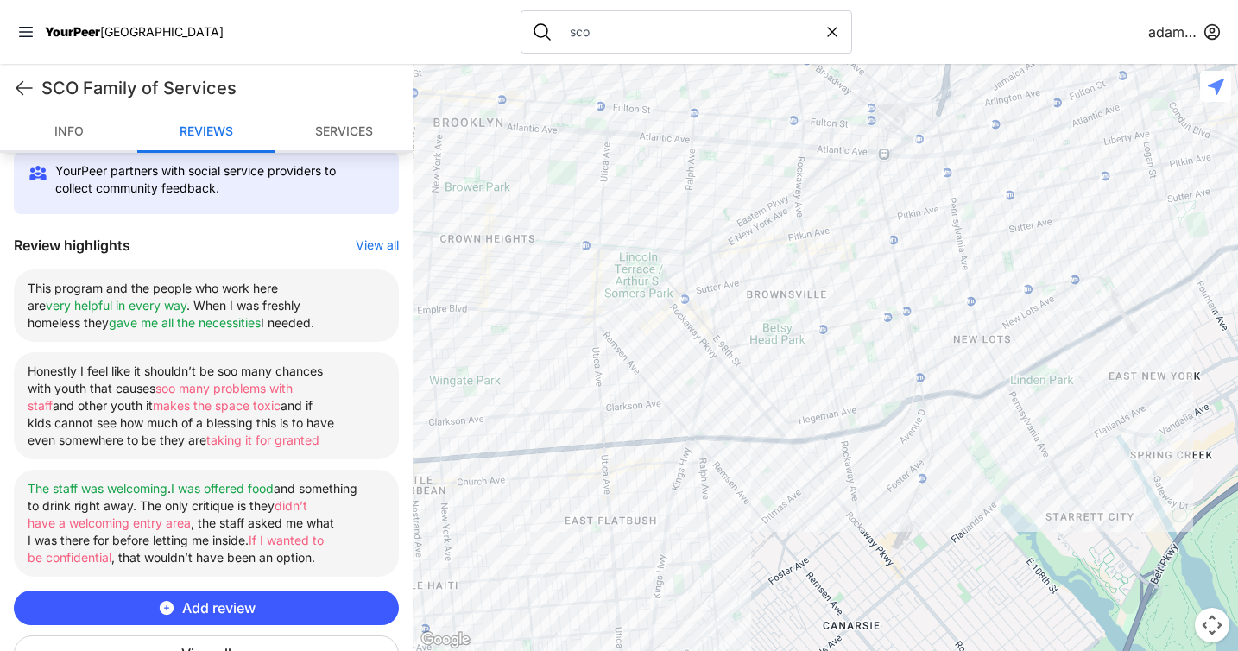
scroll to position [539, 0]
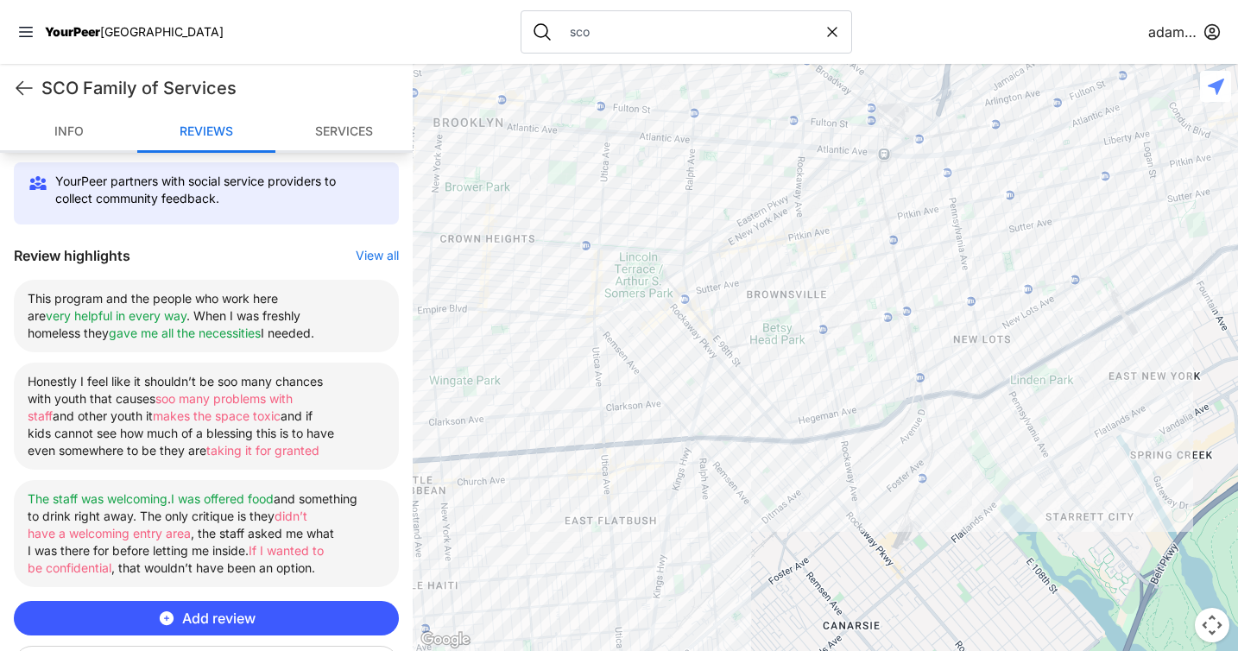
click at [559, 31] on input "sco" at bounding box center [691, 31] width 264 height 17
type input "[PERSON_NAME]"
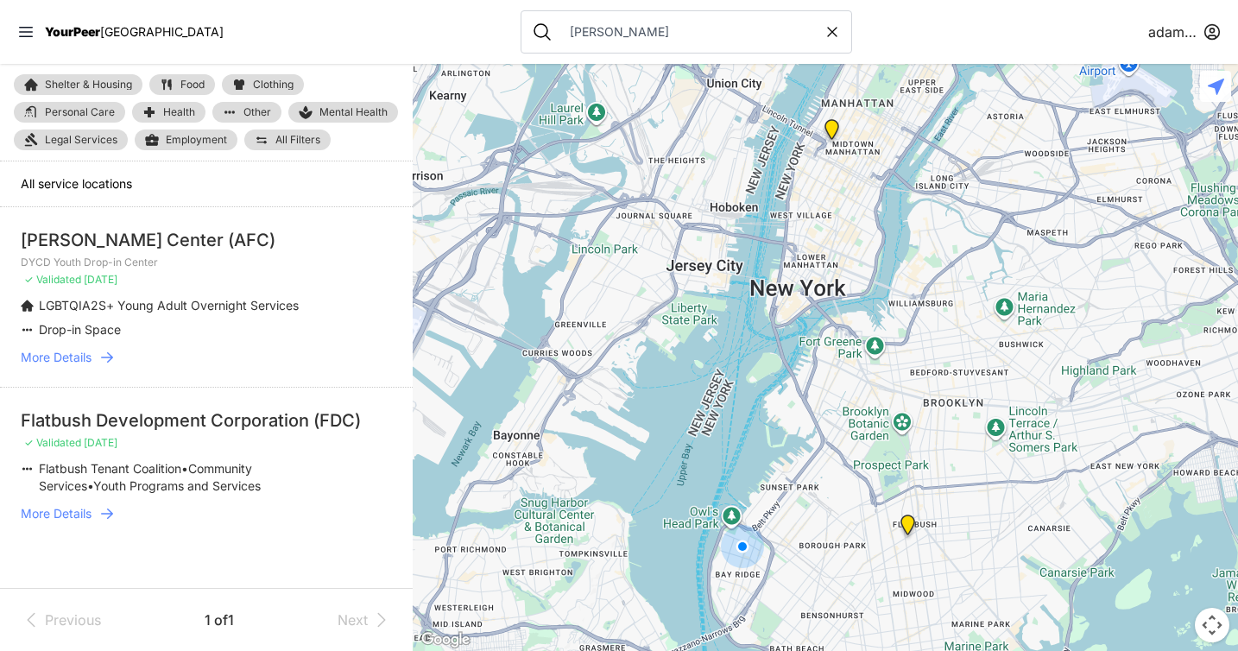
click at [113, 355] on icon at bounding box center [106, 357] width 17 height 17
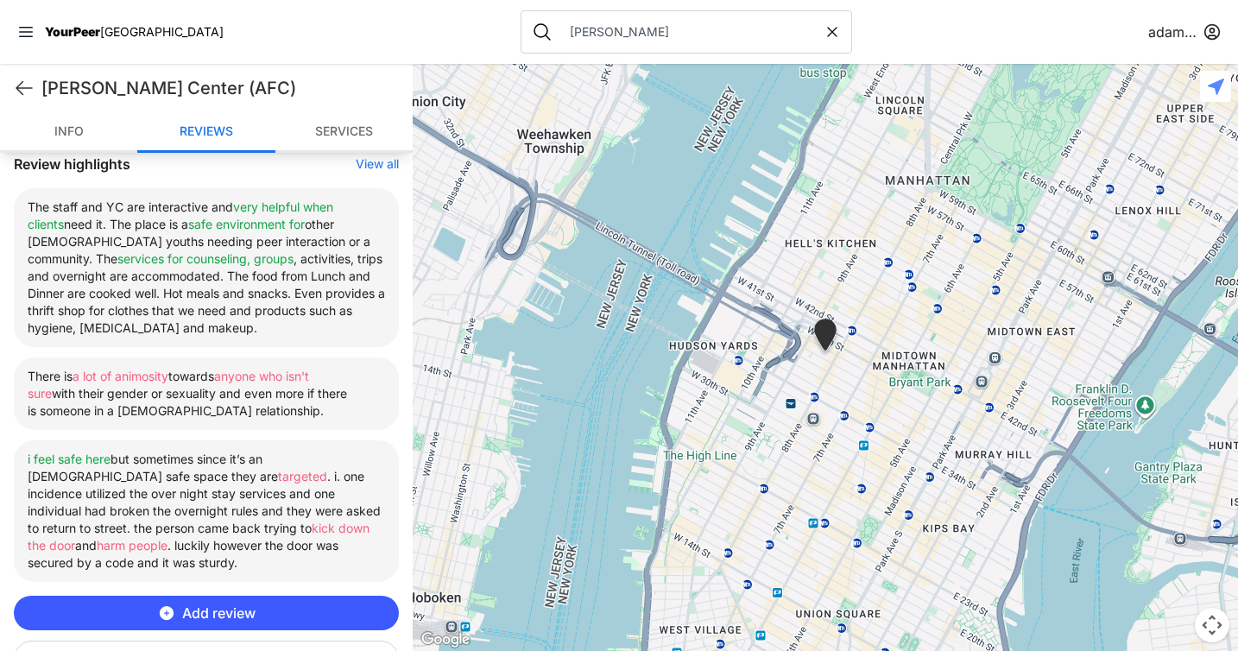
scroll to position [645, 0]
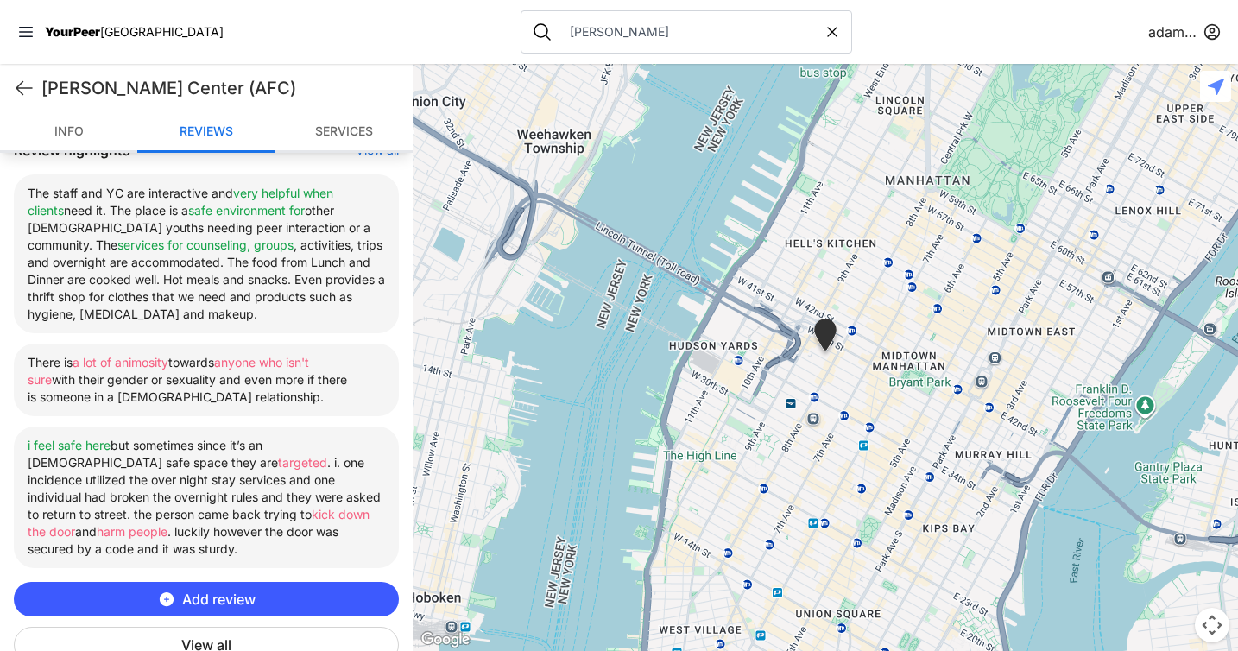
click at [218, 641] on button "View all" at bounding box center [206, 645] width 385 height 36
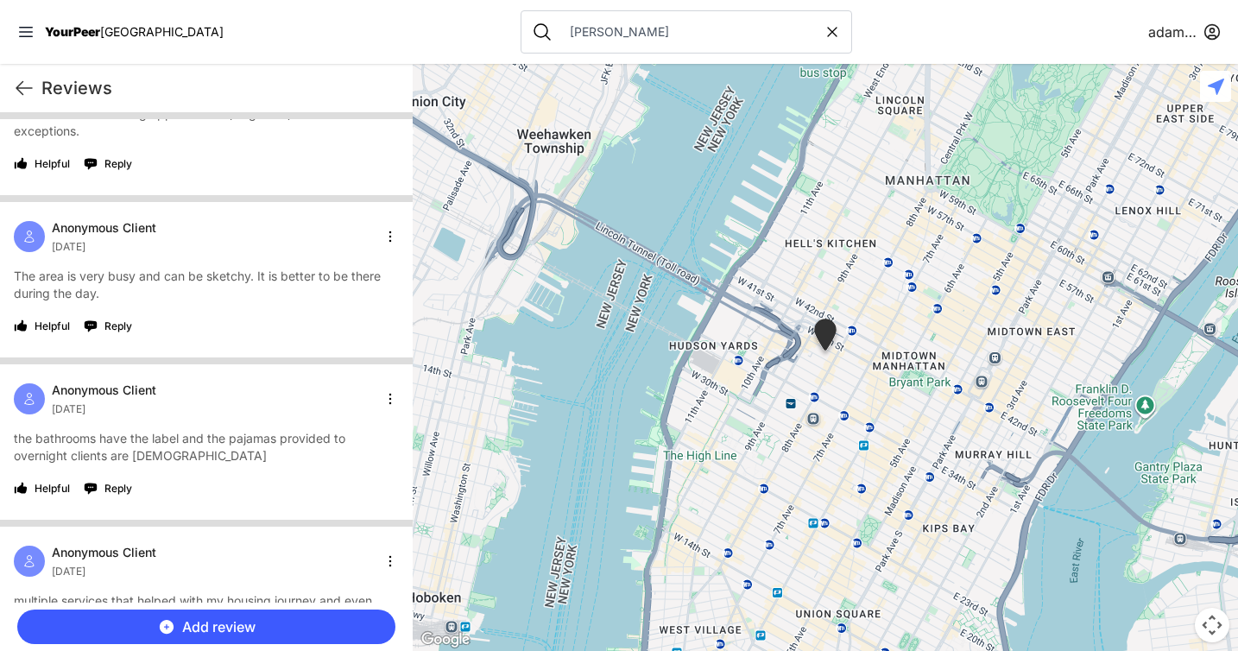
scroll to position [10102, 0]
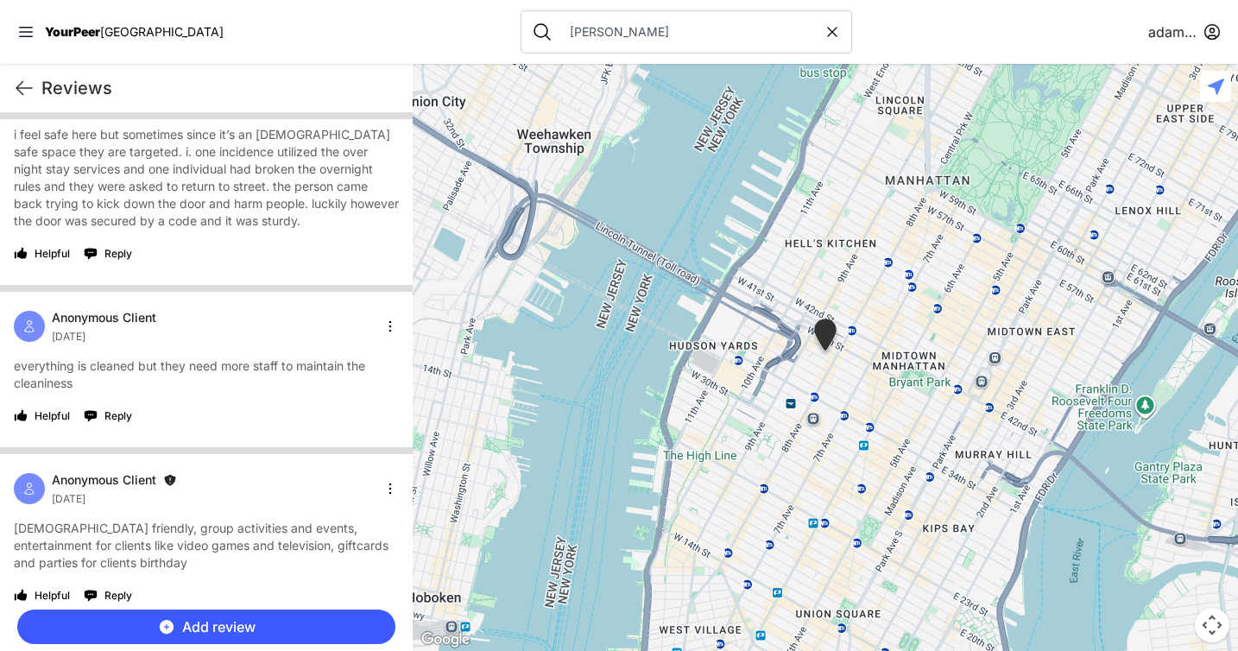
click at [382, 476] on html "View map Close panel YourPeer [GEOGRAPHIC_DATA] Quick Exit Single Adult Familie…" at bounding box center [619, 325] width 1238 height 651
click at [337, 593] on div "Include" at bounding box center [335, 585] width 102 height 28
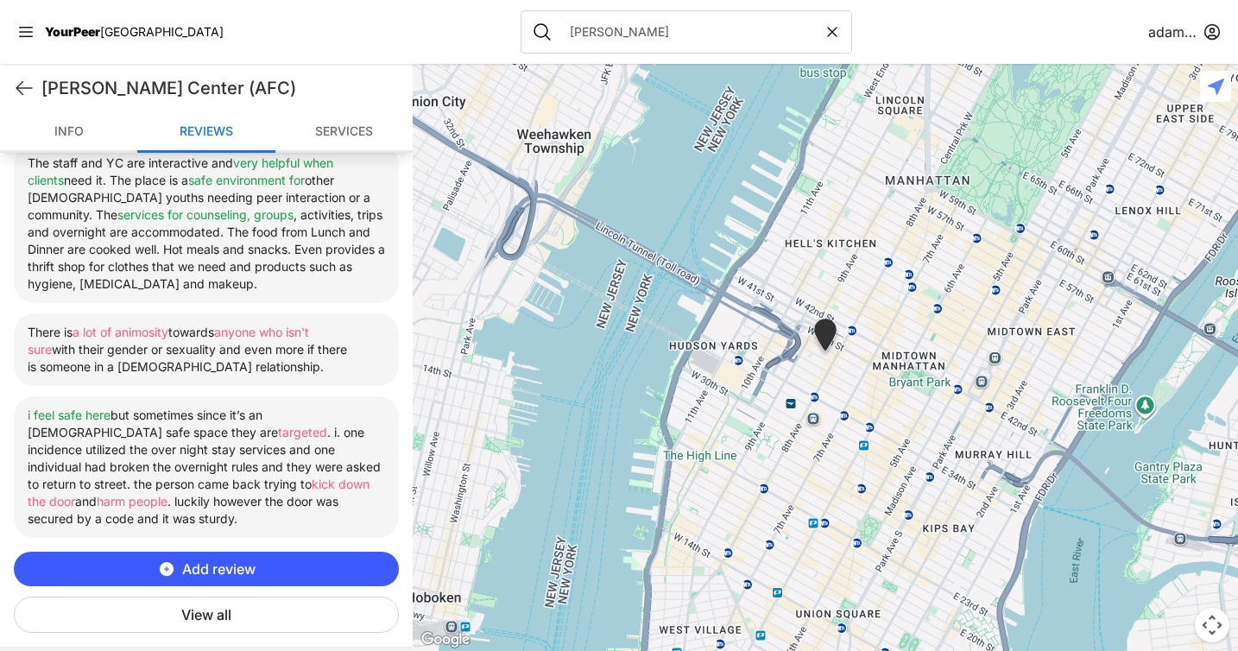
scroll to position [663, 0]
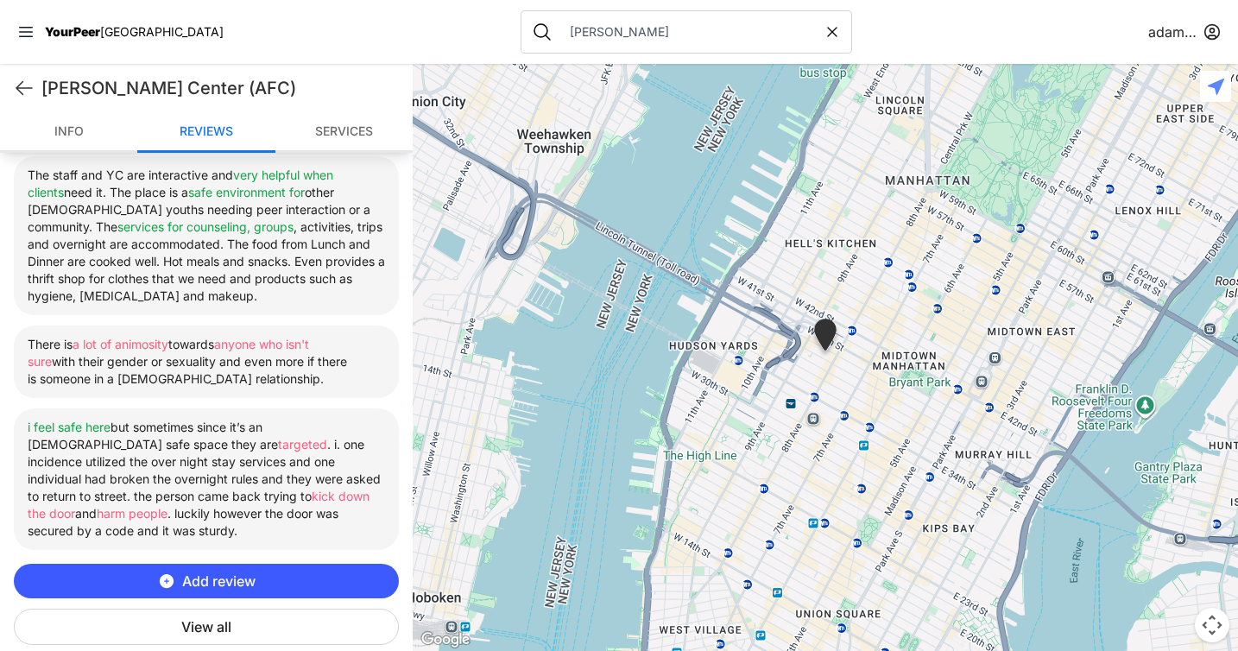
click at [228, 609] on button "View all" at bounding box center [206, 627] width 385 height 36
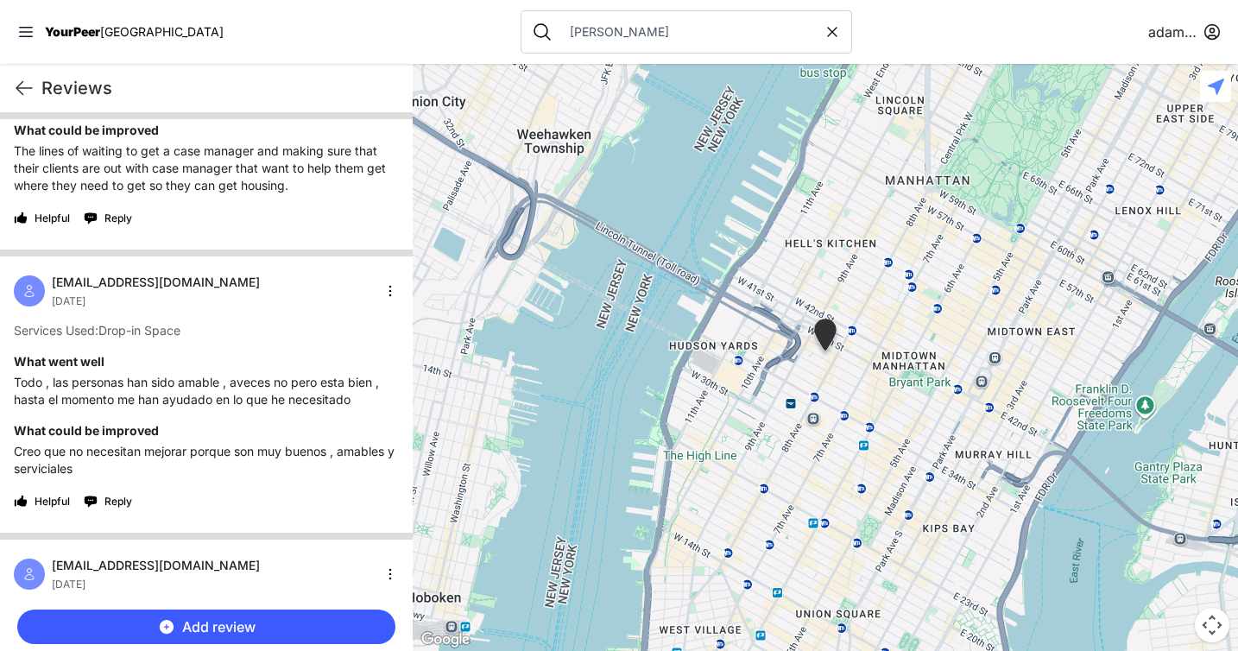
scroll to position [0, 0]
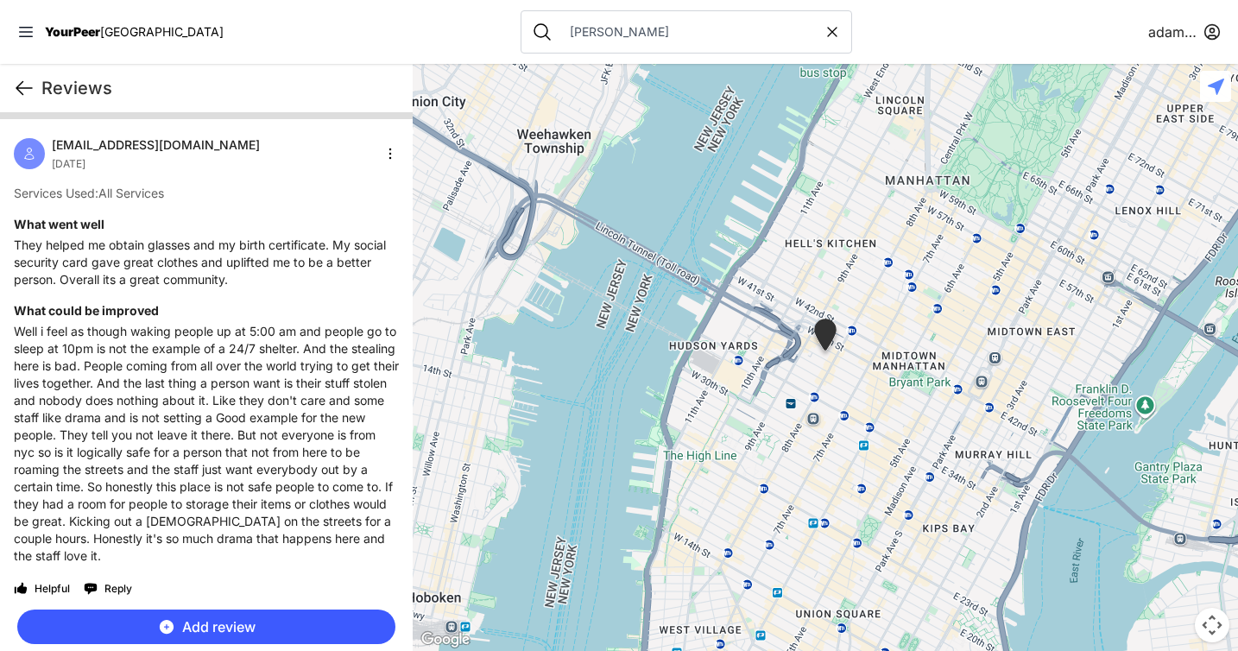
click at [21, 87] on icon at bounding box center [24, 88] width 21 height 21
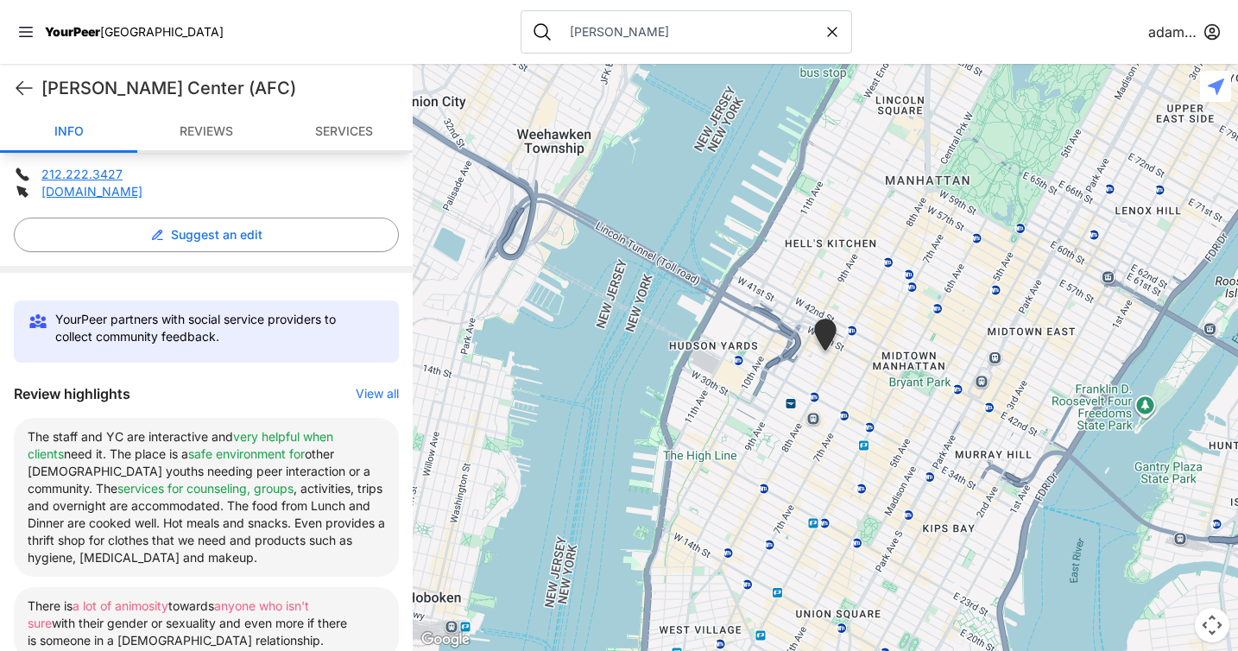
scroll to position [606, 0]
